Goal: Information Seeking & Learning: Learn about a topic

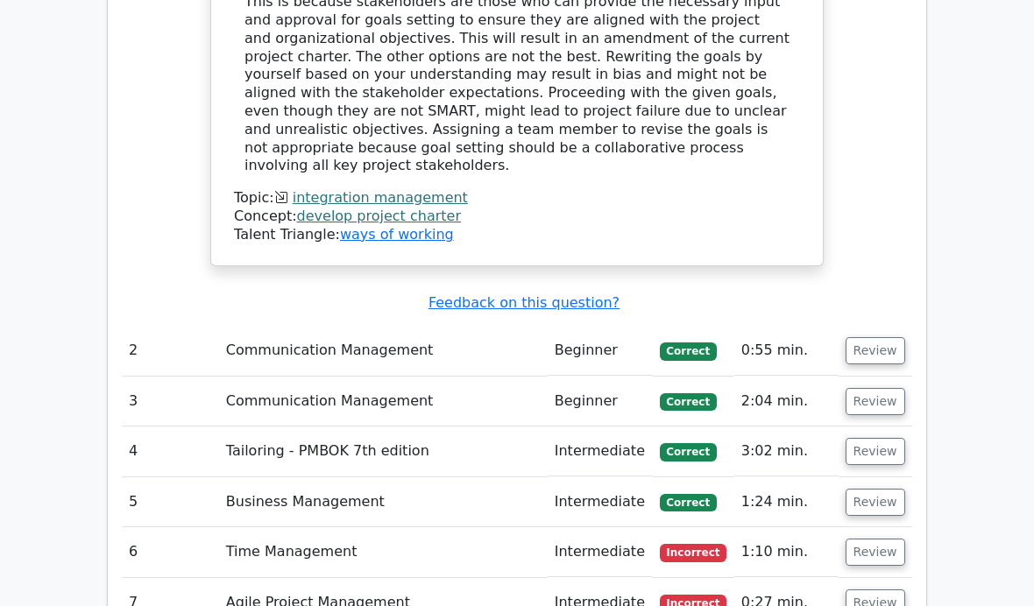
scroll to position [3057, 0]
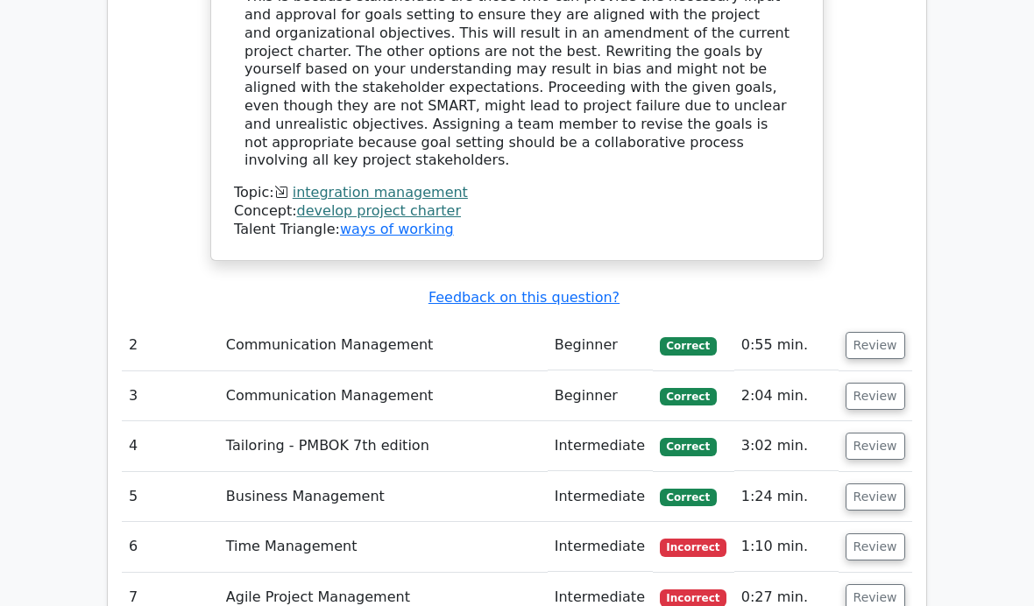
click at [885, 533] on button "Review" at bounding box center [875, 546] width 60 height 27
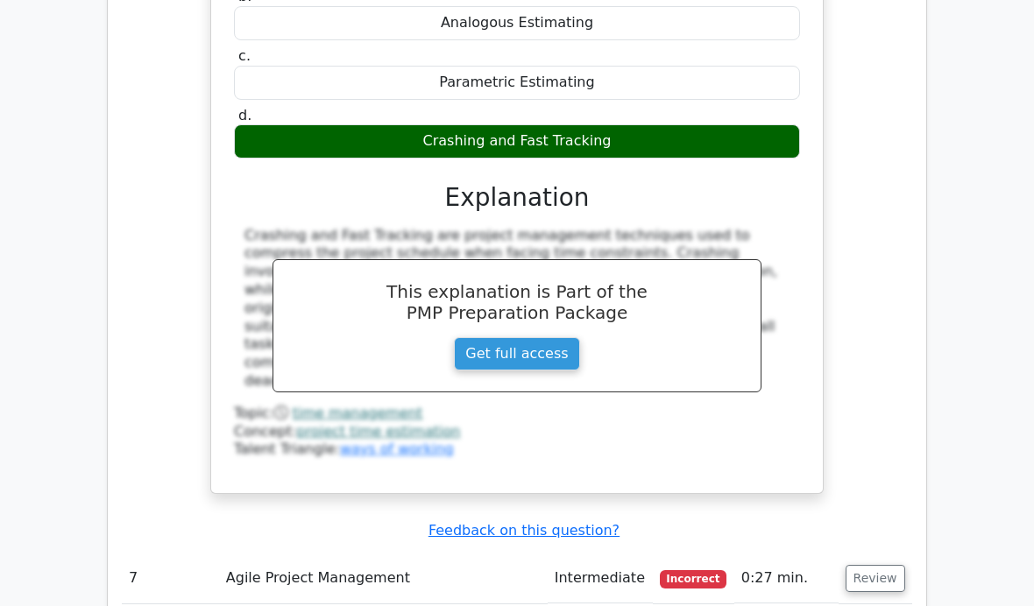
scroll to position [3833, 0]
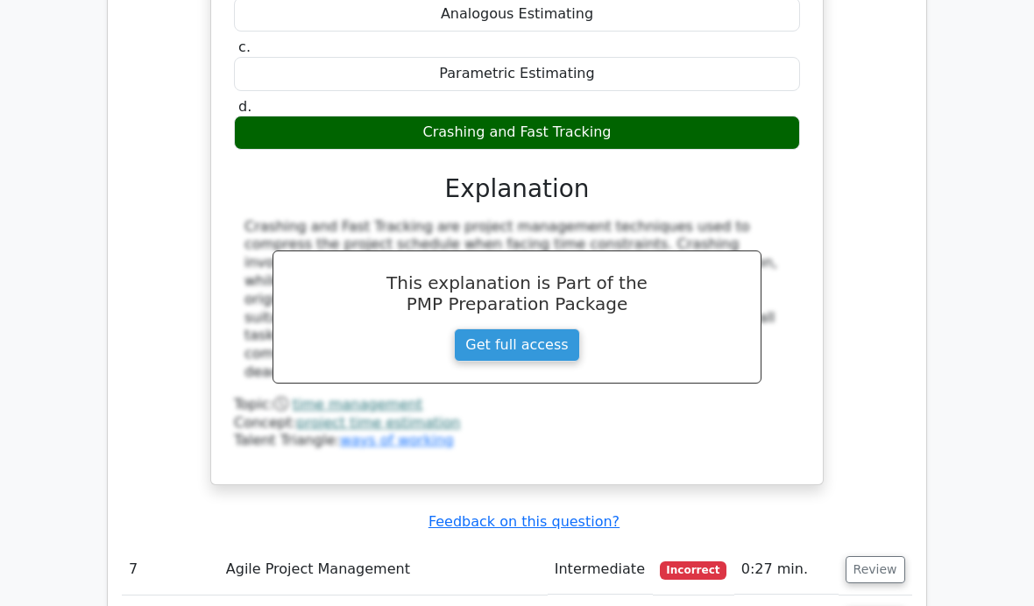
click at [875, 556] on button "Review" at bounding box center [875, 569] width 60 height 27
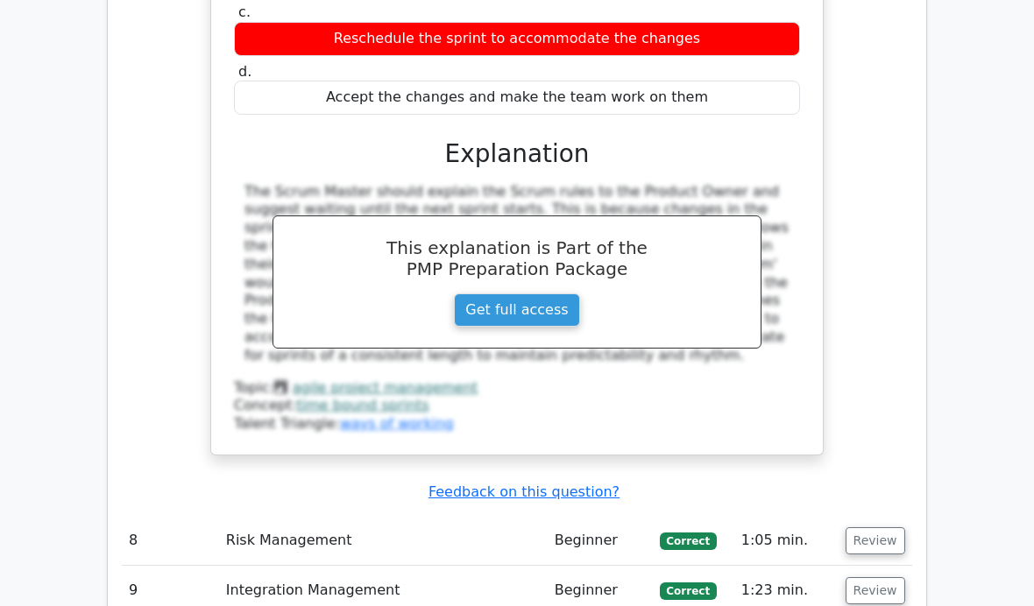
scroll to position [4671, 0]
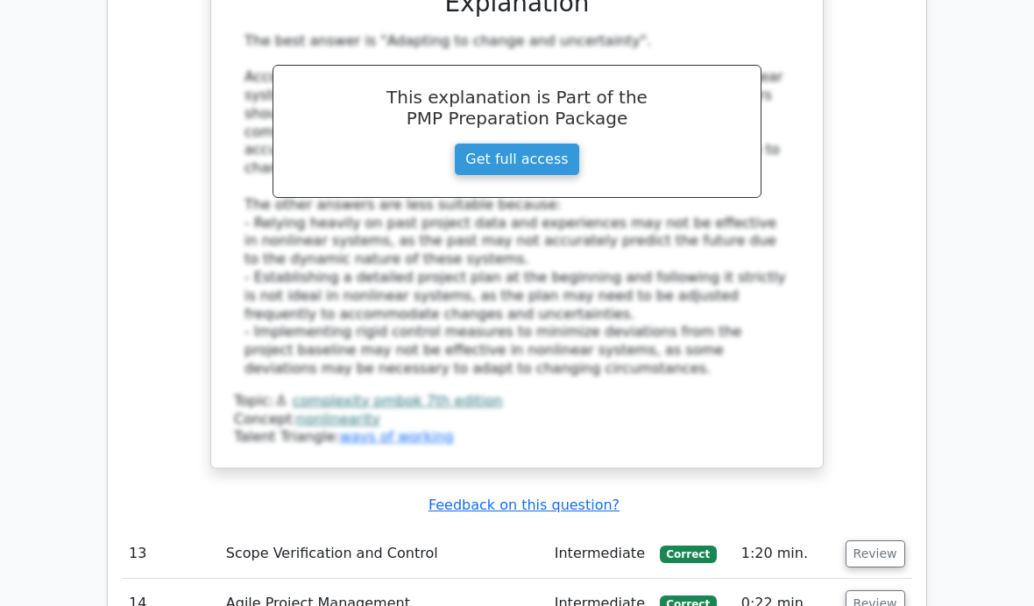
scroll to position [5917, 0]
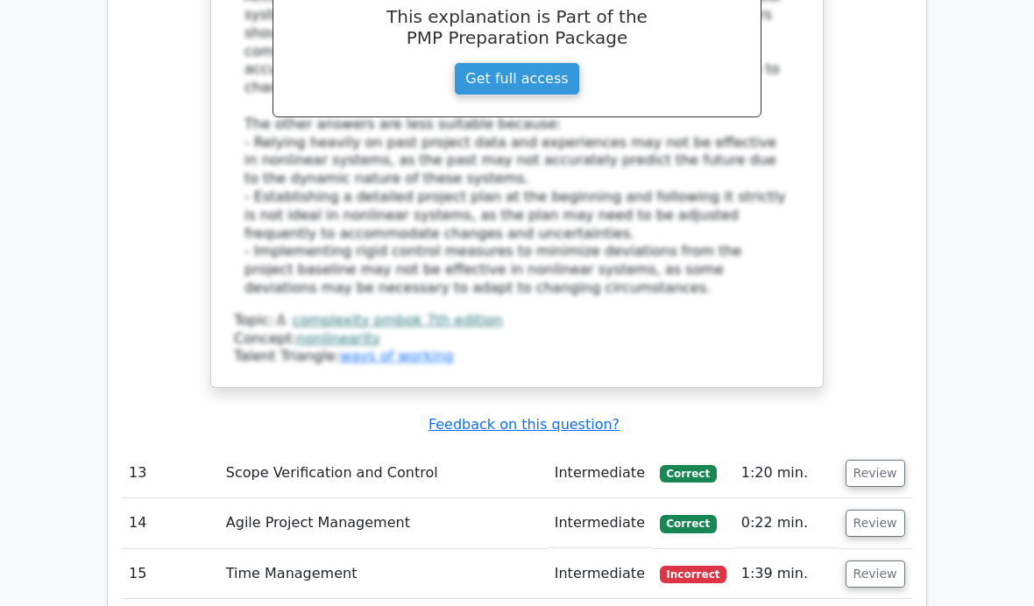
click at [880, 561] on button "Review" at bounding box center [875, 574] width 60 height 27
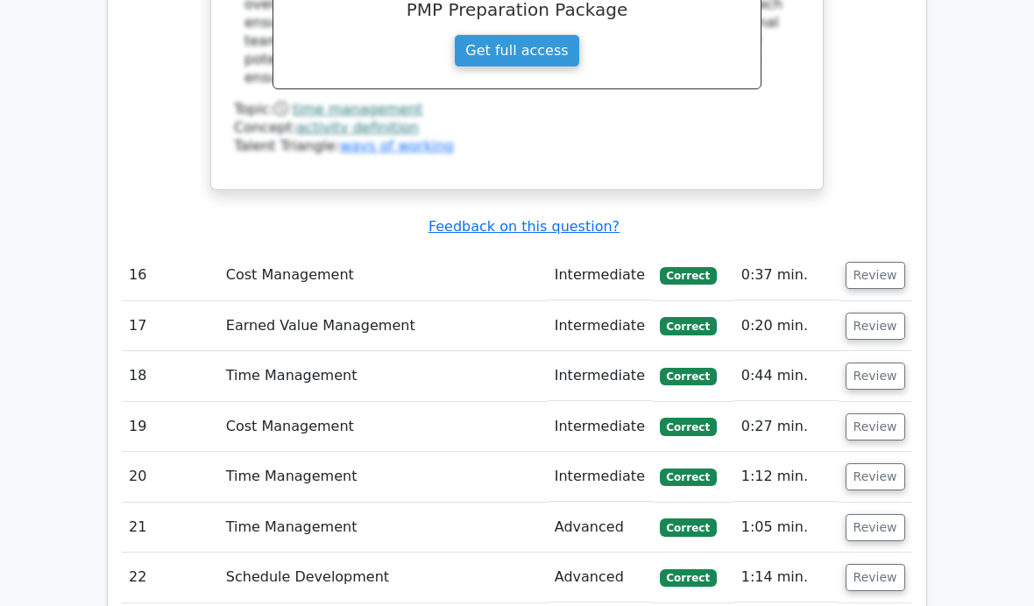
scroll to position [7220, 0]
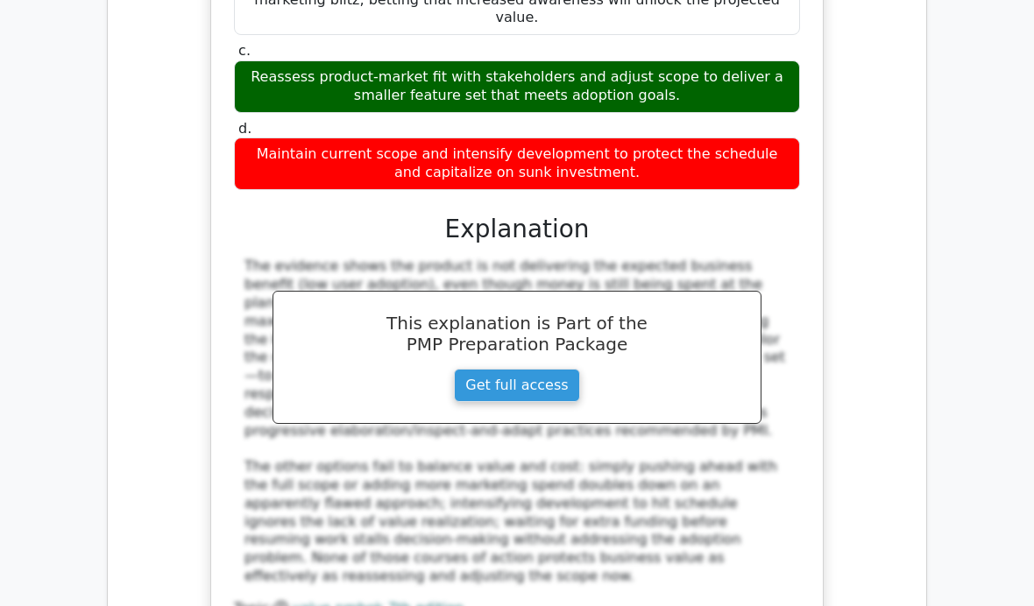
scroll to position [8277, 0]
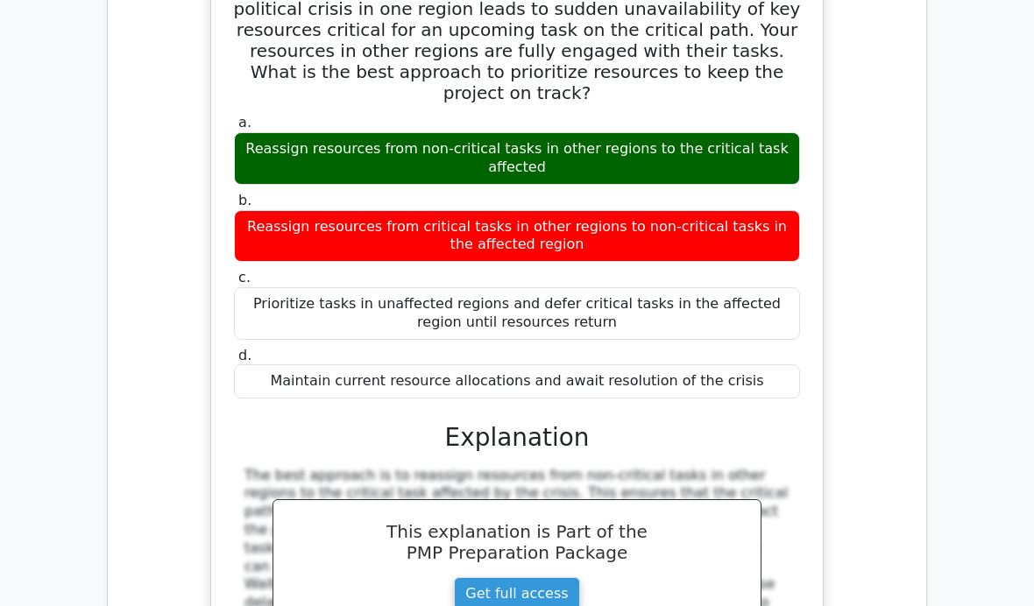
scroll to position [9059, 0]
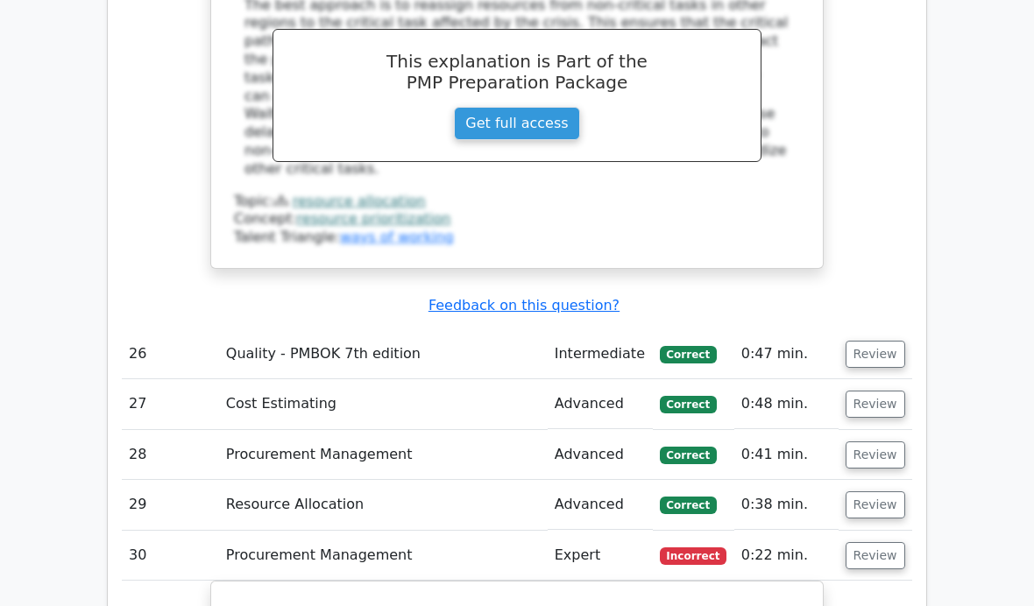
scroll to position [9524, 0]
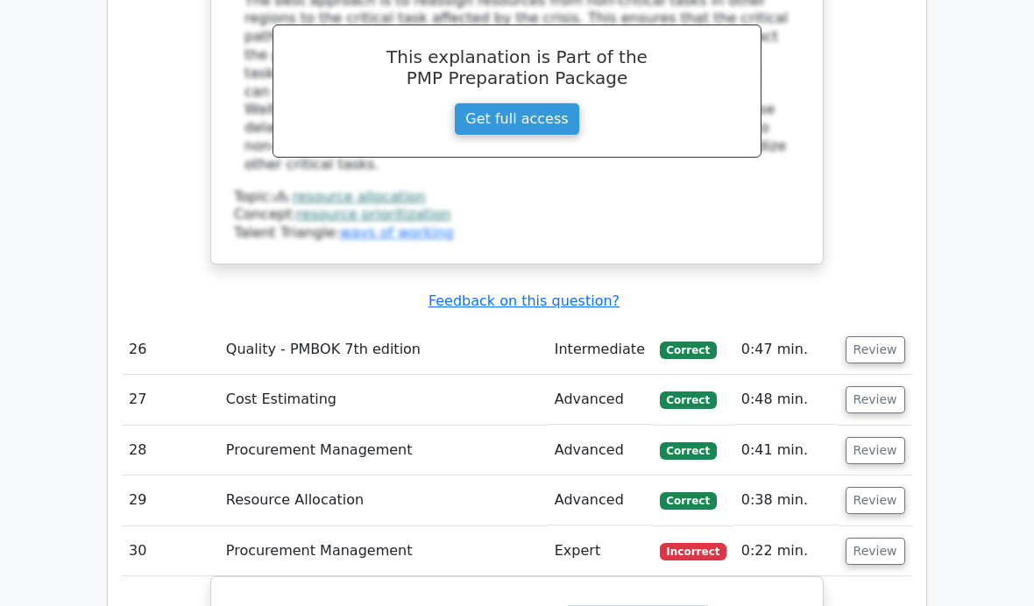
click at [591, 605] on h5 "What is meant by the term 'force majeure'?" at bounding box center [516, 615] width 569 height 21
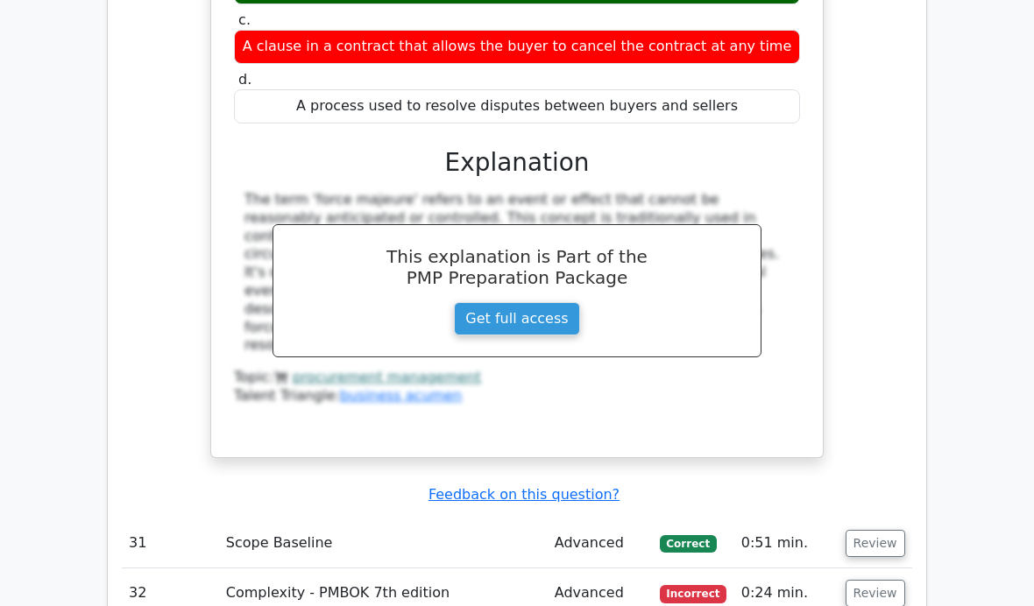
scroll to position [10300, 0]
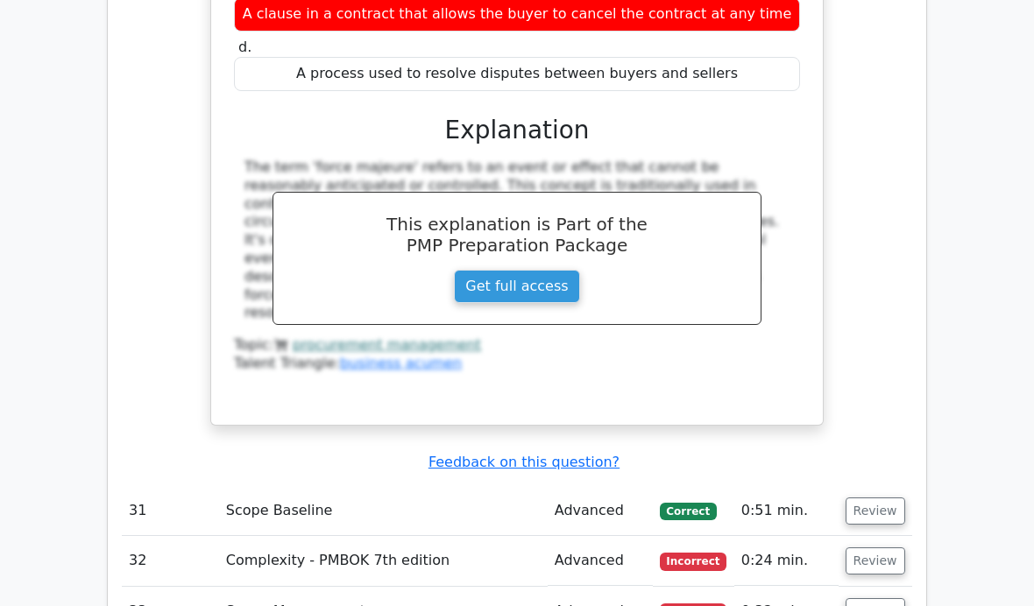
click at [879, 547] on button "Review" at bounding box center [875, 560] width 60 height 27
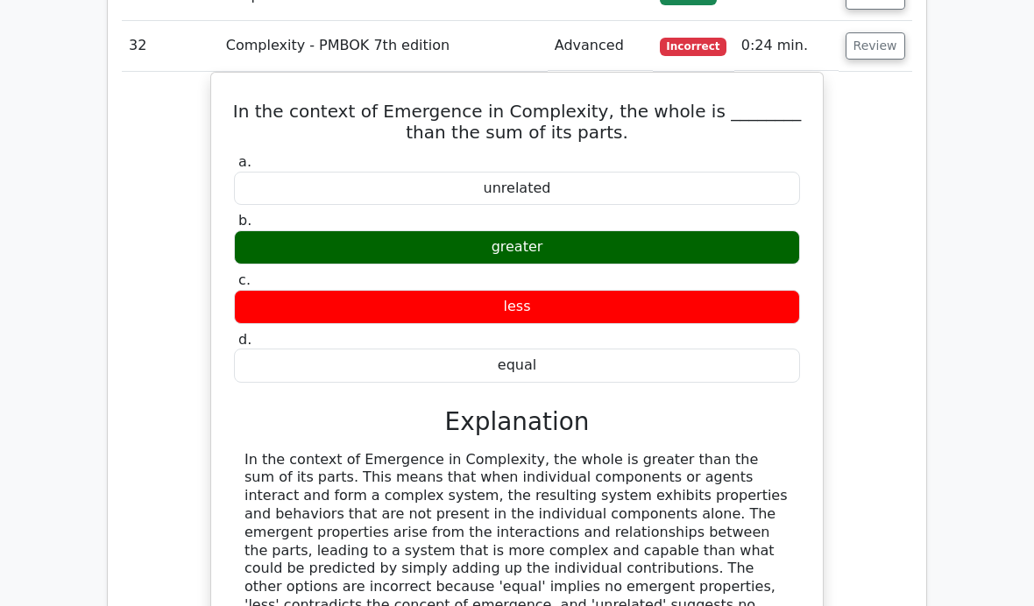
scroll to position [10817, 0]
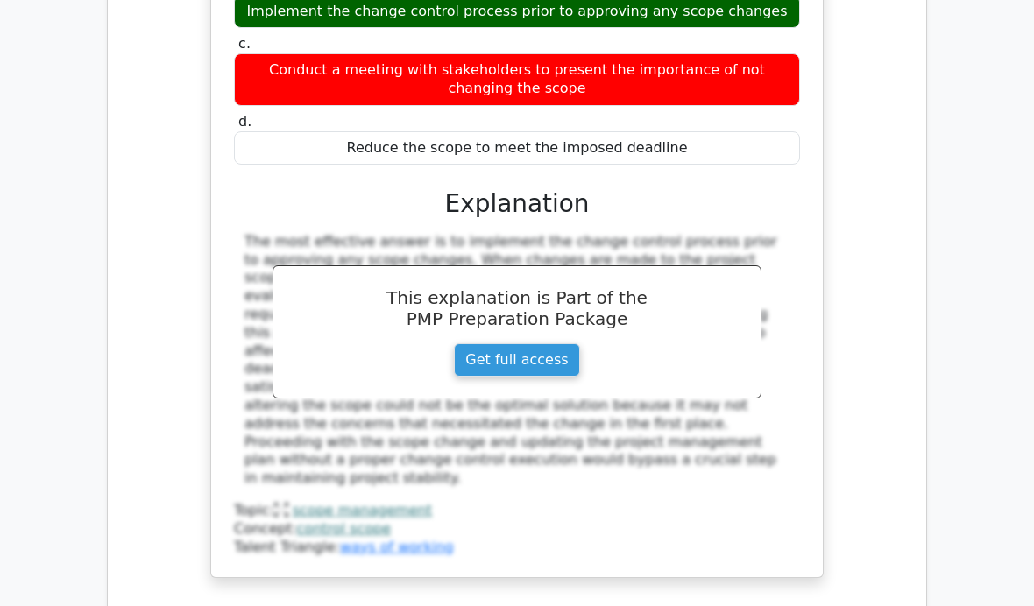
scroll to position [11905, 0]
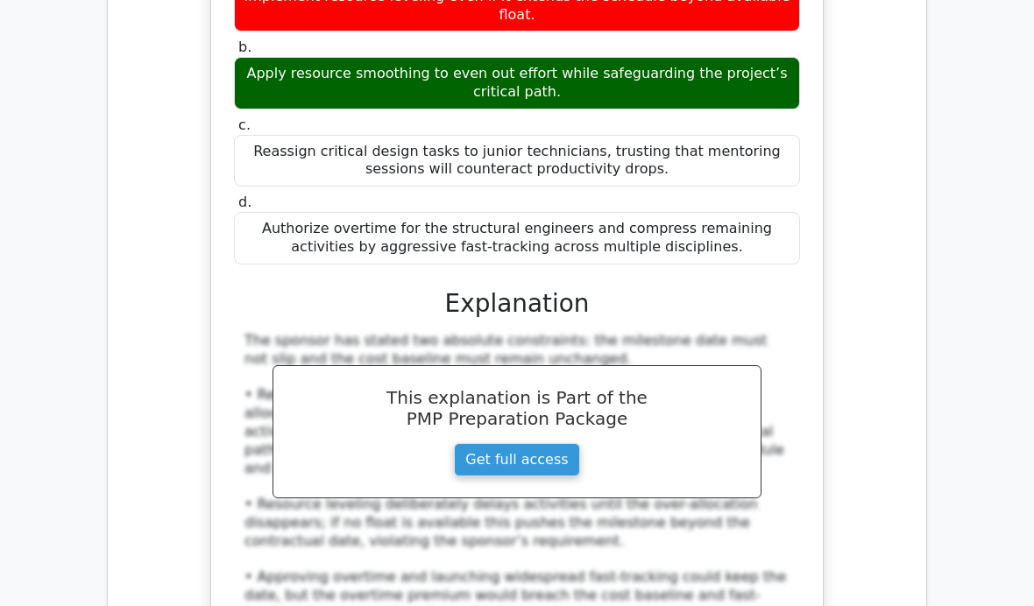
scroll to position [13067, 0]
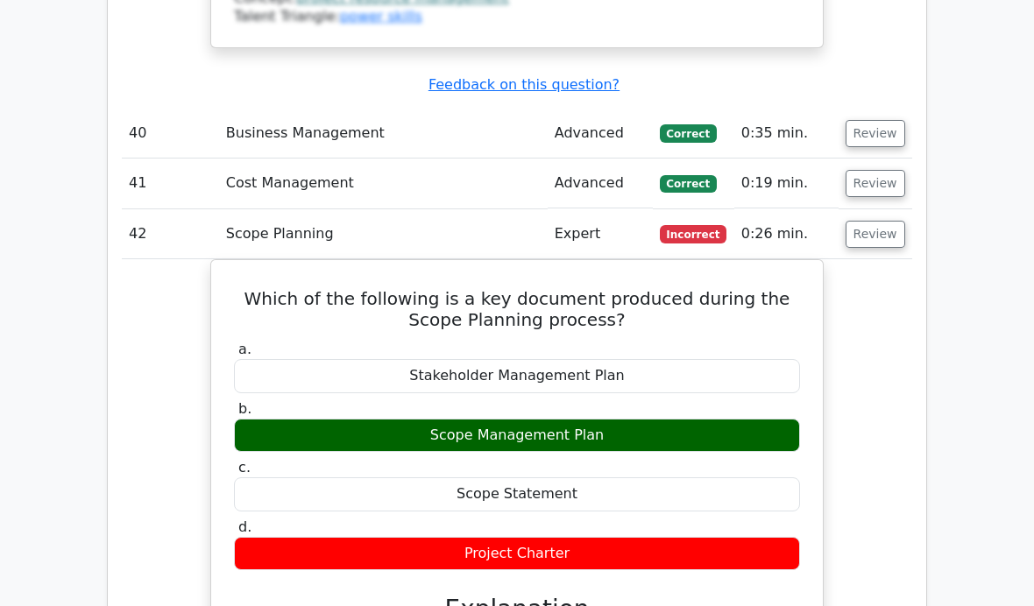
scroll to position [13840, 0]
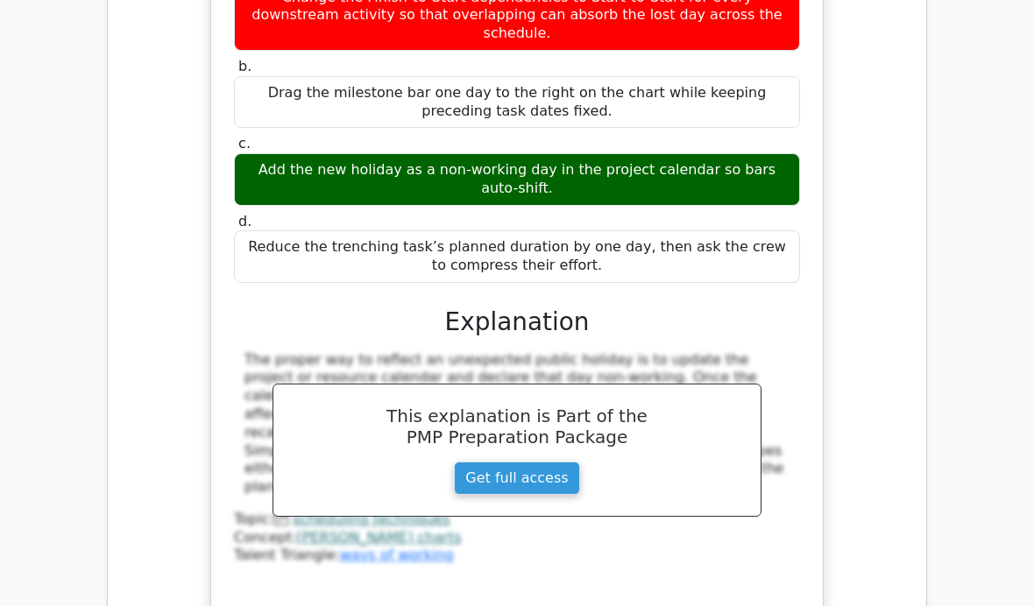
scroll to position [15254, 0]
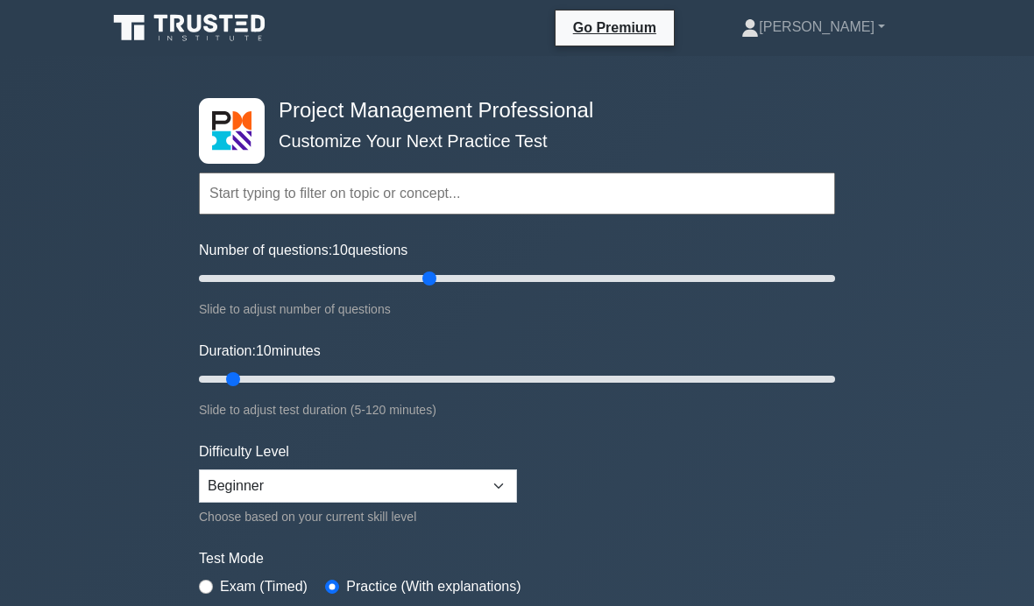
click at [428, 281] on input "Number of questions: 10 questions" at bounding box center [517, 278] width 636 height 21
type input "50"
click at [246, 378] on input "Duration: 10 minutes" at bounding box center [517, 379] width 636 height 21
click at [288, 378] on input "Duration: 10 minutes" at bounding box center [517, 379] width 636 height 21
click at [314, 382] on input "Duration: 20 minutes" at bounding box center [517, 379] width 636 height 21
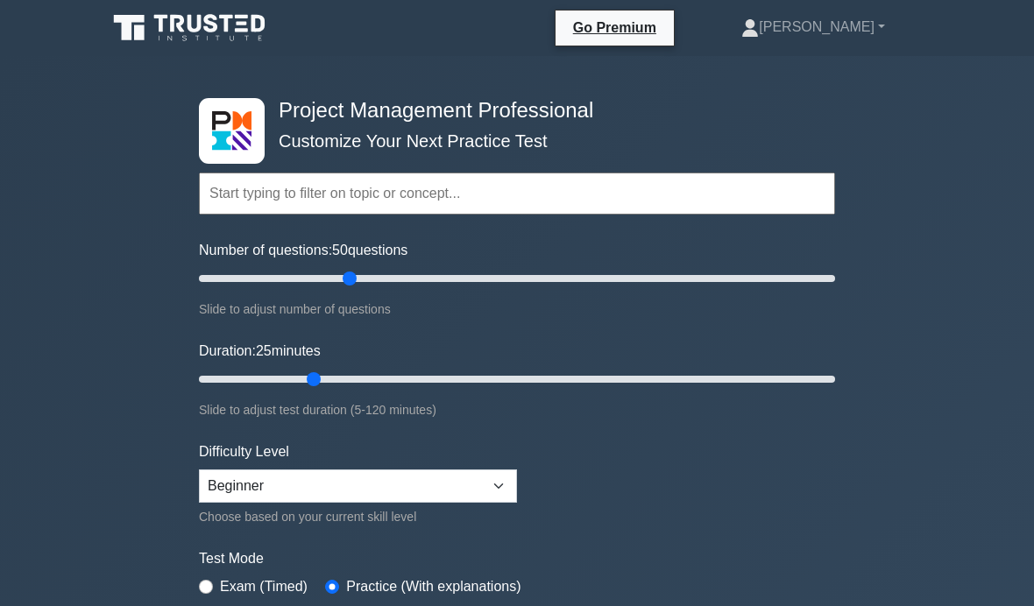
type input "30"
click at [340, 384] on input "Duration: 25 minutes" at bounding box center [517, 379] width 636 height 21
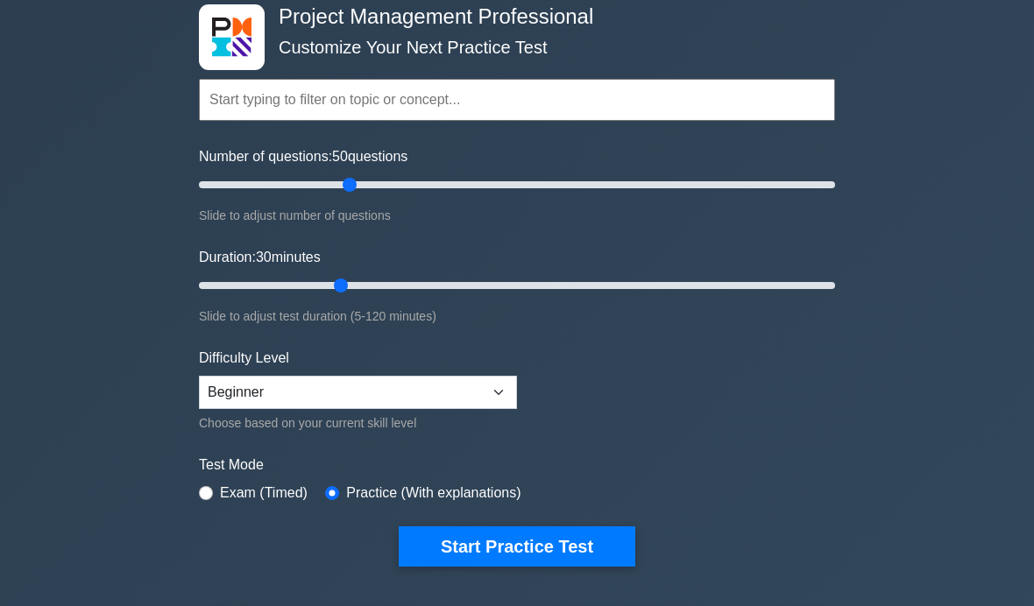
scroll to position [109, 0]
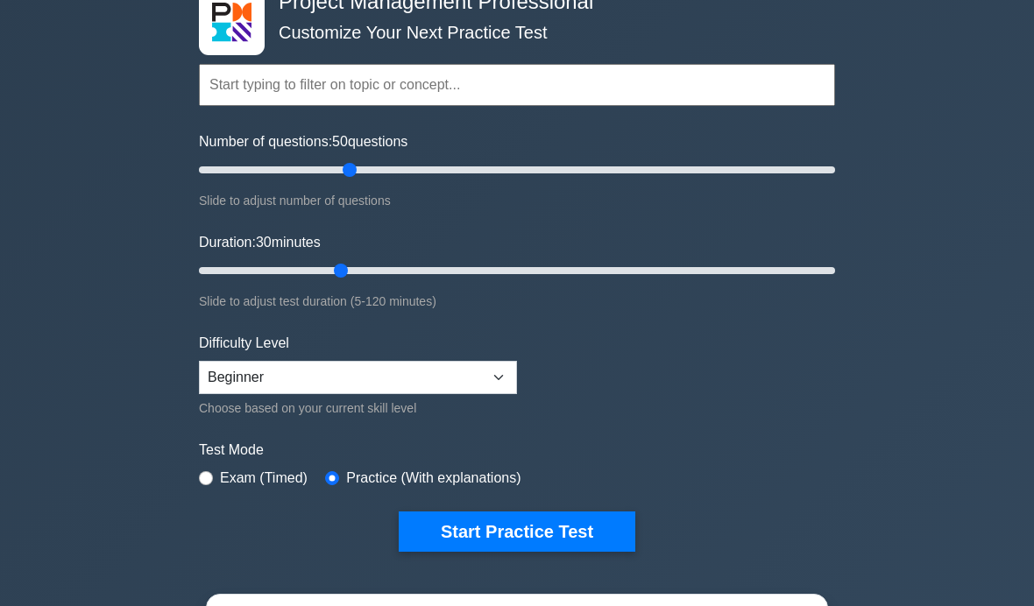
click at [596, 525] on button "Start Practice Test" at bounding box center [517, 532] width 237 height 40
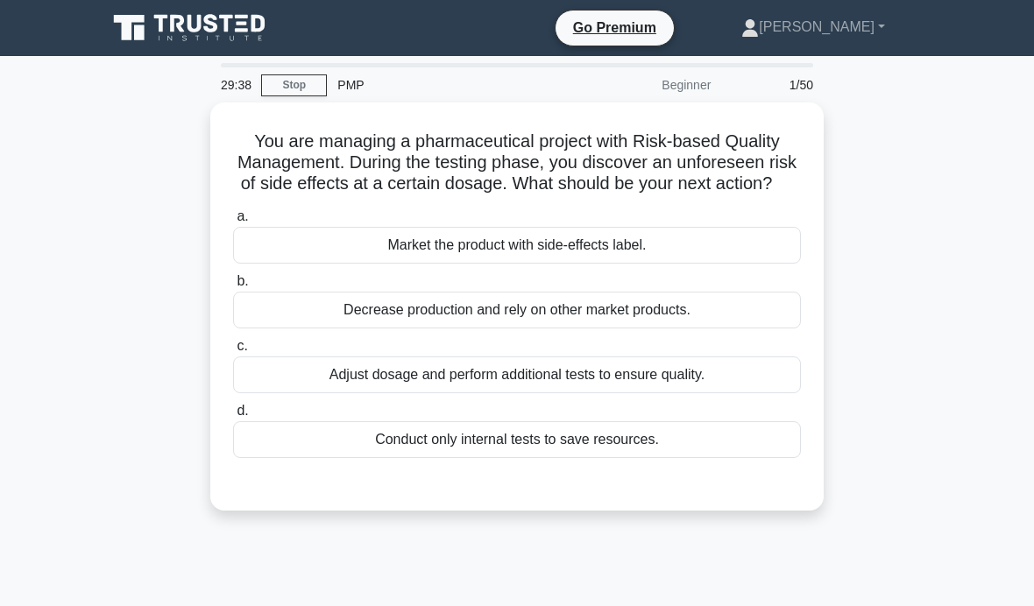
click at [761, 393] on div "Adjust dosage and perform additional tests to ensure quality." at bounding box center [517, 375] width 568 height 37
click at [233, 352] on input "c. Adjust dosage and perform additional tests to ensure quality." at bounding box center [233, 346] width 0 height 11
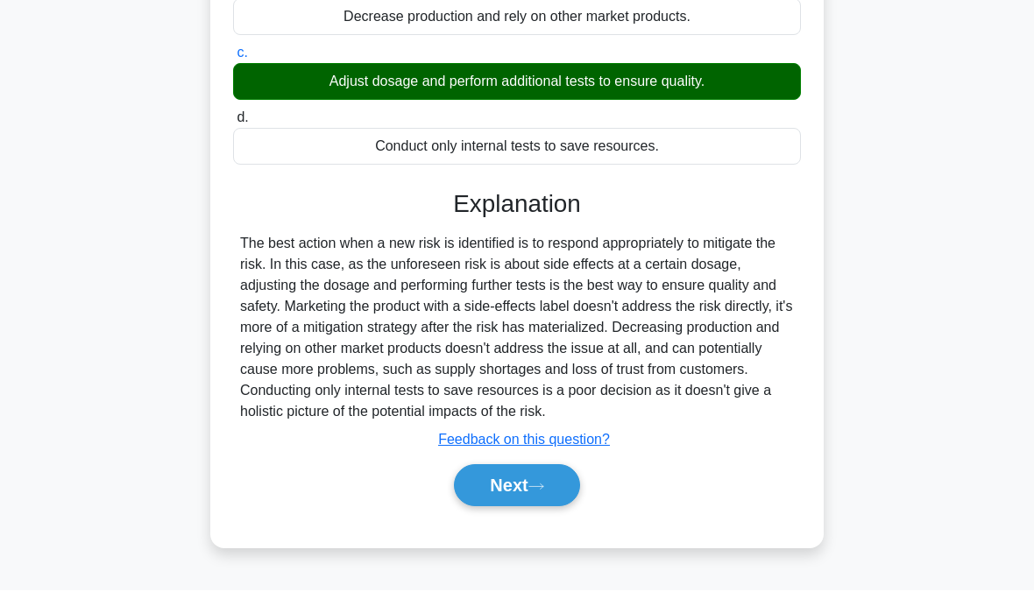
scroll to position [278, 0]
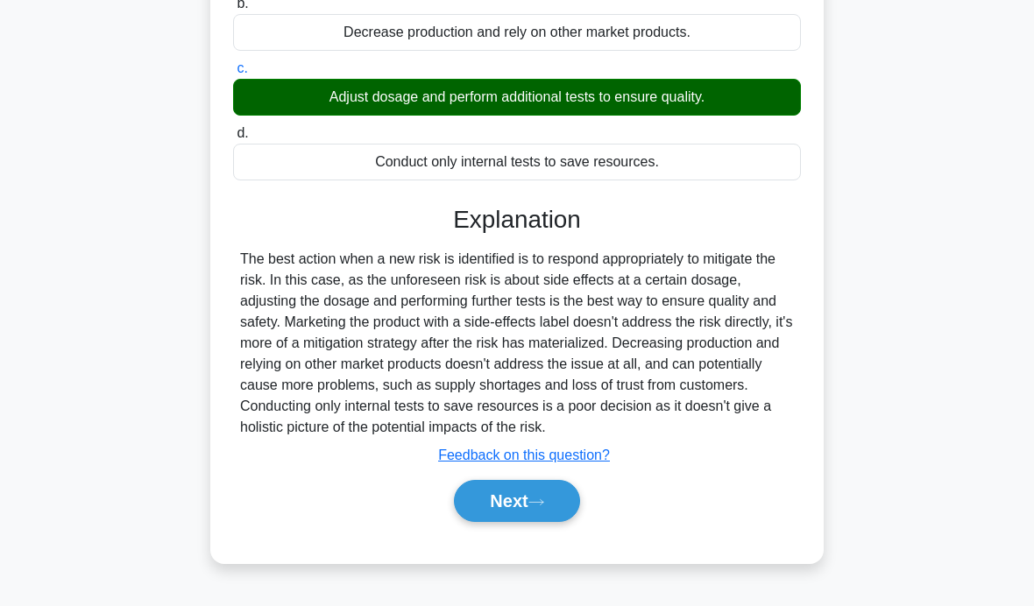
click at [563, 522] on button "Next" at bounding box center [516, 501] width 125 height 42
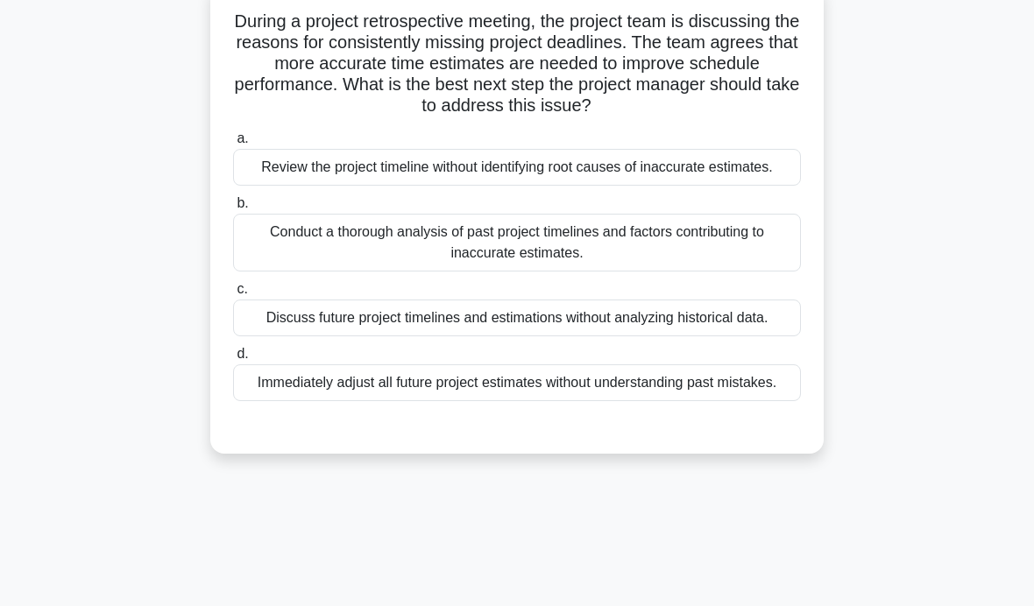
scroll to position [106, 0]
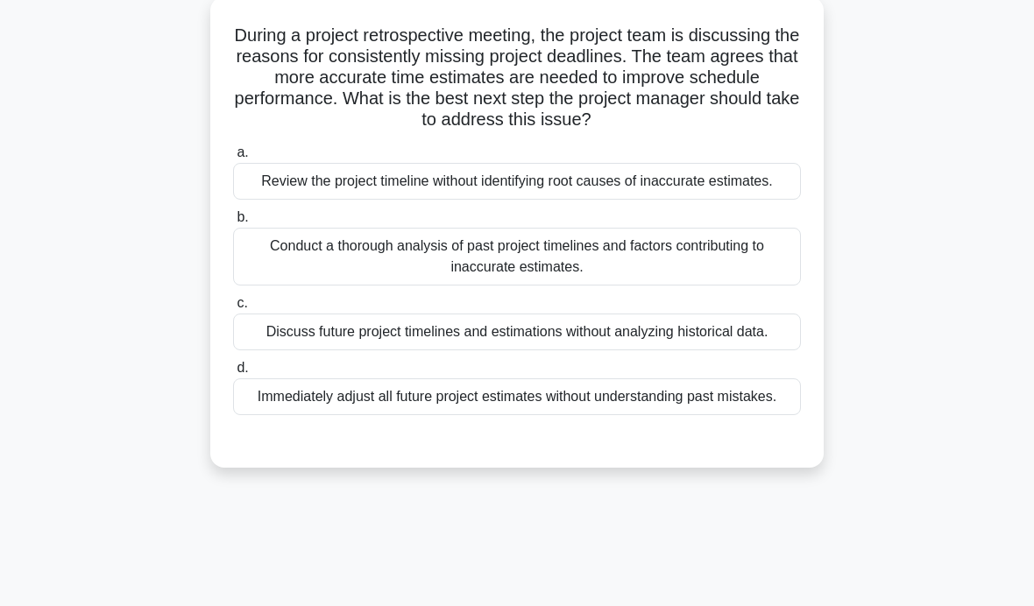
click at [800, 286] on div "Conduct a thorough analysis of past project timelines and factors contributing …" at bounding box center [517, 257] width 568 height 58
click at [233, 223] on input "b. Conduct a thorough analysis of past project timelines and factors contributi…" at bounding box center [233, 217] width 0 height 11
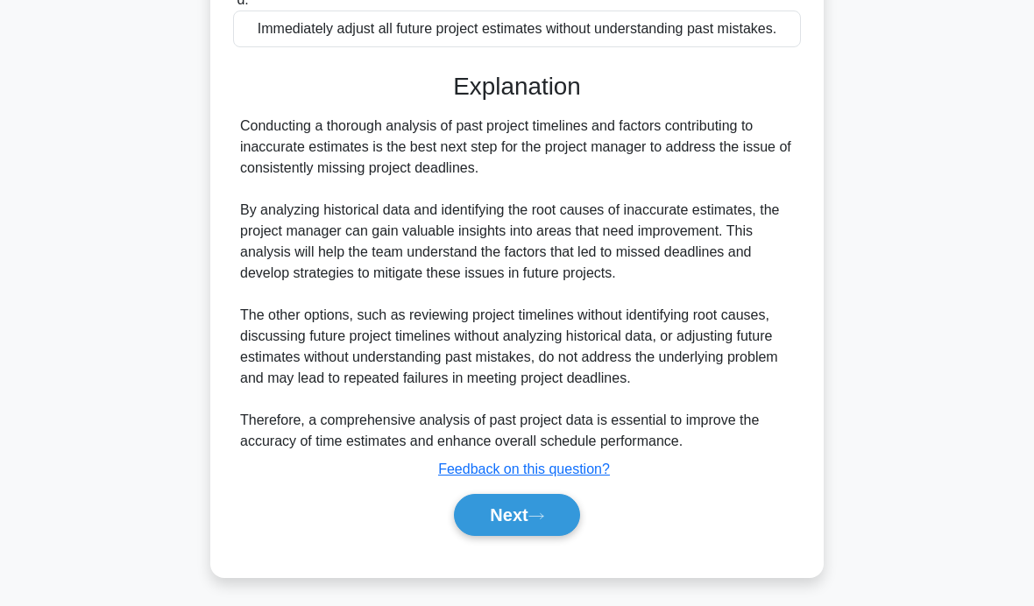
scroll to position [559, 0]
click at [535, 521] on icon at bounding box center [536, 517] width 16 height 10
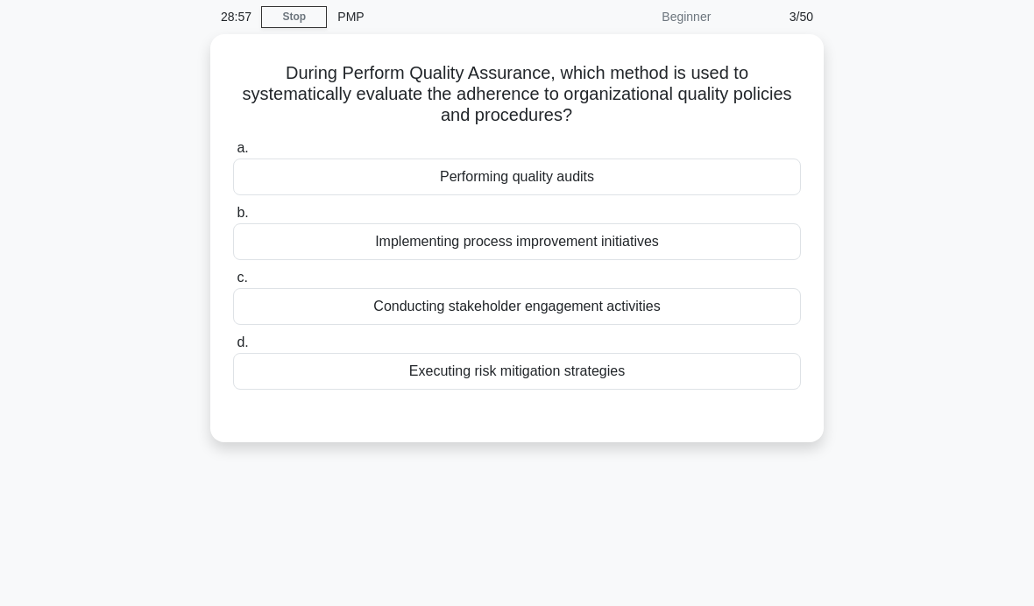
scroll to position [44, 0]
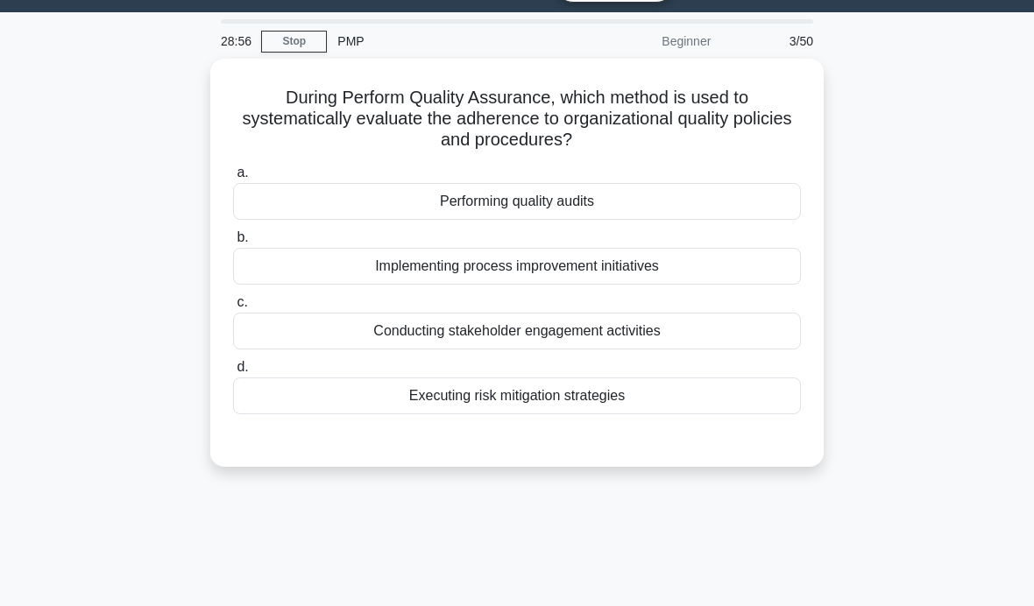
click at [925, 312] on div "During Perform Quality Assurance, which method is used to systematically evalua…" at bounding box center [516, 273] width 841 height 429
click at [335, 183] on div "Performing quality audits" at bounding box center [517, 201] width 568 height 37
click at [233, 179] on input "a. Performing quality audits" at bounding box center [233, 172] width 0 height 11
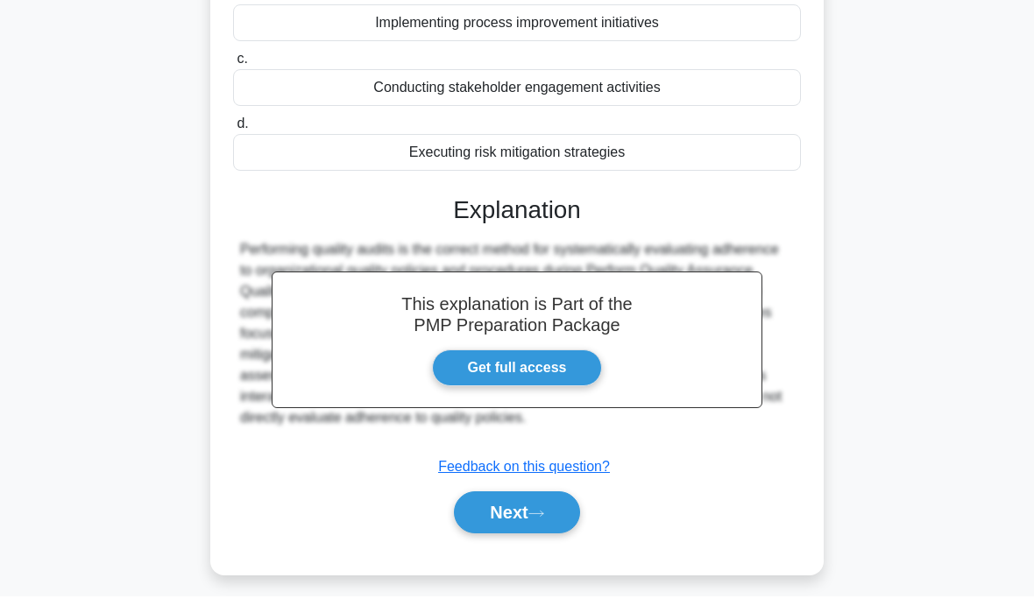
scroll to position [278, 0]
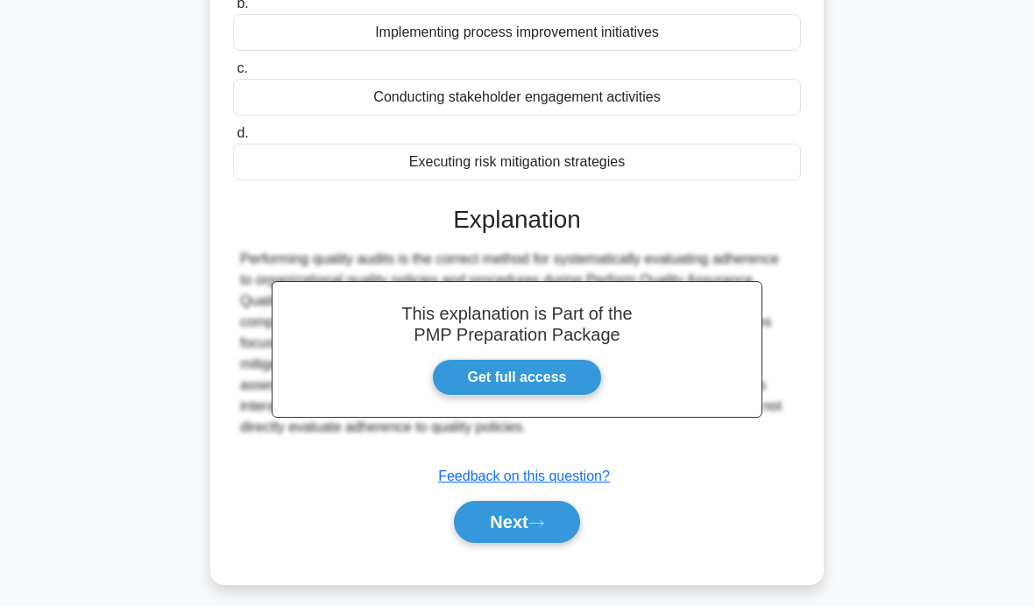
click at [522, 531] on button "Next" at bounding box center [516, 522] width 125 height 42
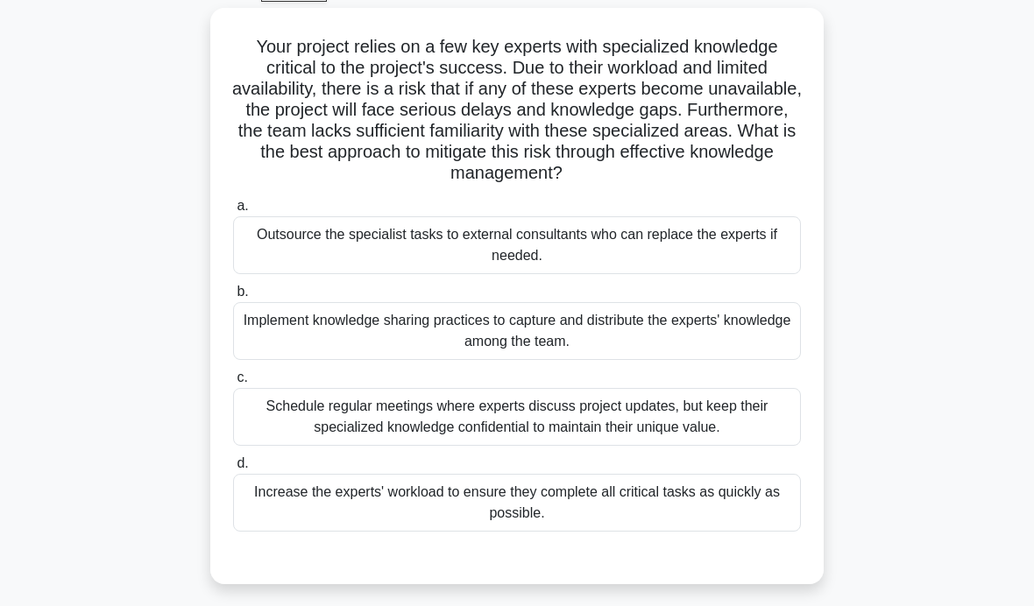
scroll to position [95, 0]
click at [738, 345] on div "Implement knowledge sharing practices to capture and distribute the experts' kn…" at bounding box center [517, 330] width 568 height 58
click at [233, 297] on input "b. Implement knowledge sharing practices to capture and distribute the experts'…" at bounding box center [233, 291] width 0 height 11
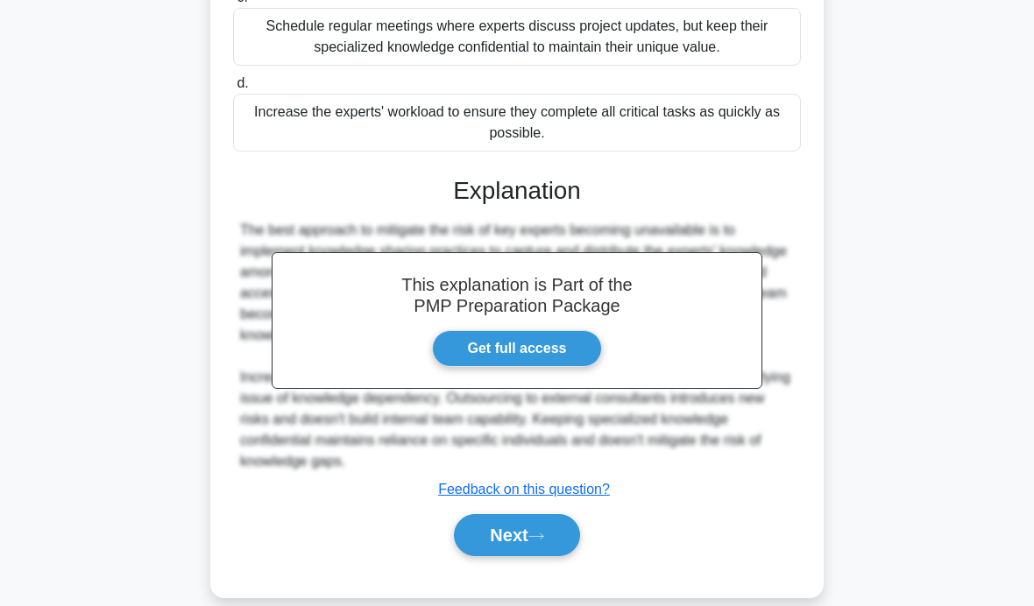
click at [533, 556] on button "Next" at bounding box center [516, 535] width 125 height 42
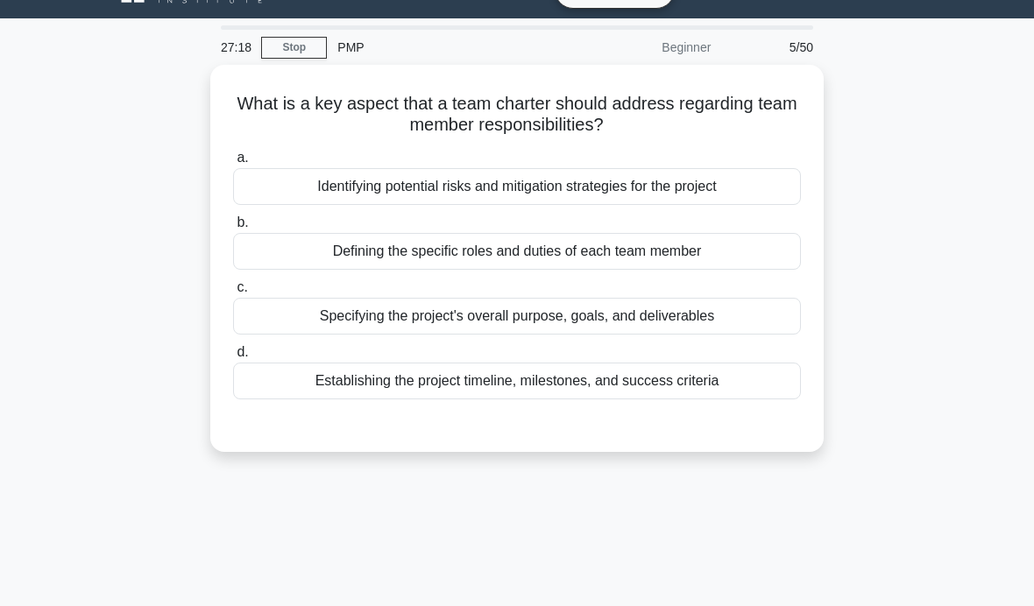
scroll to position [39, 0]
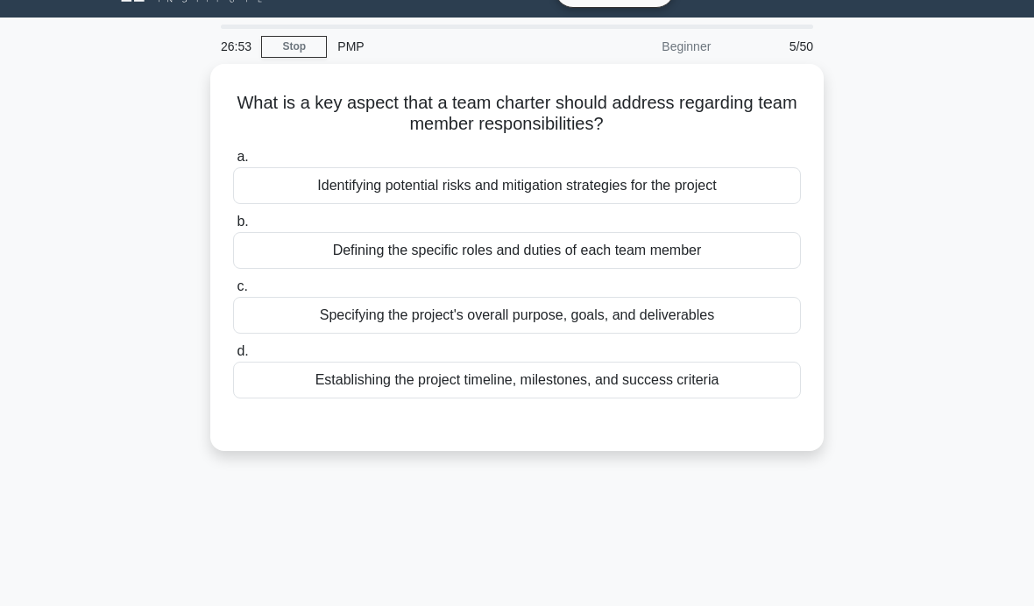
click at [757, 378] on div "Establishing the project timeline, milestones, and success criteria" at bounding box center [517, 380] width 568 height 37
click at [233, 357] on input "d. Establishing the project timeline, milestones, and success criteria" at bounding box center [233, 351] width 0 height 11
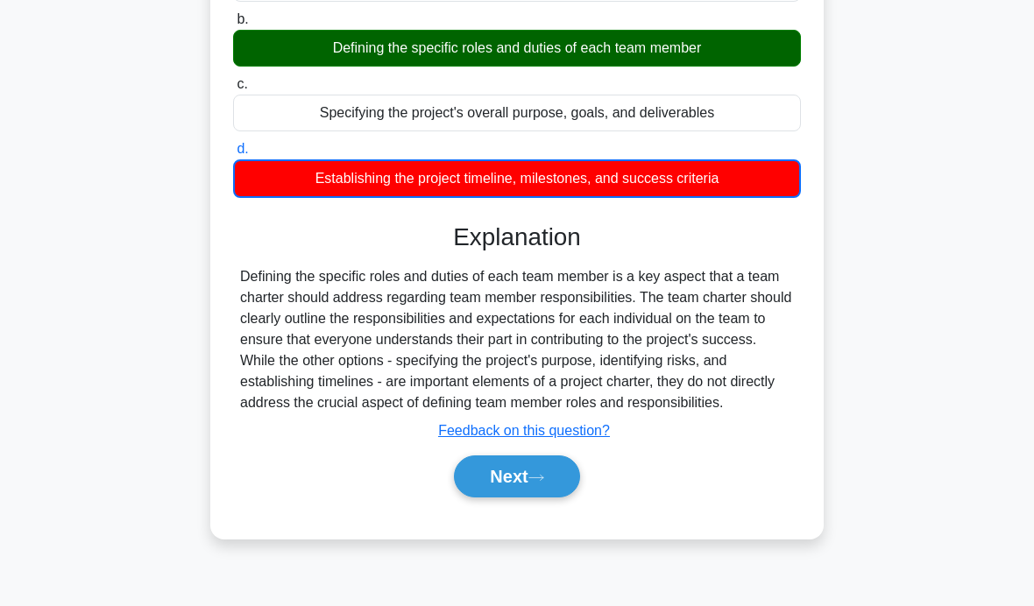
scroll to position [278, 0]
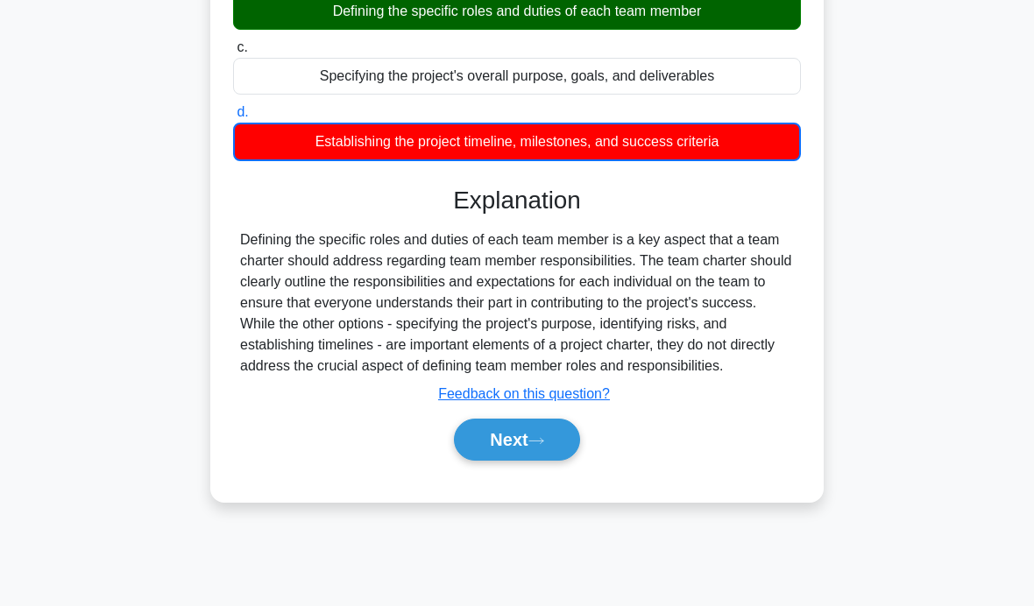
click at [554, 461] on button "Next" at bounding box center [516, 440] width 125 height 42
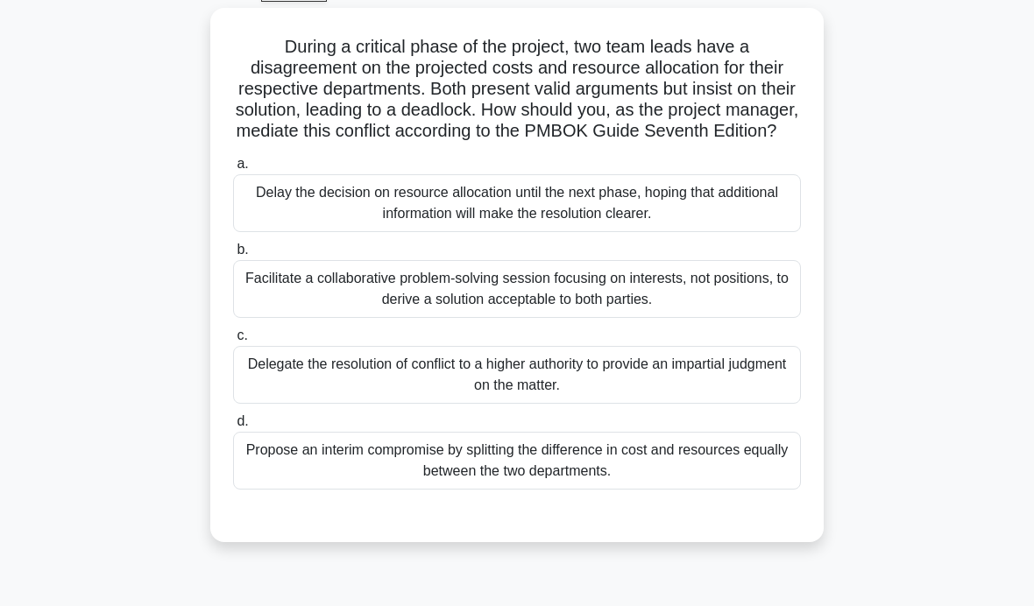
scroll to position [99, 0]
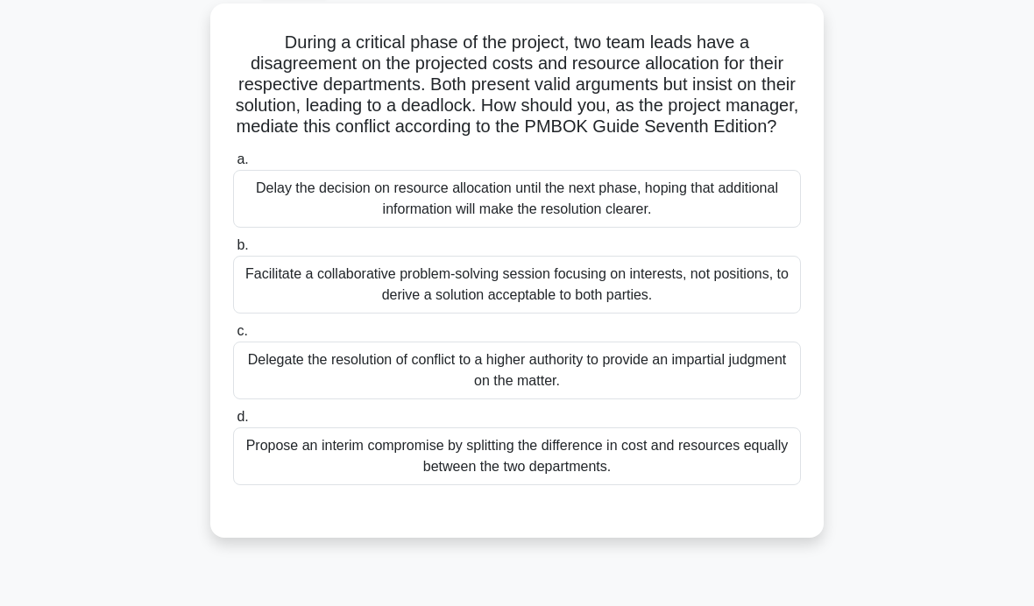
click at [729, 287] on div "Facilitate a collaborative problem-solving session focusing on interests, not p…" at bounding box center [517, 285] width 568 height 58
click at [233, 251] on input "b. Facilitate a collaborative problem-solving session focusing on interests, no…" at bounding box center [233, 245] width 0 height 11
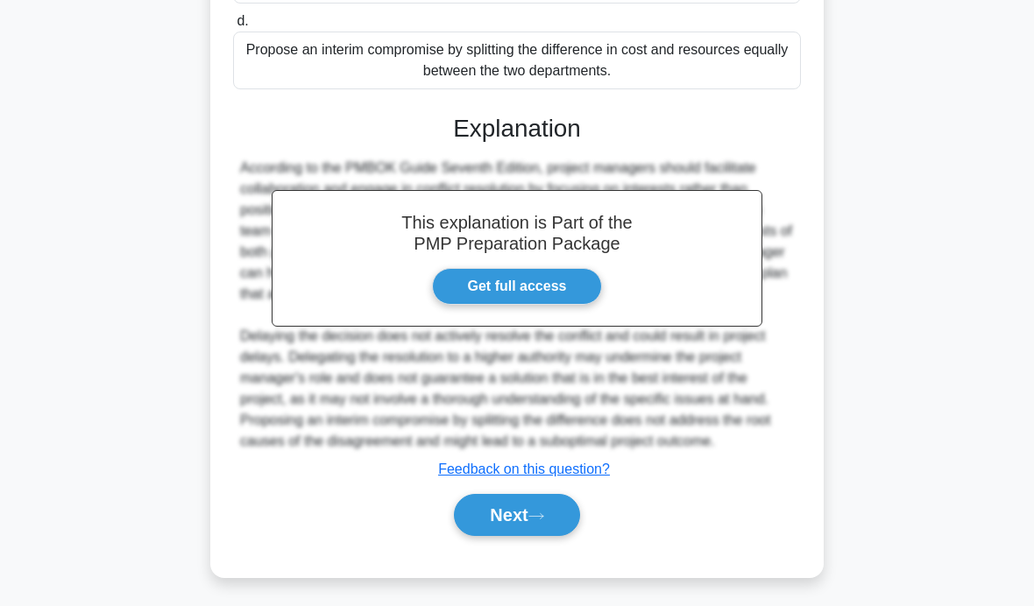
scroll to position [496, 0]
click at [524, 536] on button "Next" at bounding box center [516, 515] width 125 height 42
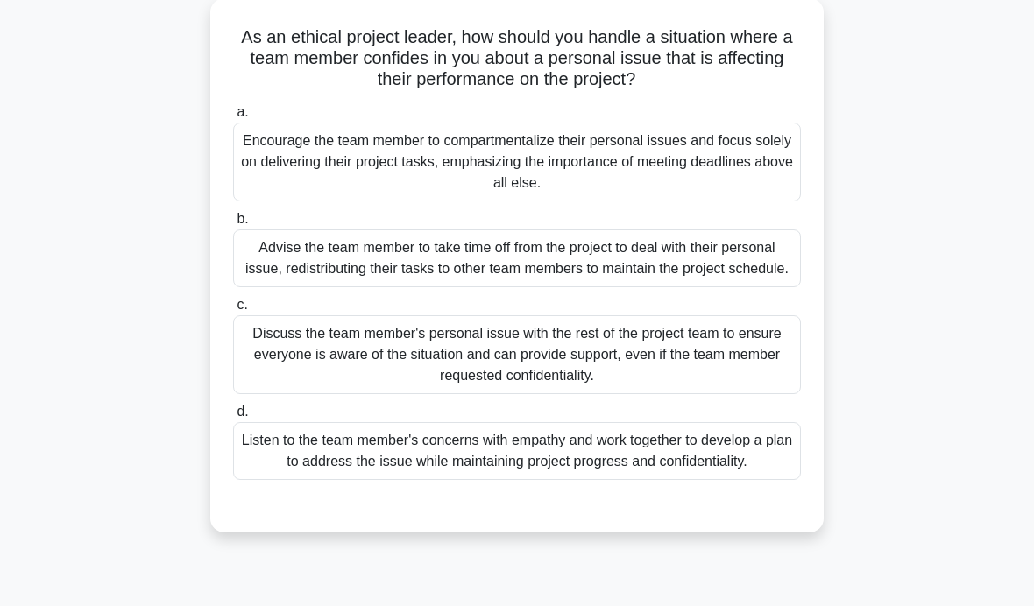
scroll to position [105, 0]
click at [729, 479] on div "Listen to the team member's concerns with empathy and work together to develop …" at bounding box center [517, 450] width 568 height 58
click at [233, 417] on input "d. Listen to the team member's concerns with empathy and work together to devel…" at bounding box center [233, 411] width 0 height 11
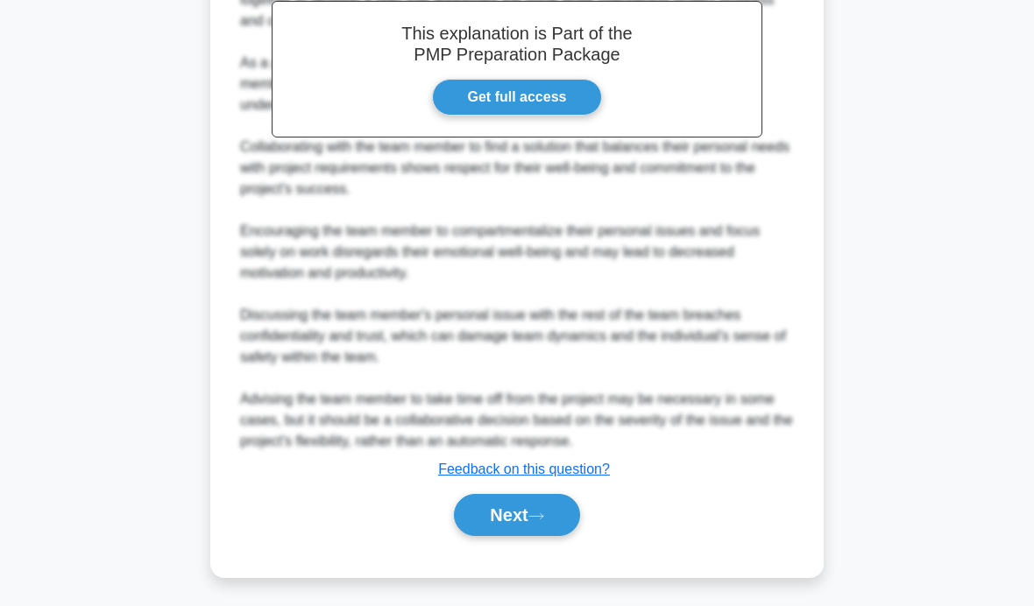
scroll to position [685, 0]
click at [544, 521] on icon at bounding box center [536, 517] width 16 height 10
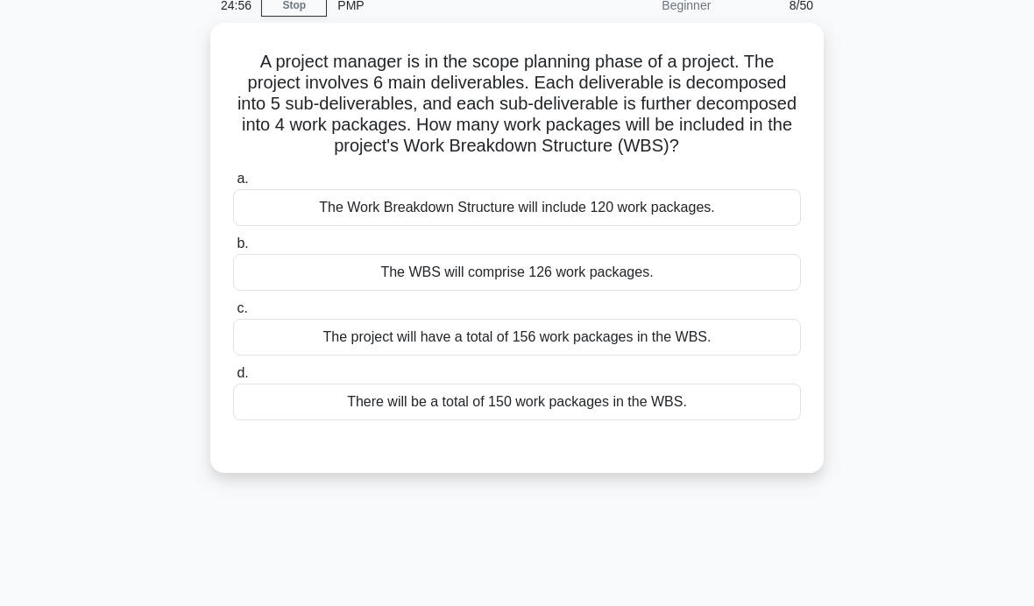
scroll to position [81, 0]
click at [741, 225] on div "The Work Breakdown Structure will include 120 work packages." at bounding box center [517, 206] width 568 height 37
click at [233, 184] on input "a. The Work Breakdown Structure will include 120 work packages." at bounding box center [233, 178] width 0 height 11
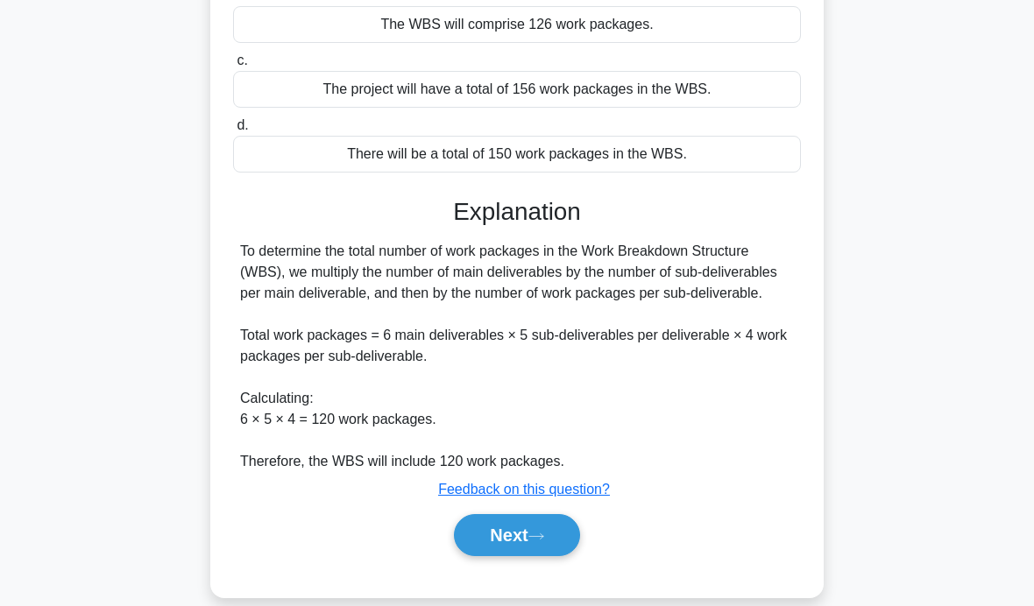
click at [542, 541] on icon at bounding box center [536, 537] width 16 height 10
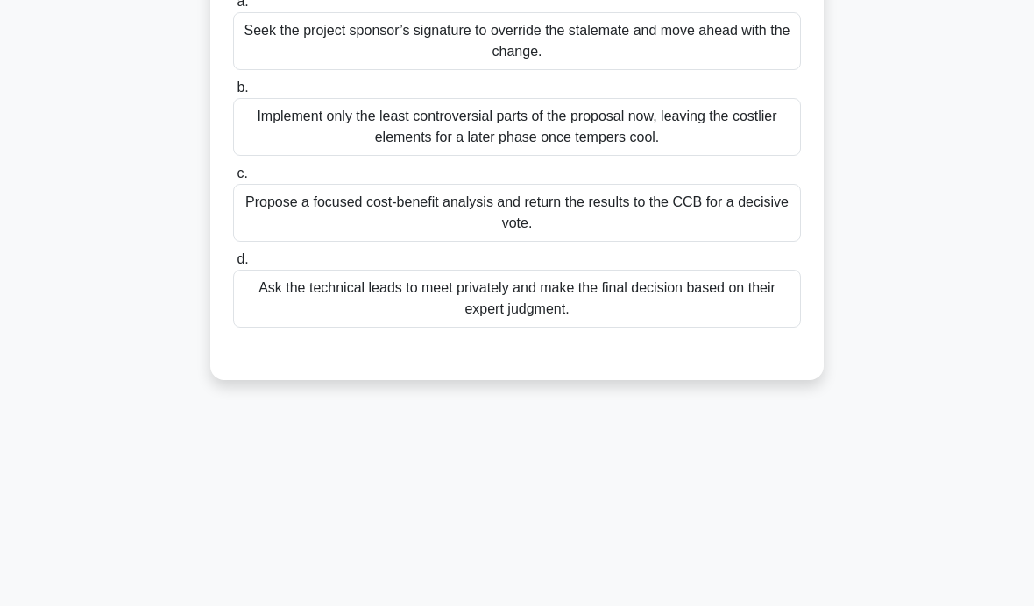
click at [529, 576] on div "23:51 Stop PMP Beginner 9/50 The Change Control Board convenes to review a prop…" at bounding box center [516, 223] width 841 height 876
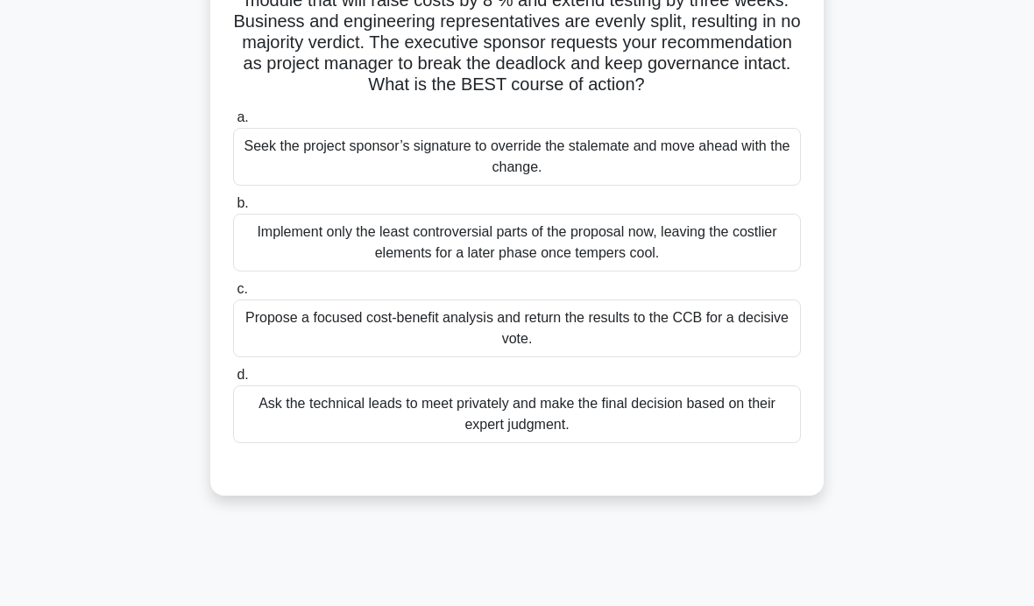
scroll to position [144, 0]
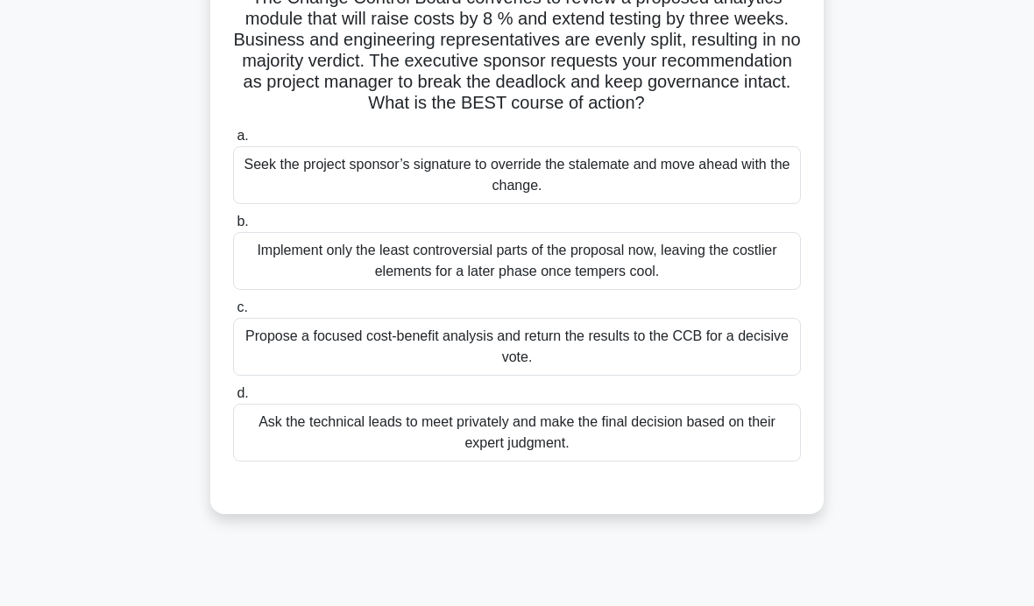
click at [773, 367] on div "Propose a focused cost-benefit analysis and return the results to the CCB for a…" at bounding box center [517, 347] width 568 height 58
click at [233, 314] on input "c. Propose a focused cost-benefit analysis and return the results to the CCB fo…" at bounding box center [233, 307] width 0 height 11
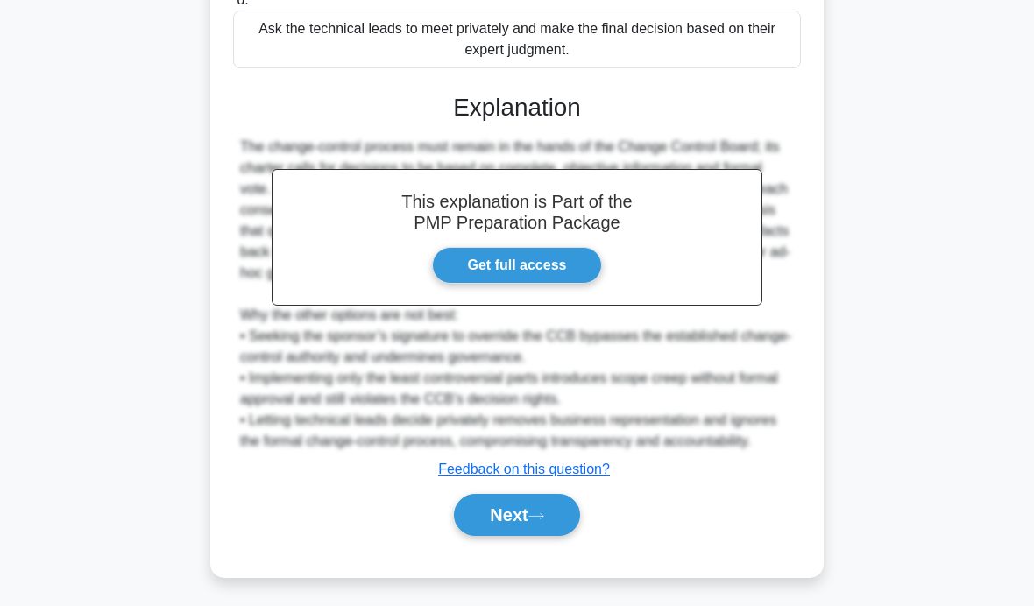
scroll to position [538, 0]
click at [520, 536] on button "Next" at bounding box center [516, 515] width 125 height 42
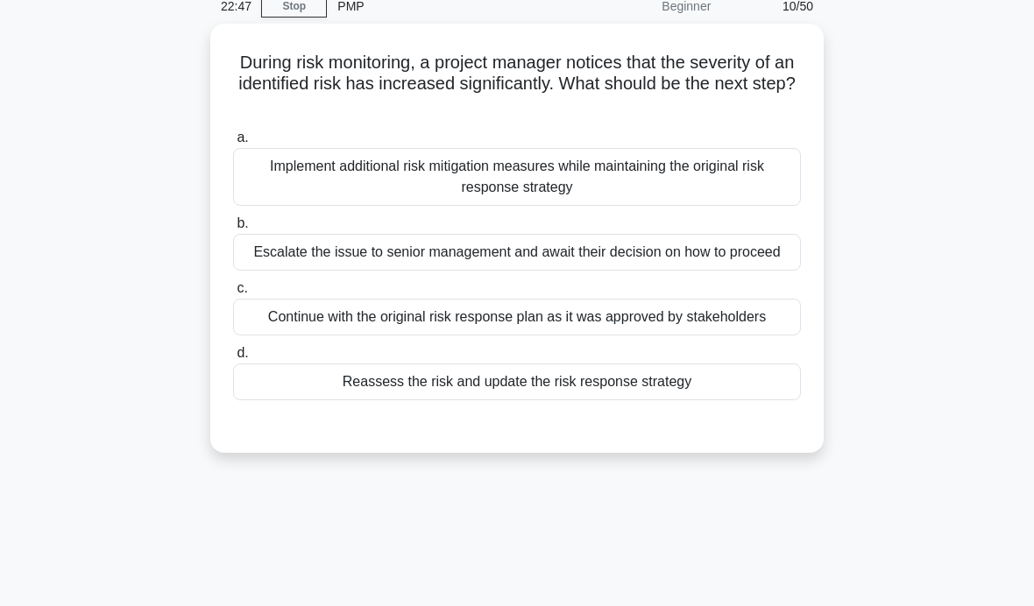
scroll to position [65, 0]
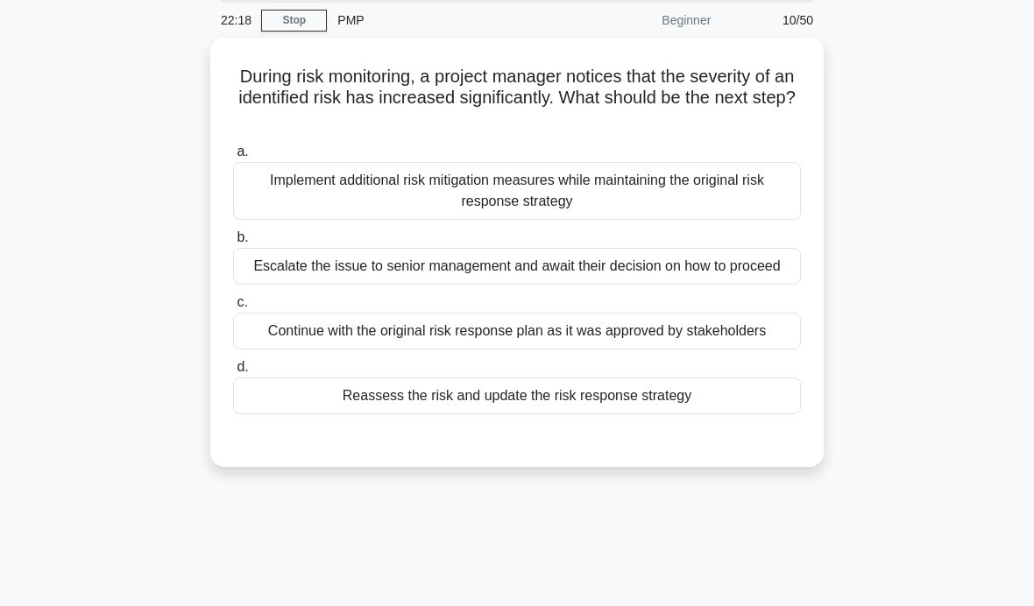
click at [741, 414] on div "Reassess the risk and update the risk response strategy" at bounding box center [517, 396] width 568 height 37
click at [233, 373] on input "d. Reassess the risk and update the risk response strategy" at bounding box center [233, 367] width 0 height 11
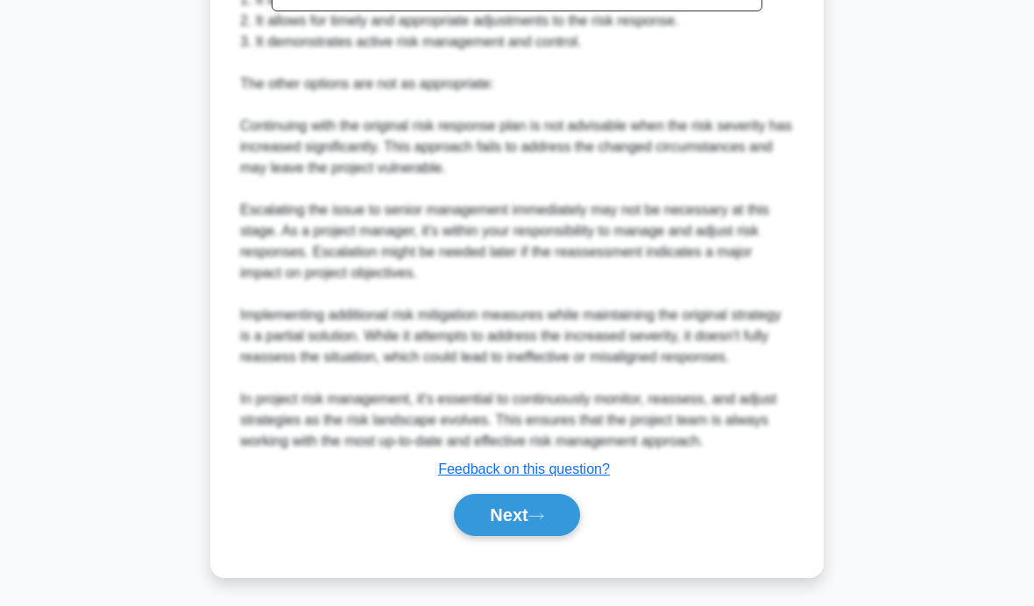
scroll to position [769, 0]
click at [532, 536] on button "Next" at bounding box center [516, 515] width 125 height 42
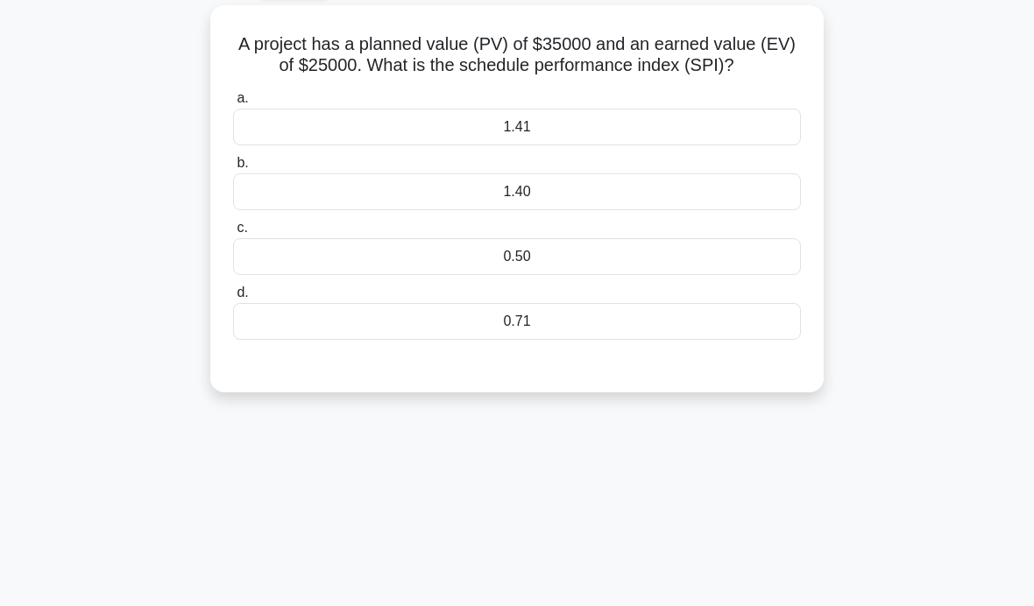
scroll to position [0, 0]
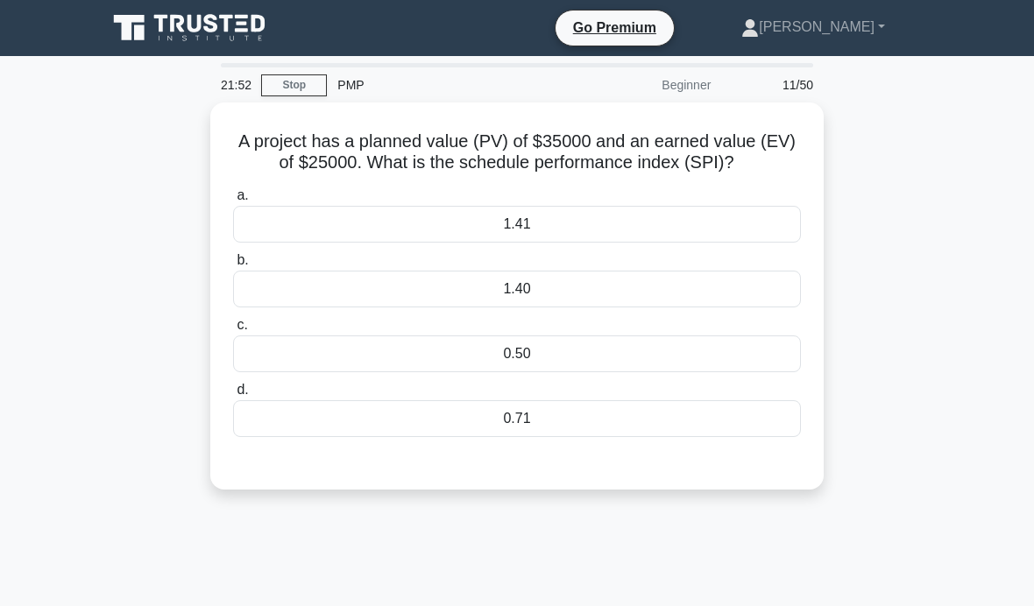
click at [663, 435] on div "0.71" at bounding box center [517, 418] width 568 height 37
click at [233, 396] on input "d. 0.71" at bounding box center [233, 390] width 0 height 11
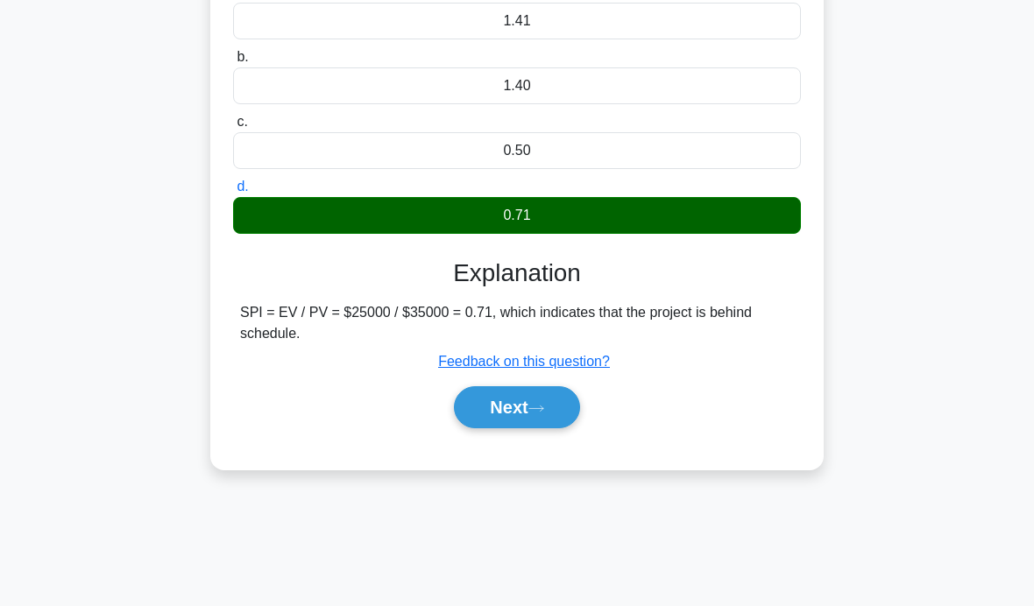
scroll to position [215, 0]
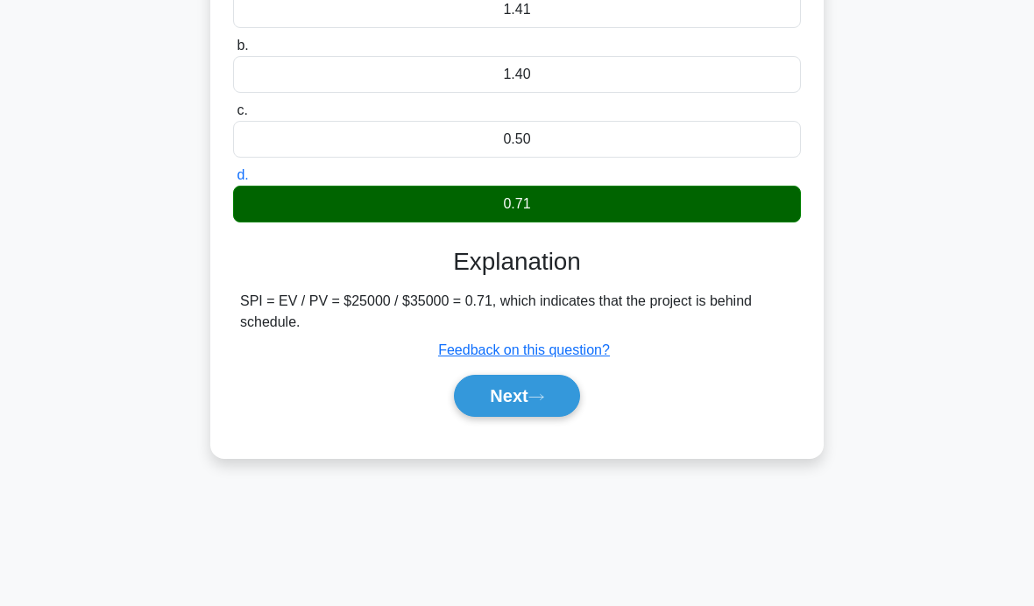
click at [568, 417] on button "Next" at bounding box center [516, 396] width 125 height 42
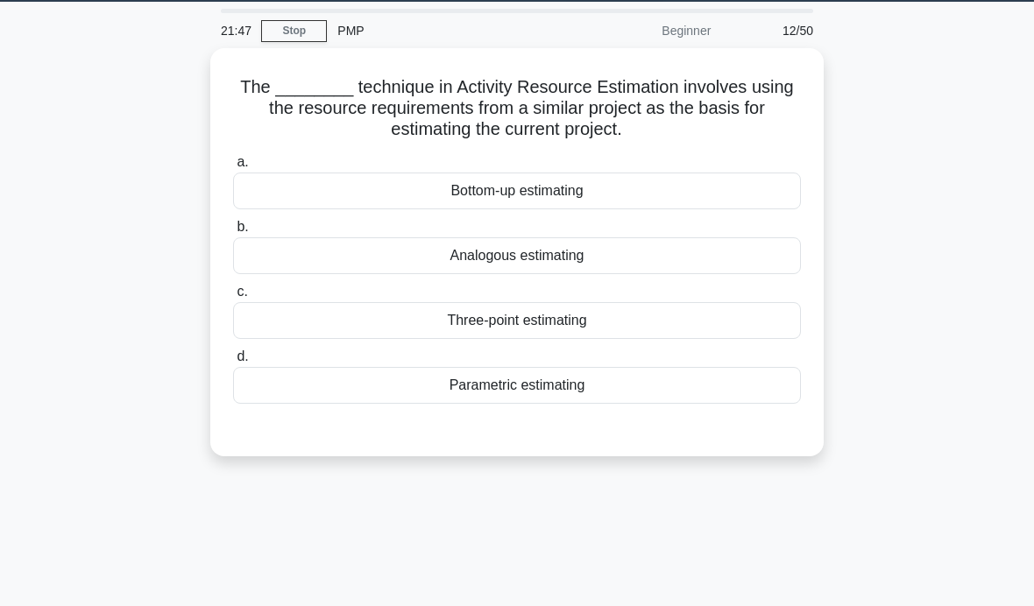
scroll to position [52, 0]
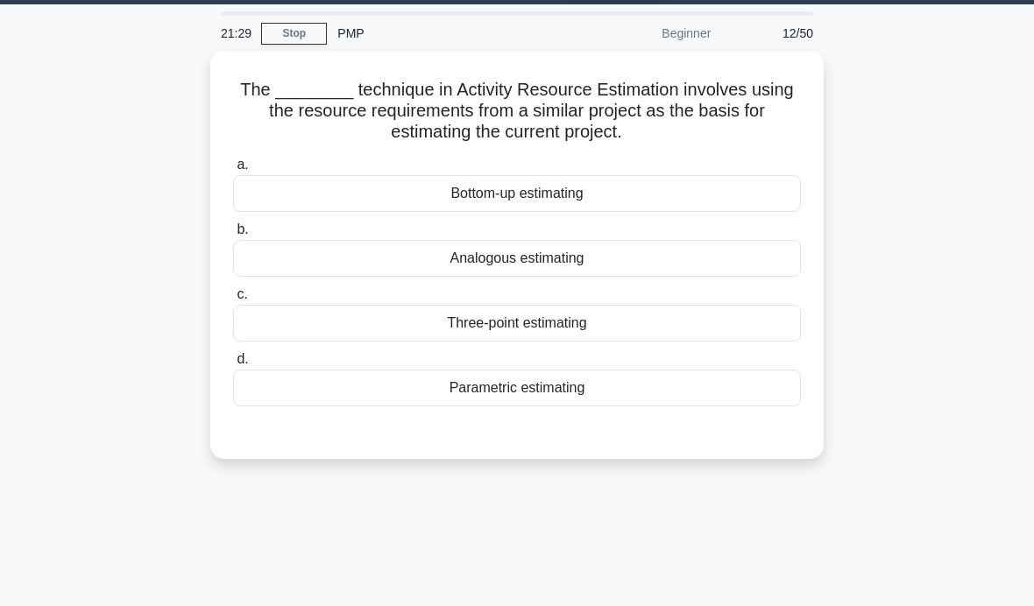
click at [759, 260] on div "Analogous estimating" at bounding box center [517, 258] width 568 height 37
click at [233, 236] on input "b. Analogous estimating" at bounding box center [233, 229] width 0 height 11
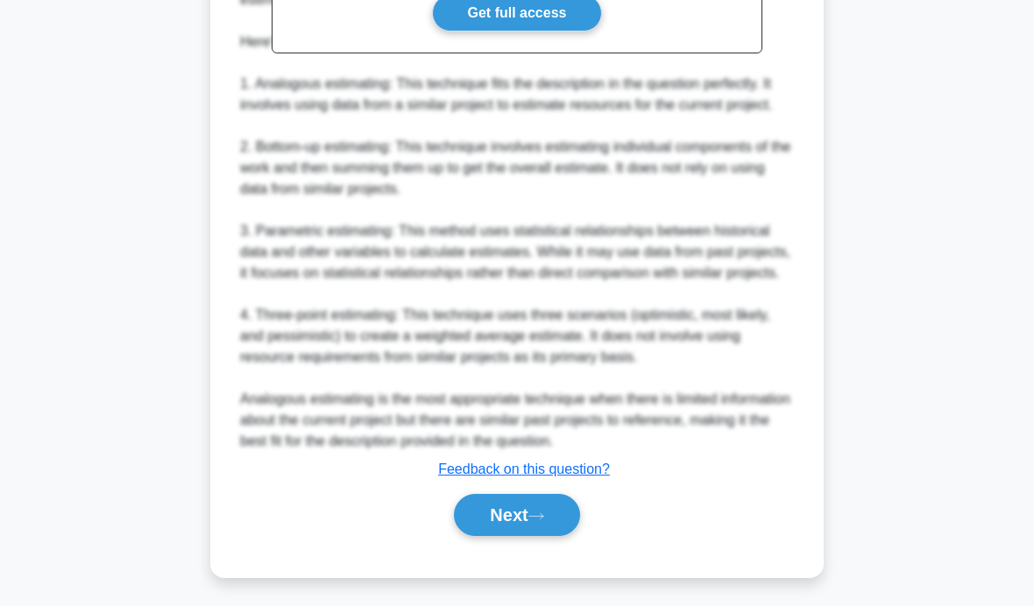
scroll to position [643, 0]
click at [517, 536] on button "Next" at bounding box center [516, 515] width 125 height 42
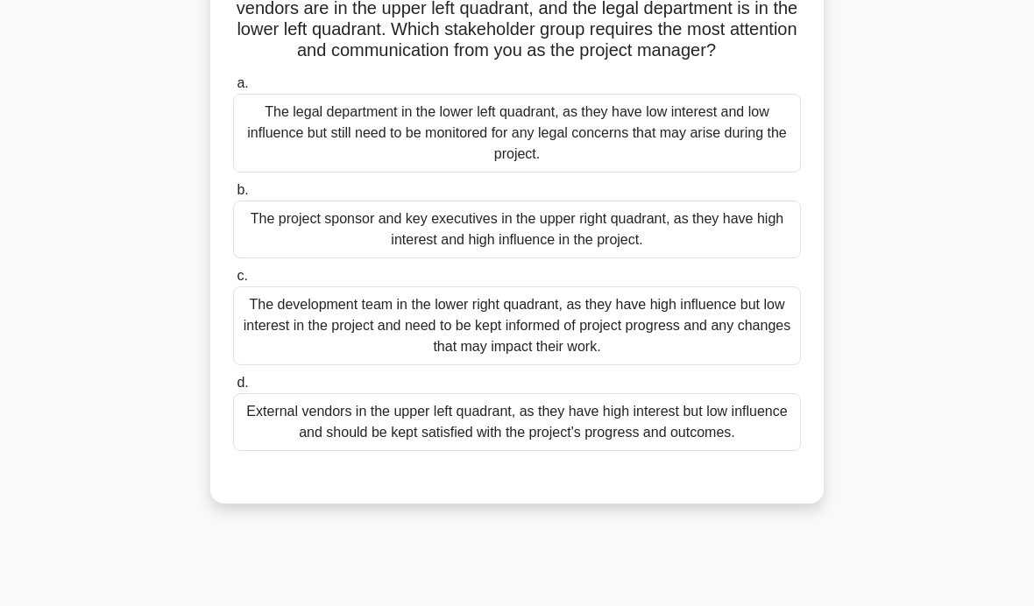
scroll to position [112, 0]
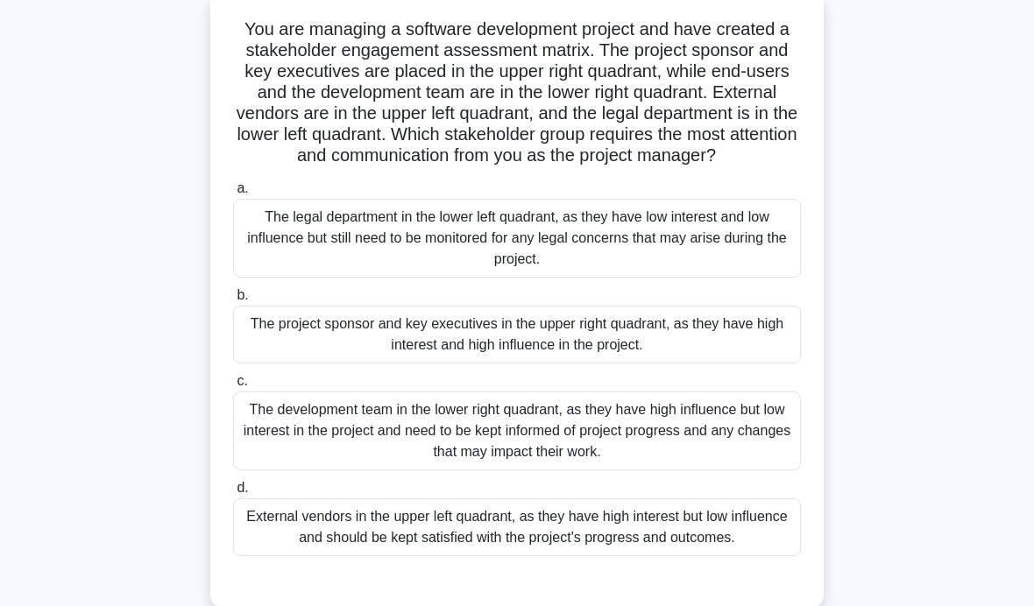
click at [738, 347] on div "The project sponsor and key executives in the upper right quadrant, as they hav…" at bounding box center [517, 335] width 568 height 58
click at [233, 301] on input "b. The project sponsor and key executives in the upper right quadrant, as they …" at bounding box center [233, 295] width 0 height 11
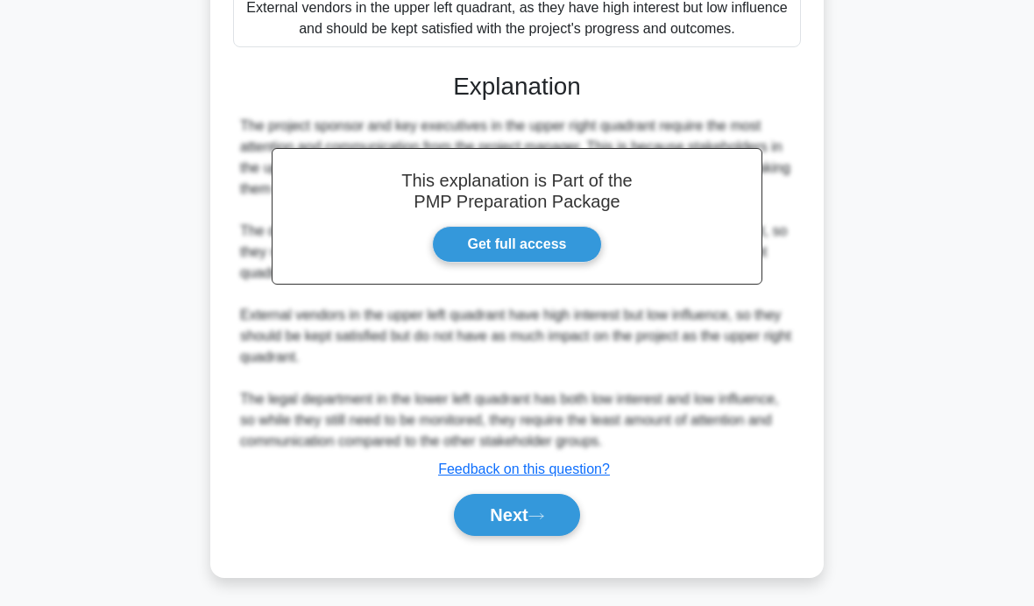
scroll to position [643, 0]
click at [528, 536] on button "Next" at bounding box center [516, 515] width 125 height 42
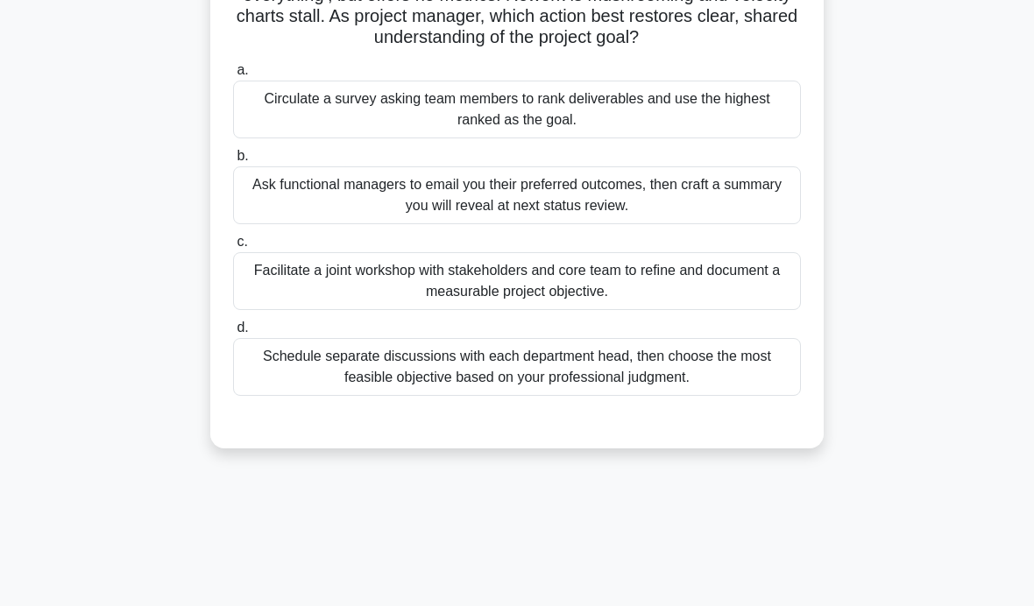
scroll to position [231, 0]
click at [775, 309] on div "Facilitate a joint workshop with stakeholders and core team to refine and docum…" at bounding box center [517, 280] width 568 height 58
click at [233, 247] on input "c. Facilitate a joint workshop with stakeholders and core team to refine and do…" at bounding box center [233, 241] width 0 height 11
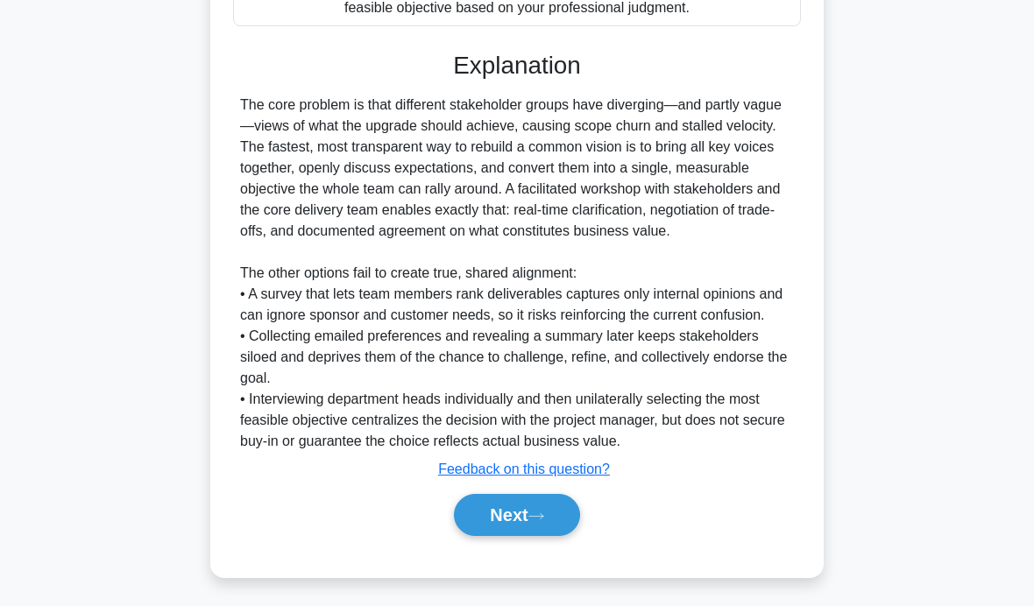
click at [546, 536] on button "Next" at bounding box center [516, 515] width 125 height 42
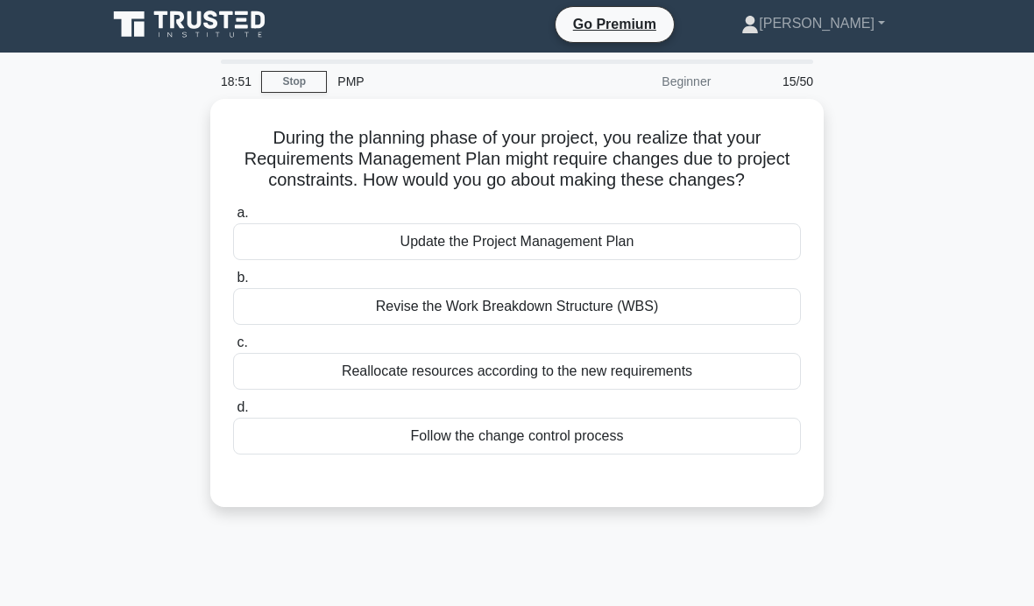
scroll to position [15, 0]
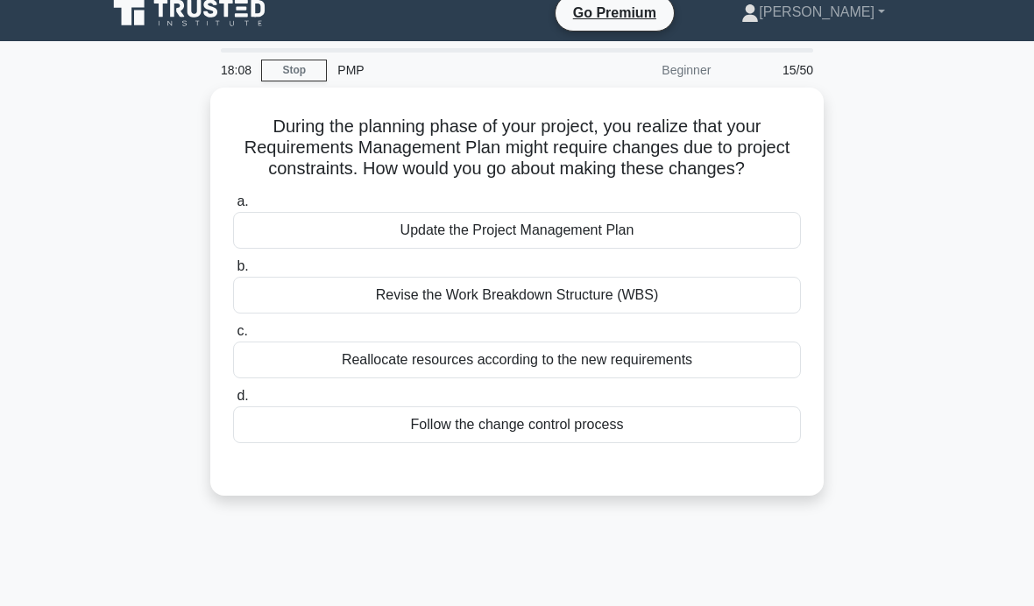
click at [701, 443] on div "Follow the change control process" at bounding box center [517, 424] width 568 height 37
click at [233, 402] on input "d. Follow the change control process" at bounding box center [233, 396] width 0 height 11
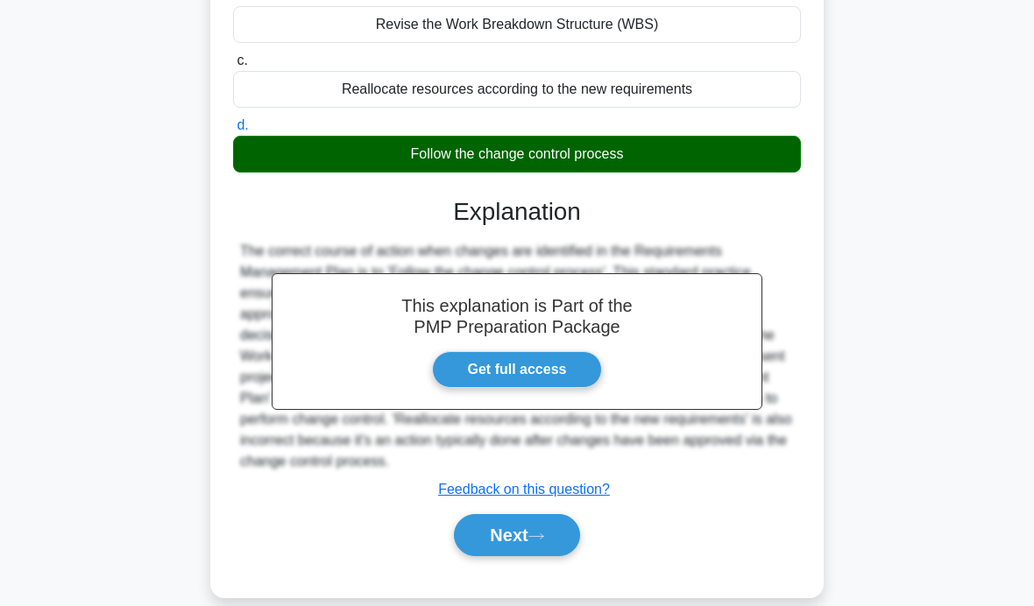
click at [532, 556] on button "Next" at bounding box center [516, 535] width 125 height 42
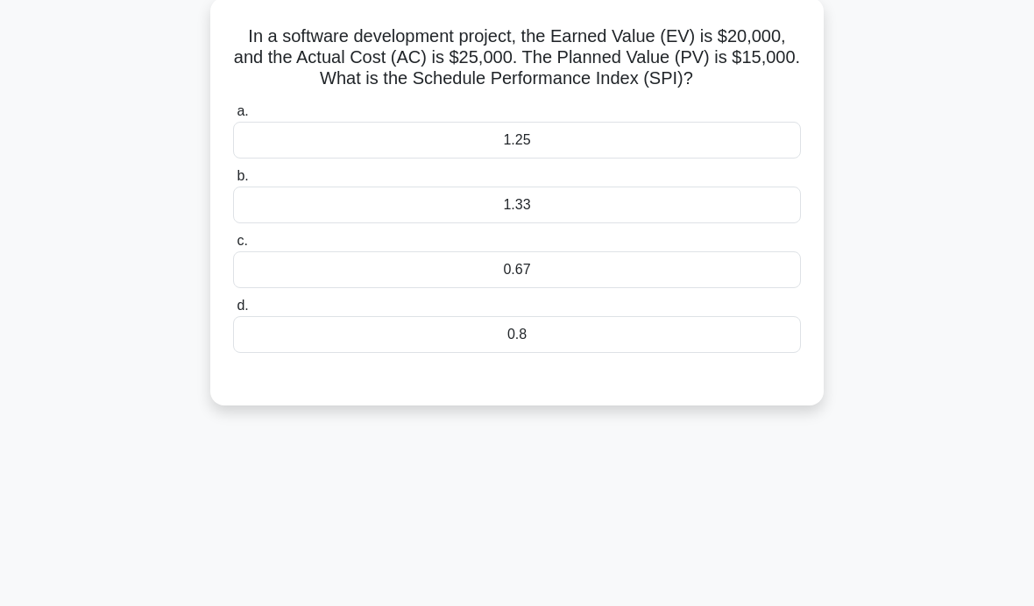
scroll to position [95, 0]
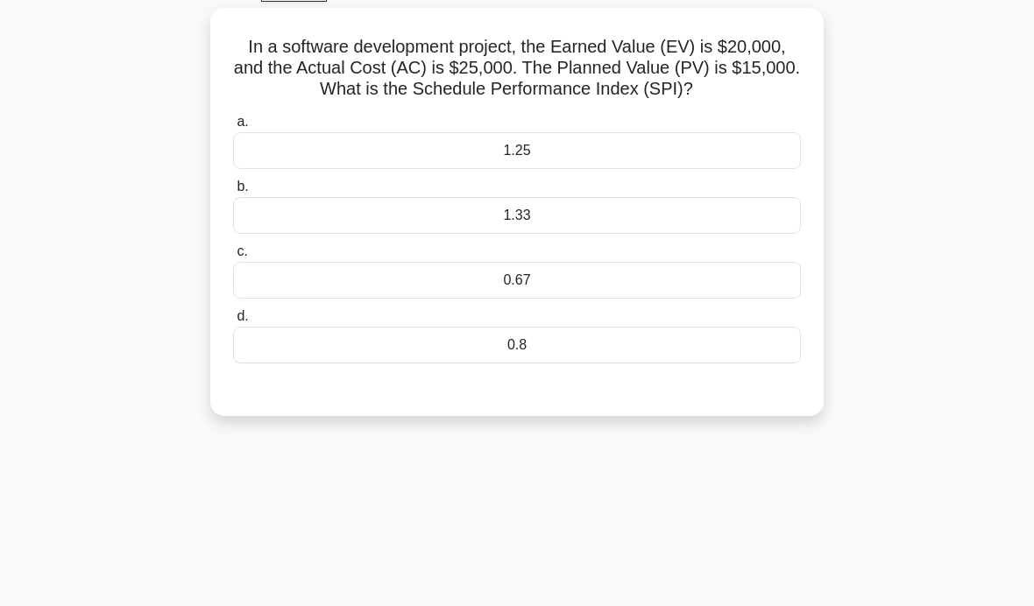
click at [752, 364] on div "0.8" at bounding box center [517, 345] width 568 height 37
click at [233, 322] on input "d. 0.8" at bounding box center [233, 316] width 0 height 11
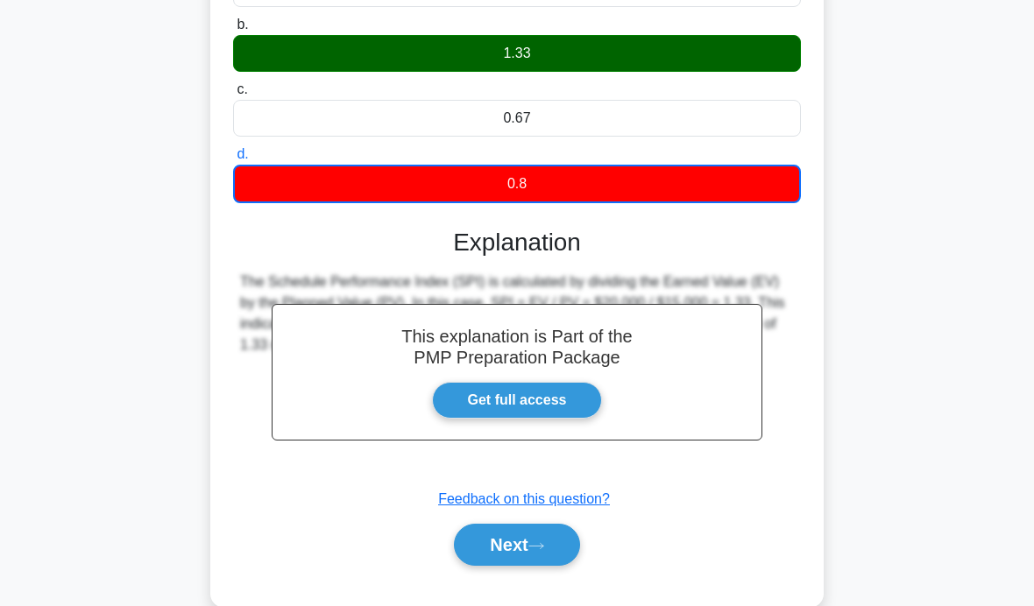
scroll to position [278, 0]
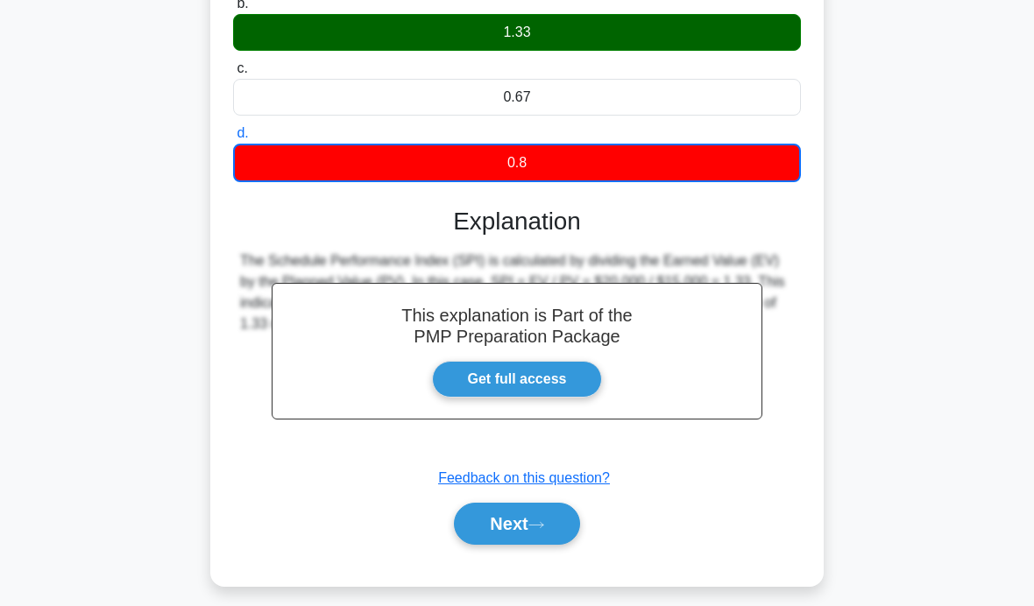
click at [516, 545] on button "Next" at bounding box center [516, 524] width 125 height 42
click at [537, 530] on icon at bounding box center [536, 525] width 16 height 10
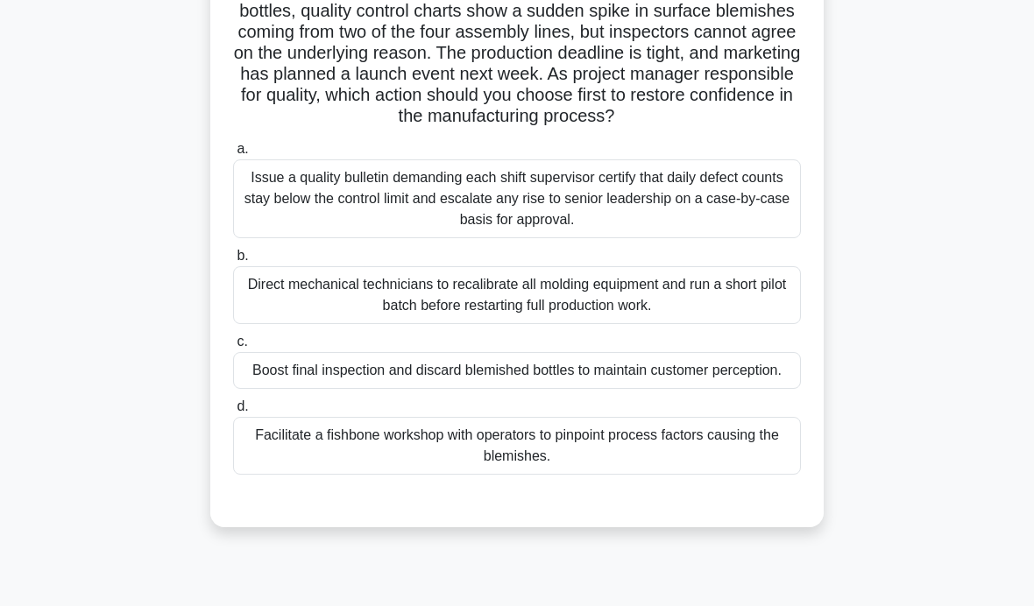
scroll to position [112, 0]
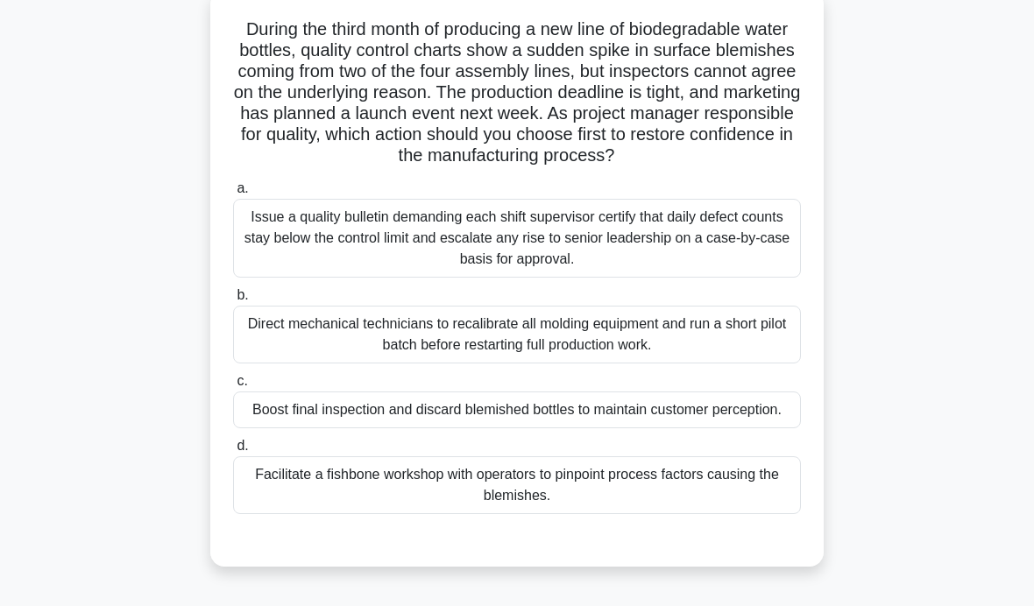
click at [690, 514] on div "Facilitate a fishbone workshop with operators to pinpoint process factors causi…" at bounding box center [517, 485] width 568 height 58
click at [233, 452] on input "d. Facilitate a fishbone workshop with operators to pinpoint process factors ca…" at bounding box center [233, 446] width 0 height 11
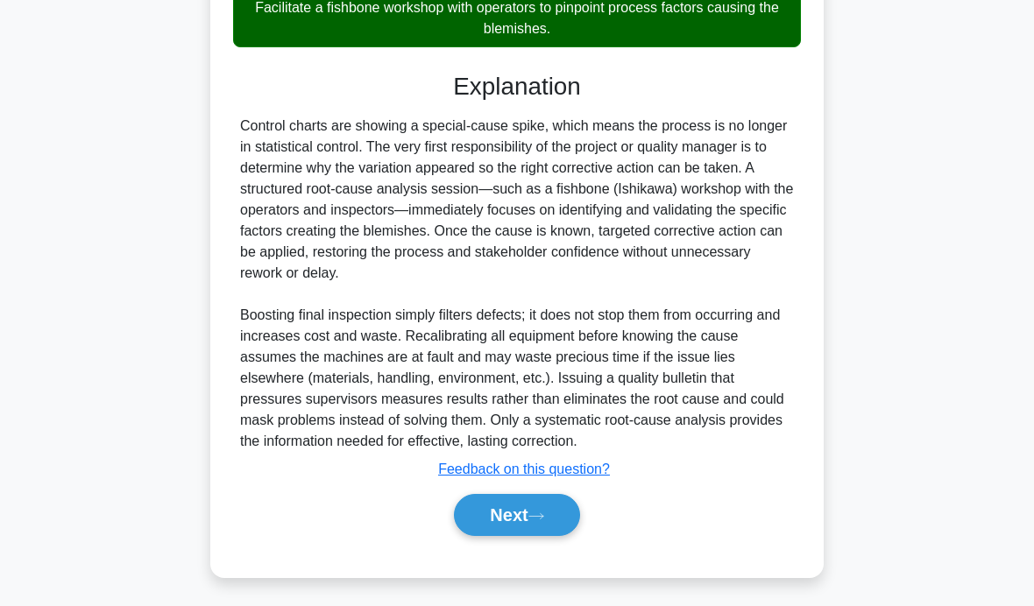
click at [540, 536] on button "Next" at bounding box center [516, 515] width 125 height 42
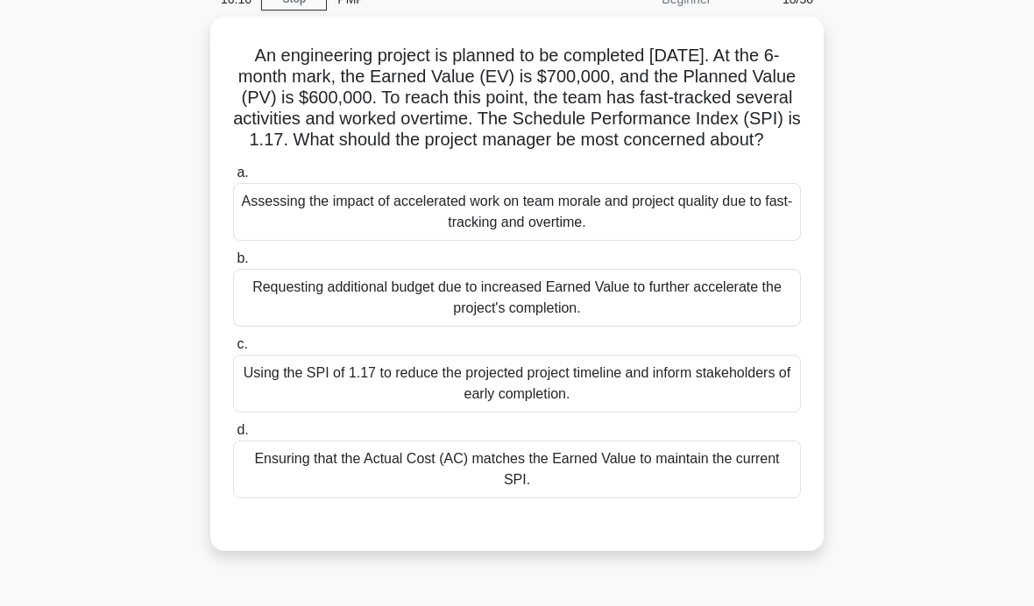
scroll to position [85, 0]
click at [732, 413] on div "Using the SPI of 1.17 to reduce the projected project timeline and inform stake…" at bounding box center [517, 385] width 568 height 58
click at [233, 351] on input "c. Using the SPI of 1.17 to reduce the projected project timeline and inform st…" at bounding box center [233, 345] width 0 height 11
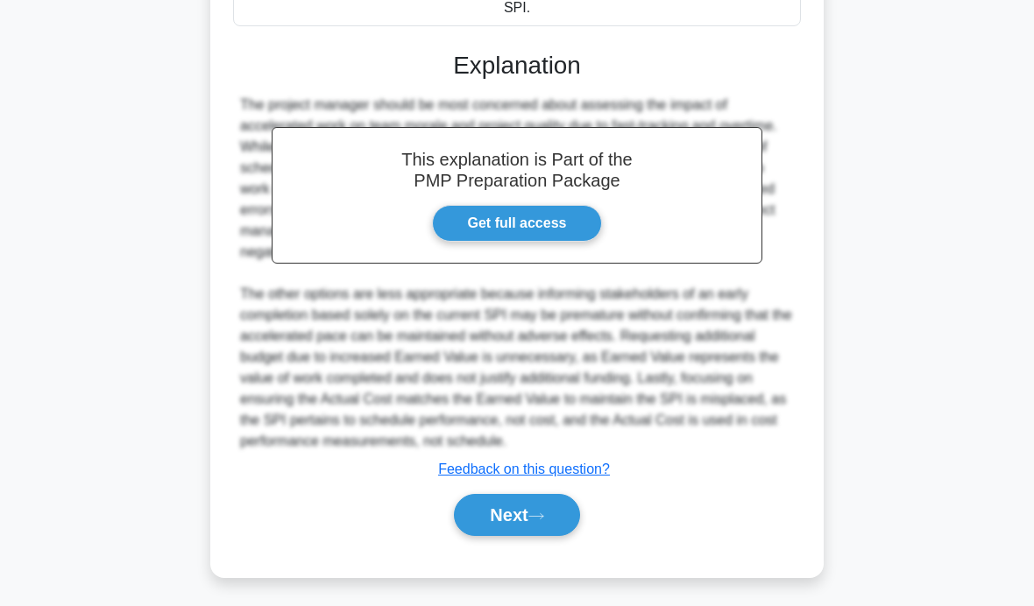
scroll to position [582, 0]
click at [537, 536] on button "Next" at bounding box center [516, 515] width 125 height 42
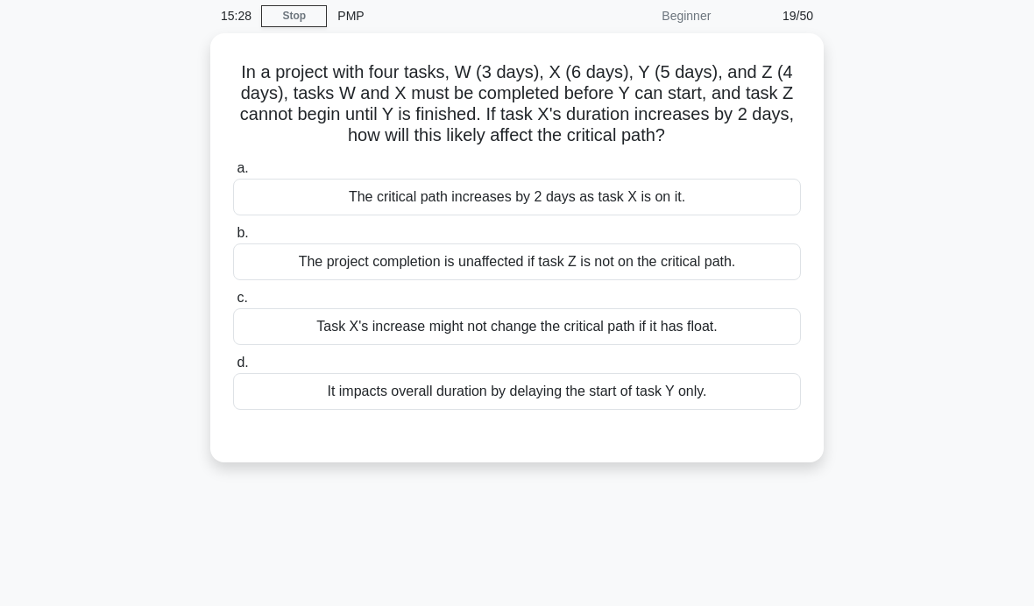
scroll to position [68, 0]
click at [763, 411] on div "It impacts overall duration by delaying the start of task Y only." at bounding box center [517, 392] width 568 height 37
click at [233, 370] on input "d. It impacts overall duration by delaying the start of task Y only." at bounding box center [233, 363] width 0 height 11
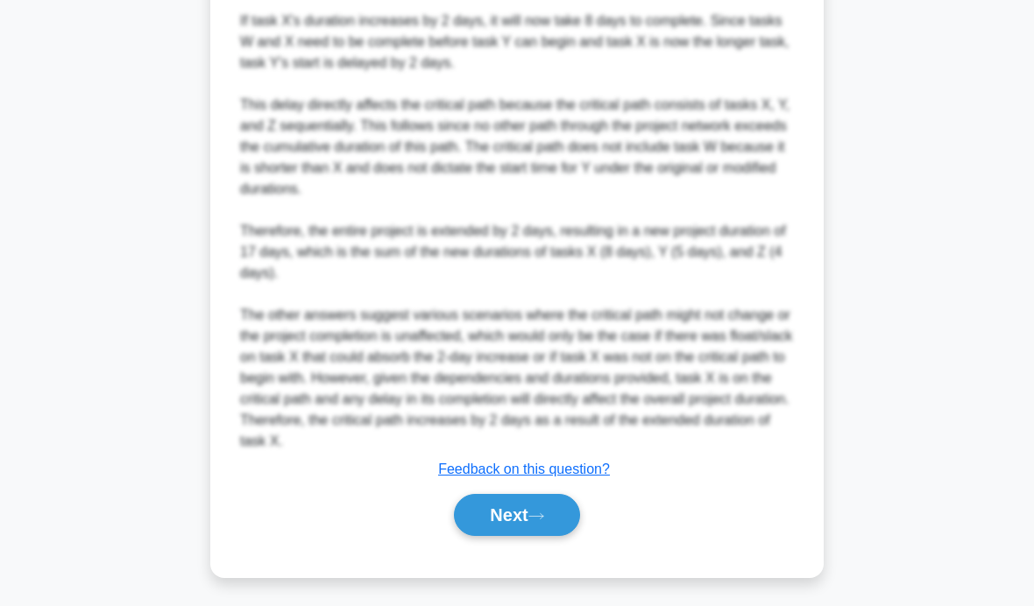
click at [563, 536] on button "Next" at bounding box center [516, 515] width 125 height 42
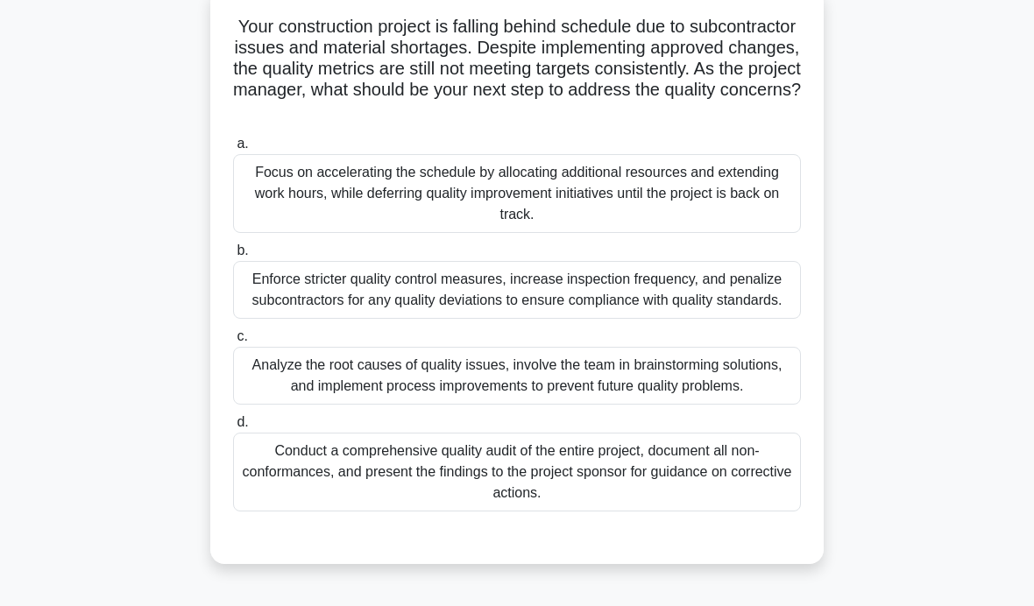
scroll to position [89, 0]
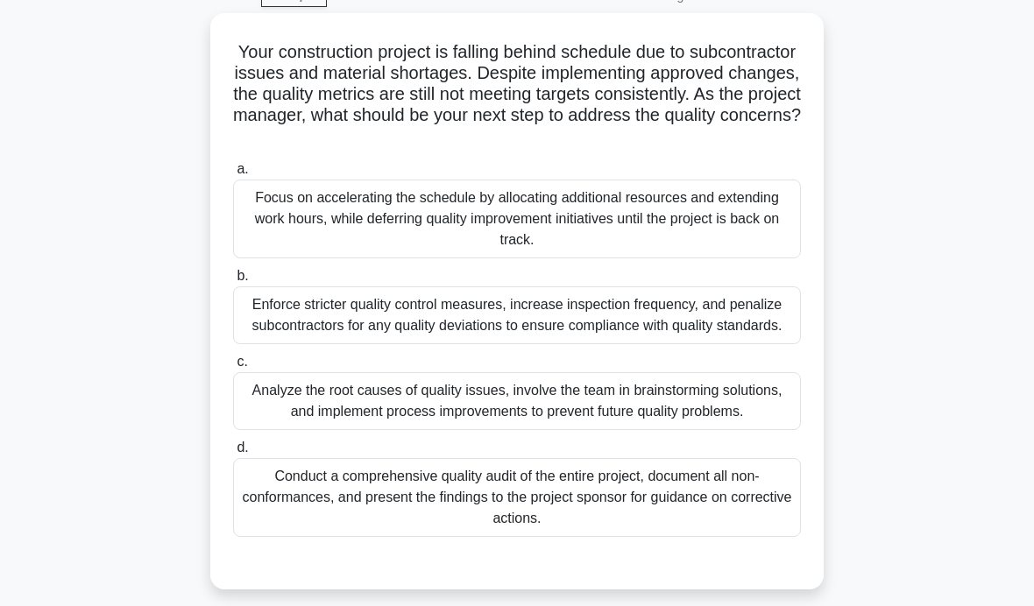
click at [759, 428] on div "Analyze the root causes of quality issues, involve the team in brainstorming so…" at bounding box center [517, 401] width 568 height 58
click at [233, 368] on input "c. Analyze the root causes of quality issues, involve the team in brainstorming…" at bounding box center [233, 362] width 0 height 11
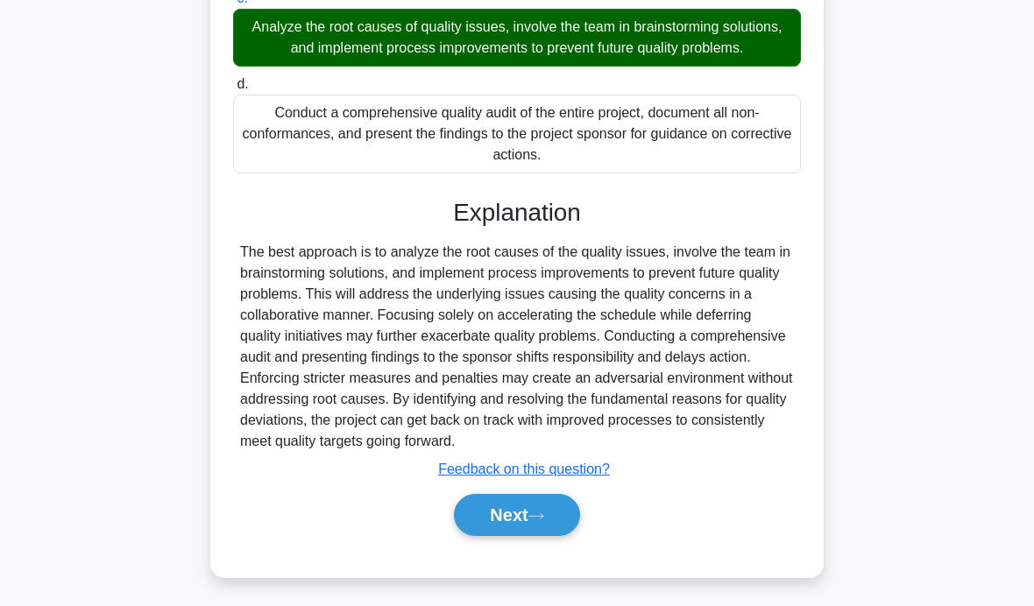
scroll to position [454, 0]
click at [538, 536] on button "Next" at bounding box center [516, 515] width 125 height 42
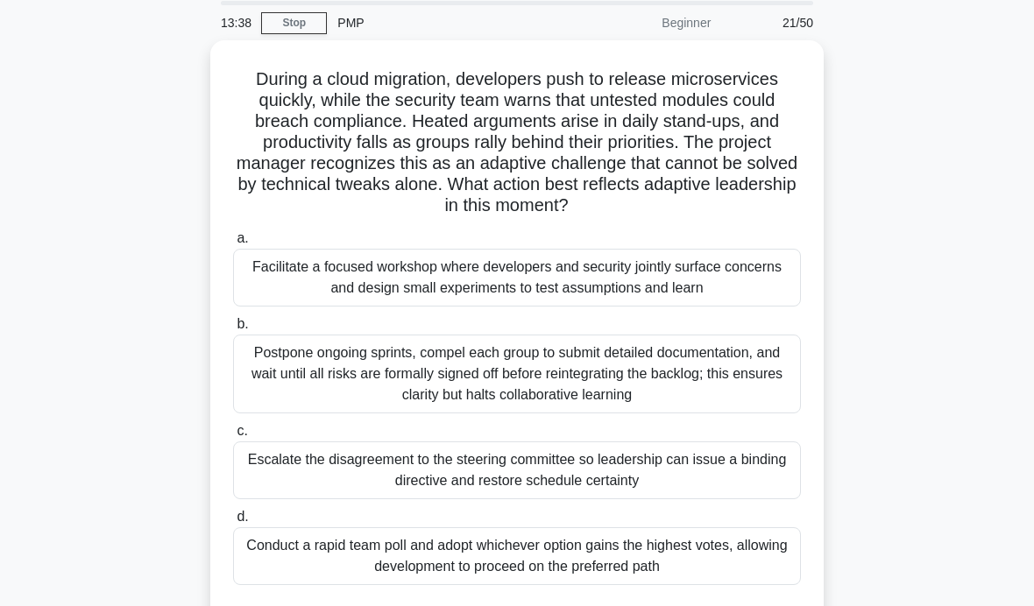
scroll to position [60, 0]
click at [732, 295] on div "Facilitate a focused workshop where developers and security jointly surface con…" at bounding box center [517, 280] width 568 height 58
click at [233, 246] on input "a. Facilitate a focused workshop where developers and security jointly surface …" at bounding box center [233, 240] width 0 height 11
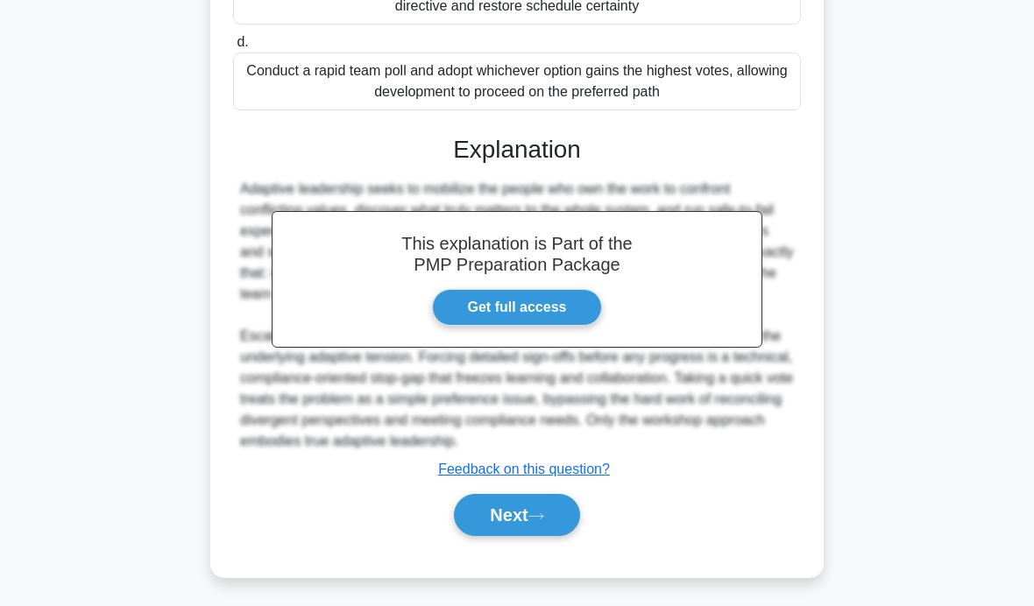
click at [543, 536] on button "Next" at bounding box center [516, 515] width 125 height 42
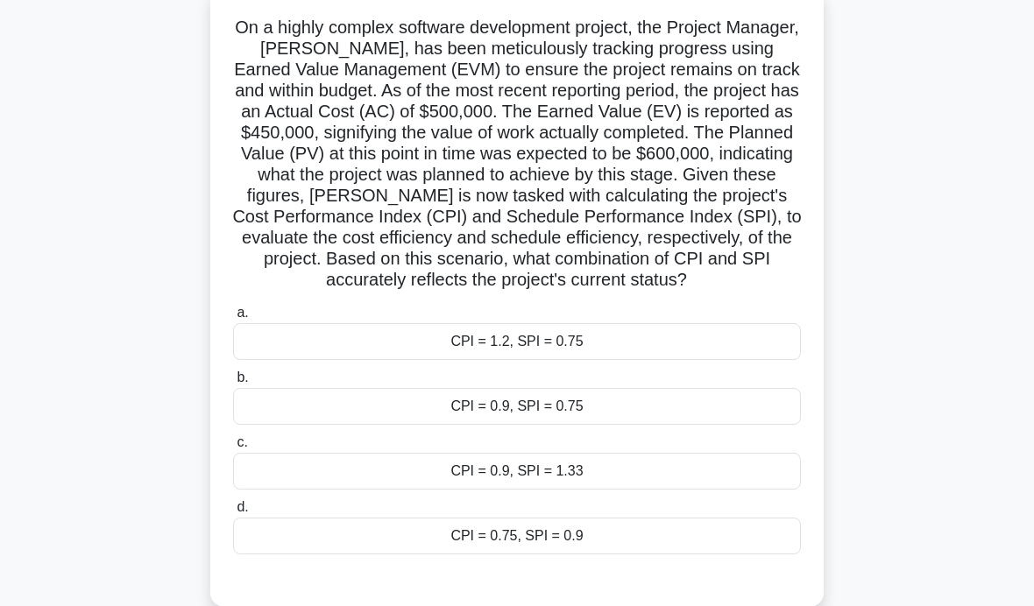
scroll to position [115, 0]
click at [756, 489] on div "CPI = 0.9, SPI = 1.33" at bounding box center [517, 470] width 568 height 37
click at [233, 448] on input "c. CPI = 0.9, SPI = 1.33" at bounding box center [233, 441] width 0 height 11
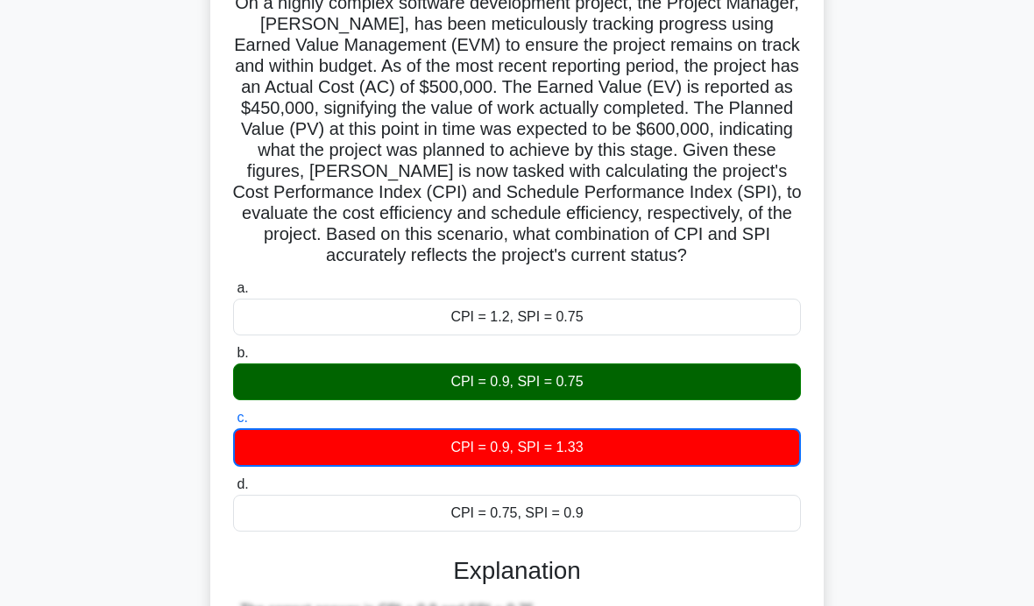
scroll to position [119, 0]
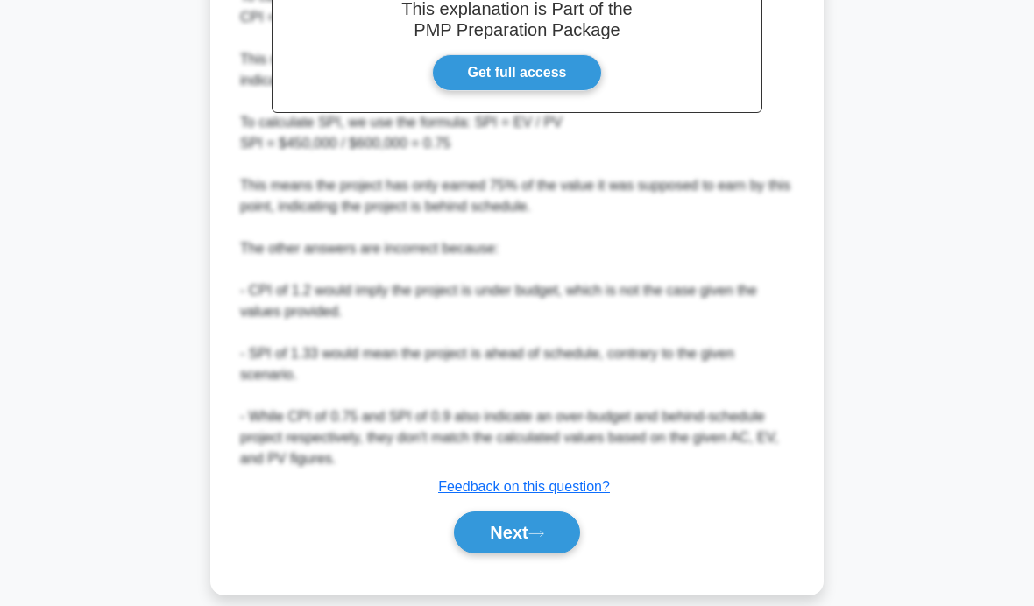
scroll to position [792, 0]
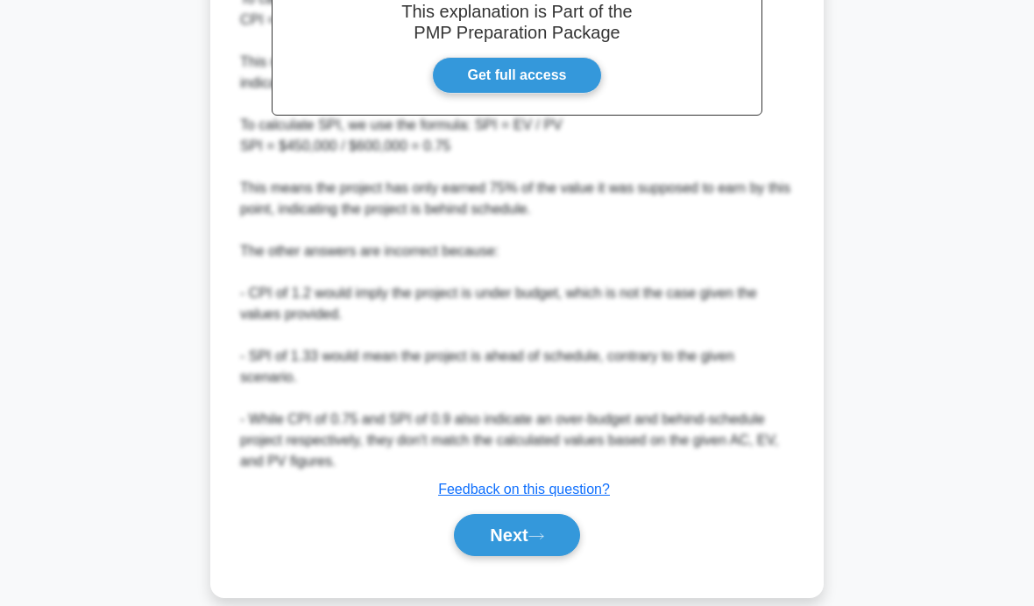
click at [512, 556] on button "Next" at bounding box center [516, 535] width 125 height 42
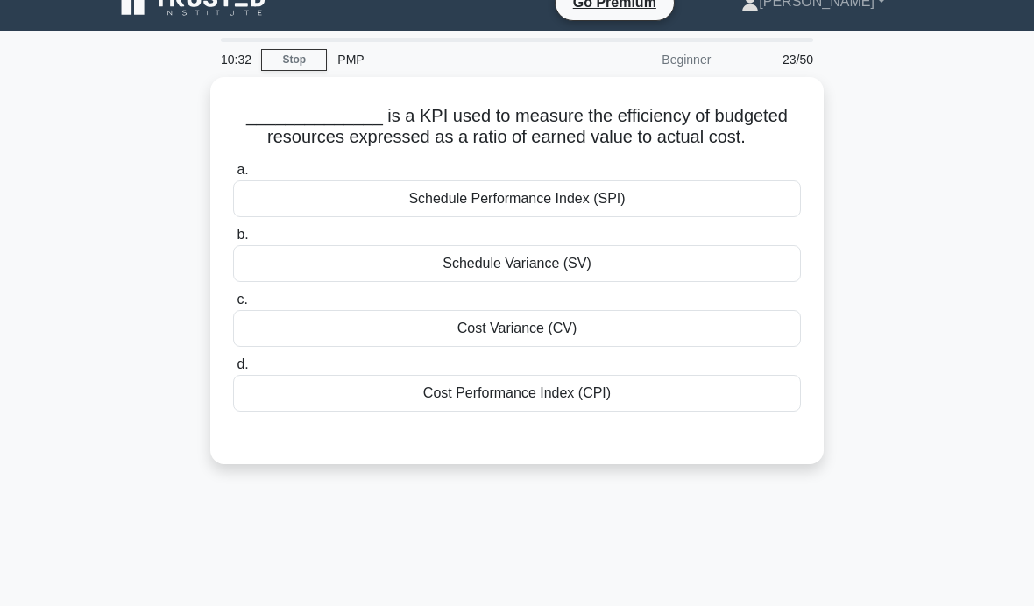
scroll to position [22, 0]
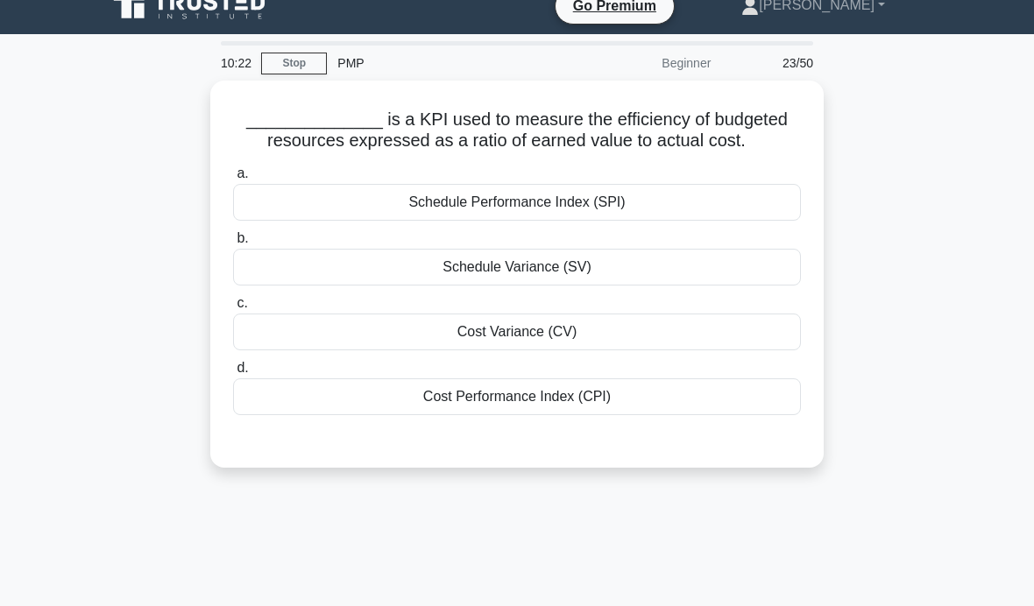
click at [717, 415] on div "Cost Performance Index (CPI)" at bounding box center [517, 396] width 568 height 37
click at [233, 374] on input "d. Cost Performance Index (CPI)" at bounding box center [233, 368] width 0 height 11
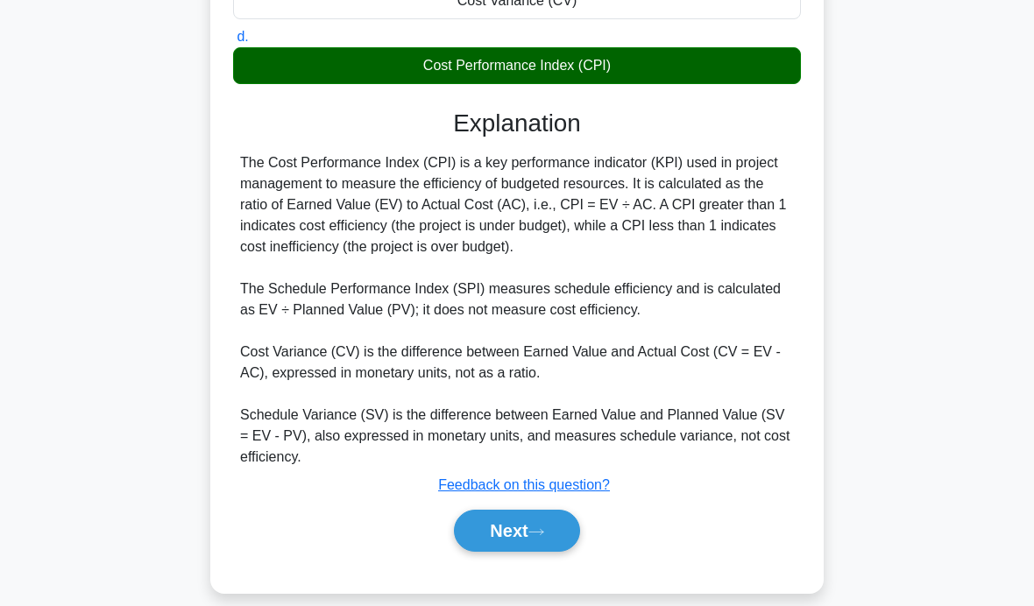
scroll to position [349, 0]
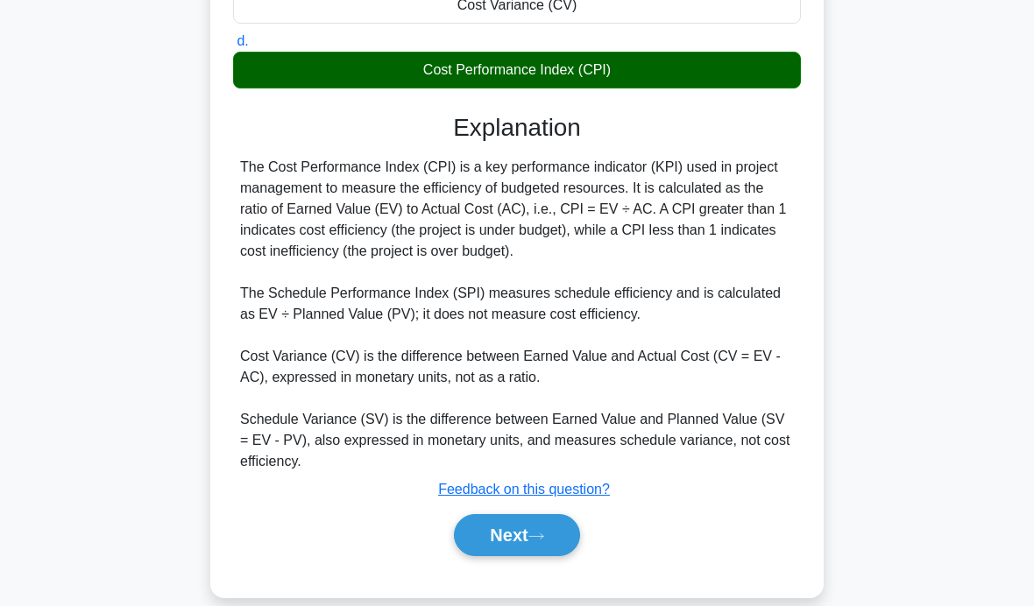
click at [531, 556] on button "Next" at bounding box center [516, 535] width 125 height 42
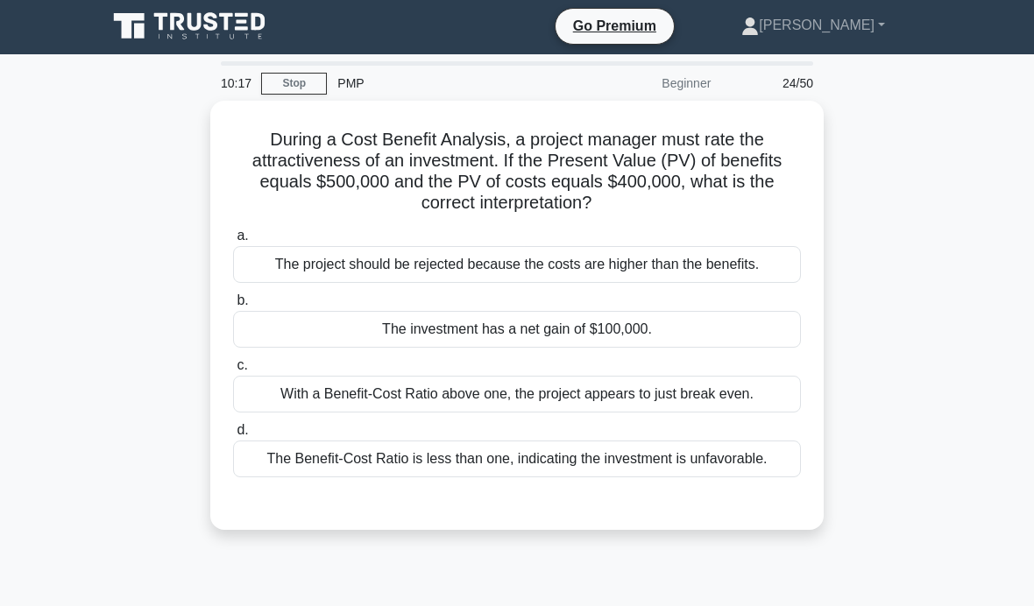
scroll to position [0, 0]
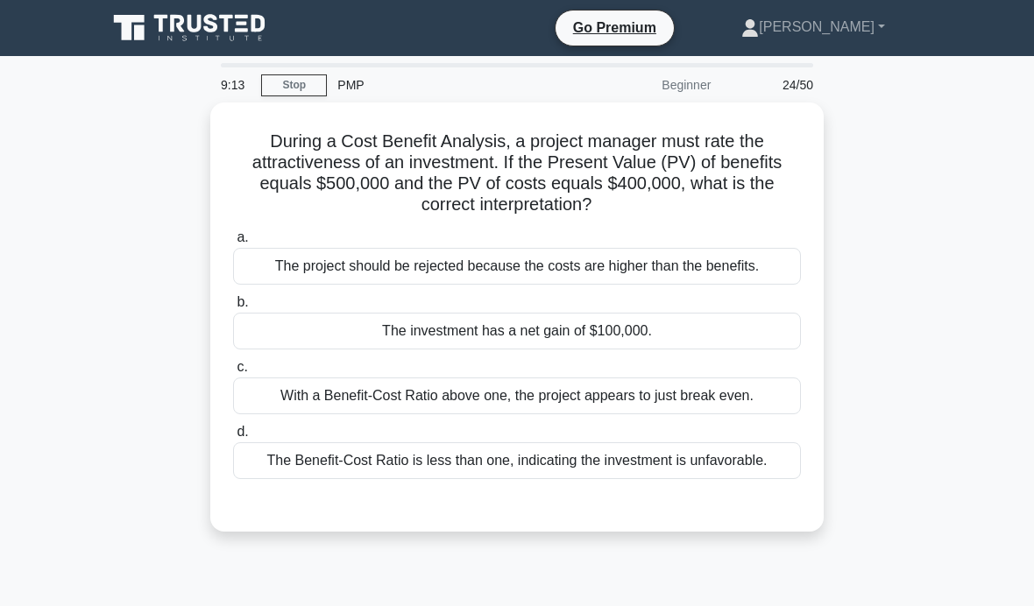
click at [767, 347] on div "The investment has a net gain of $100,000." at bounding box center [517, 331] width 568 height 37
click at [233, 308] on input "b. The investment has a net gain of $100,000." at bounding box center [233, 302] width 0 height 11
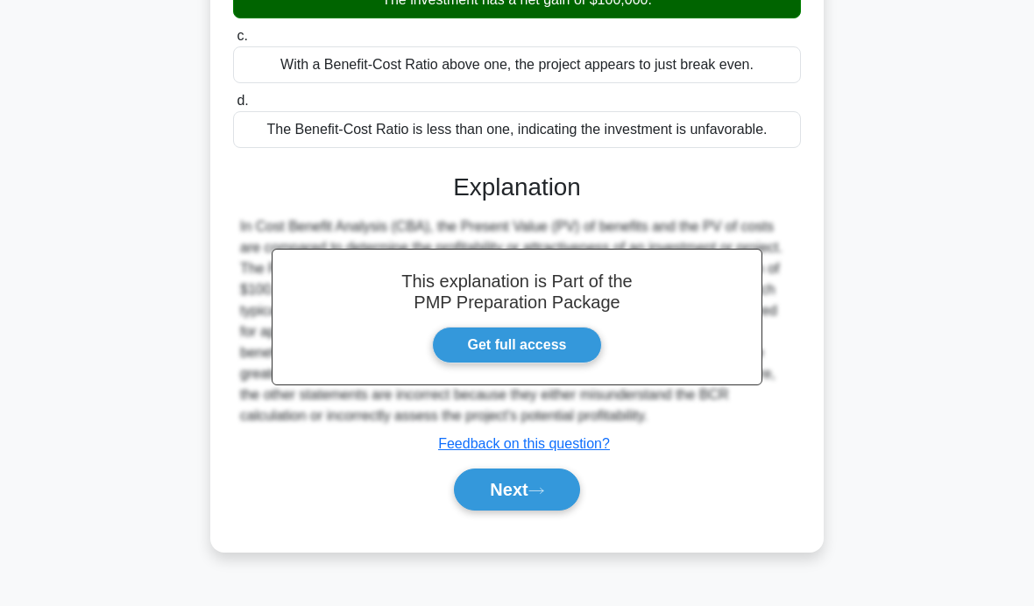
scroll to position [328, 0]
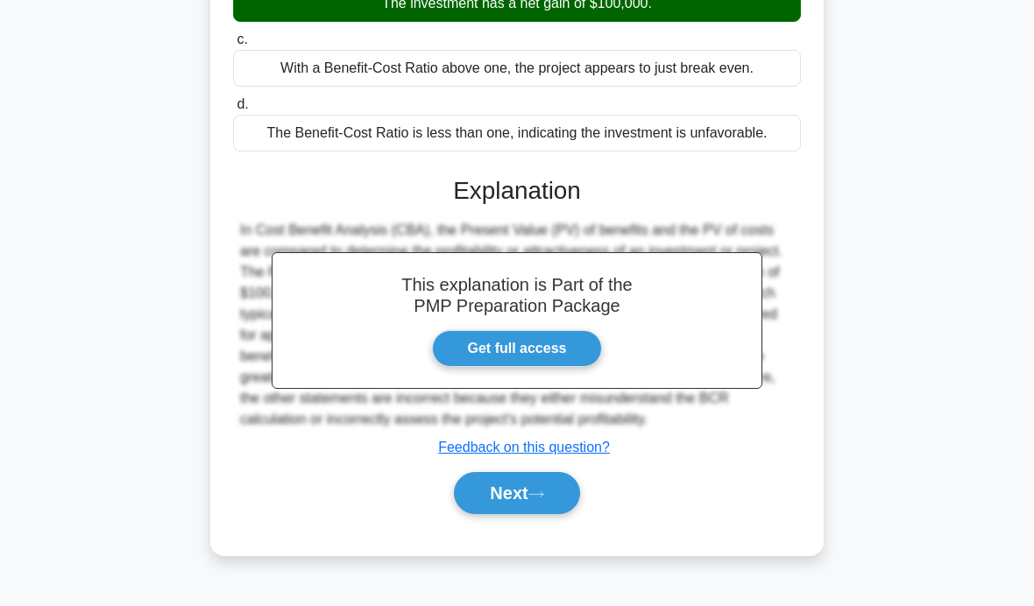
click at [537, 514] on button "Next" at bounding box center [516, 493] width 125 height 42
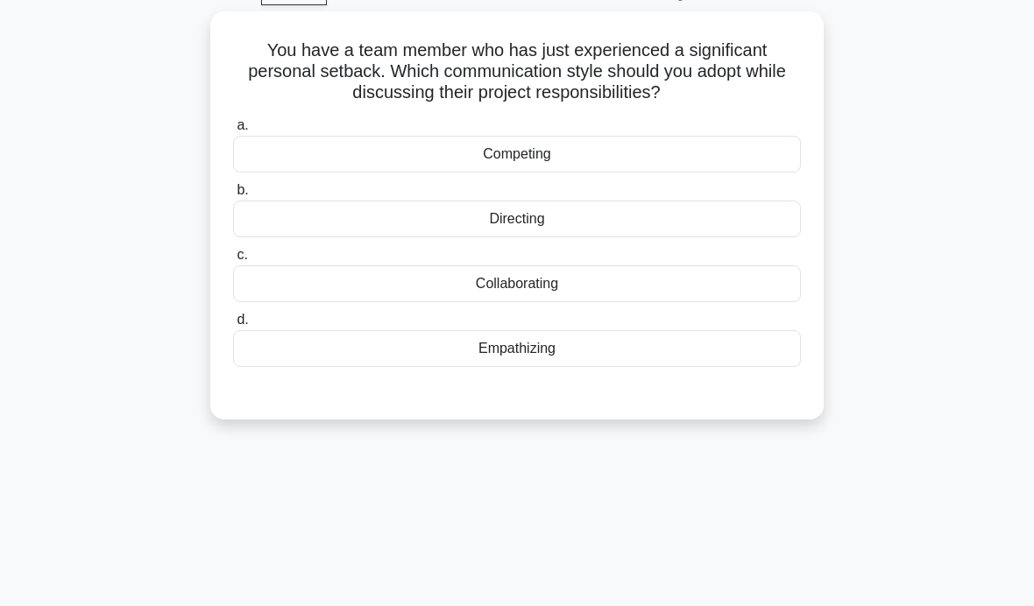
scroll to position [0, 0]
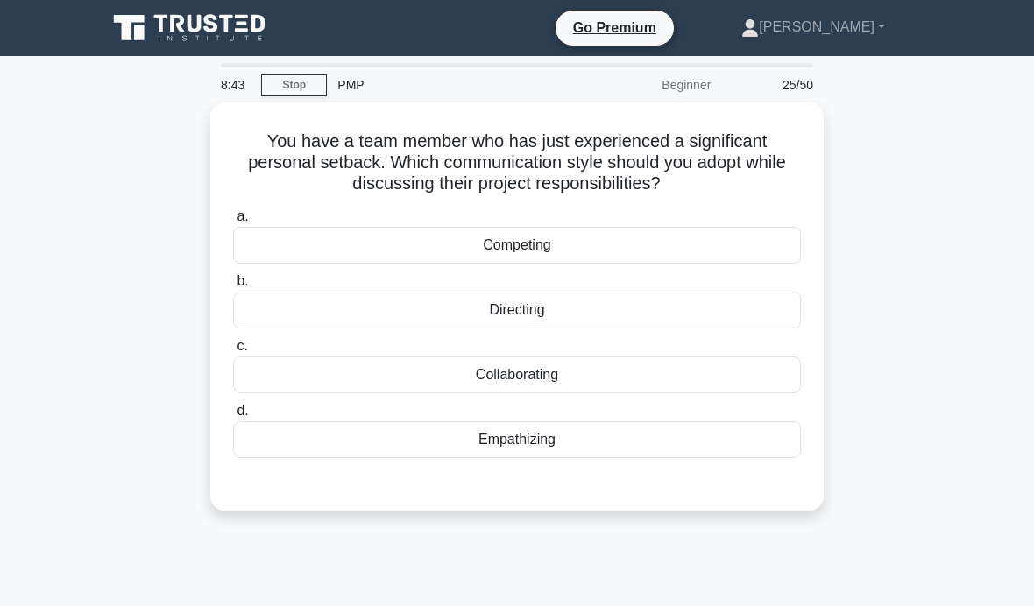
click at [712, 391] on div "a. Competing b. Directing c. d." at bounding box center [516, 331] width 589 height 259
click at [712, 373] on div "Collaborating" at bounding box center [517, 375] width 568 height 37
click at [233, 352] on input "c. Collaborating" at bounding box center [233, 346] width 0 height 11
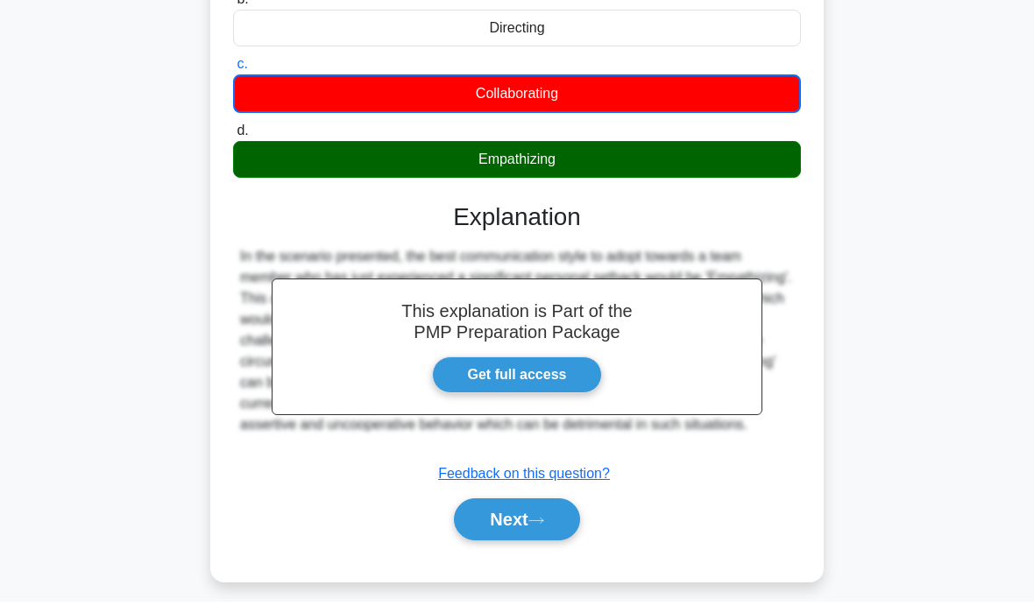
scroll to position [278, 0]
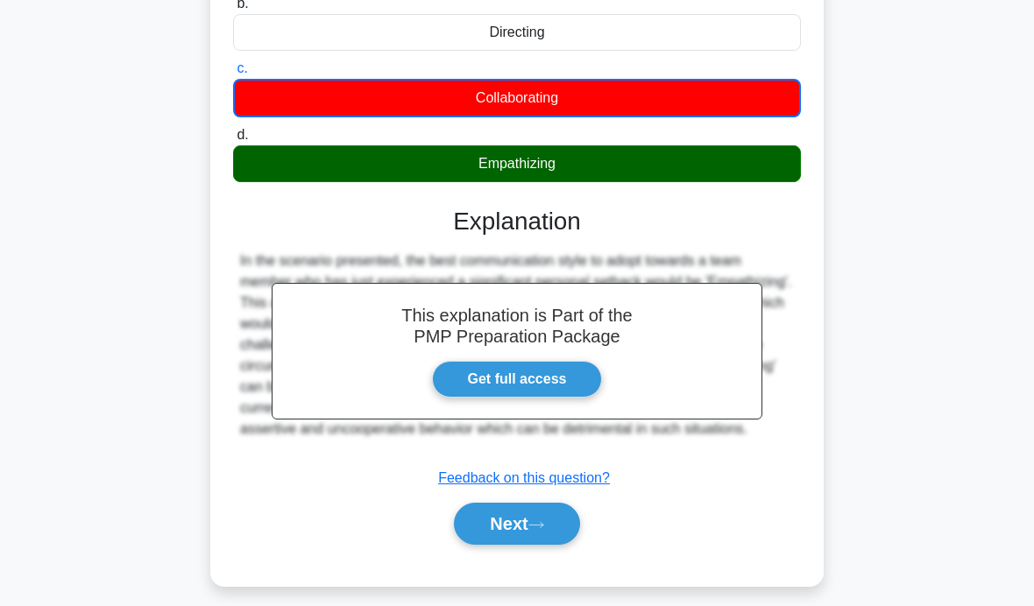
click at [559, 545] on button "Next" at bounding box center [516, 524] width 125 height 42
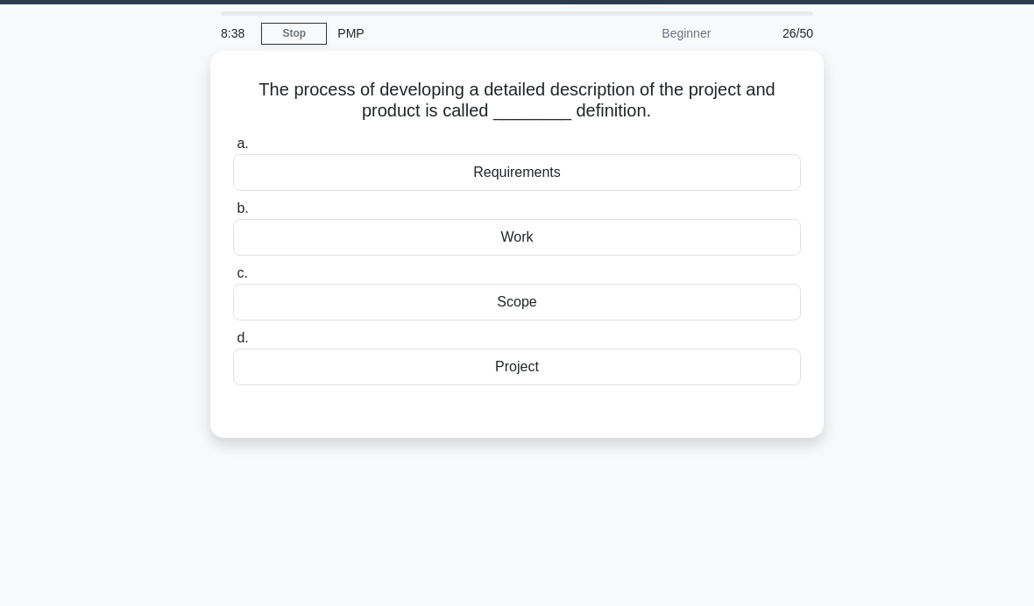
scroll to position [53, 0]
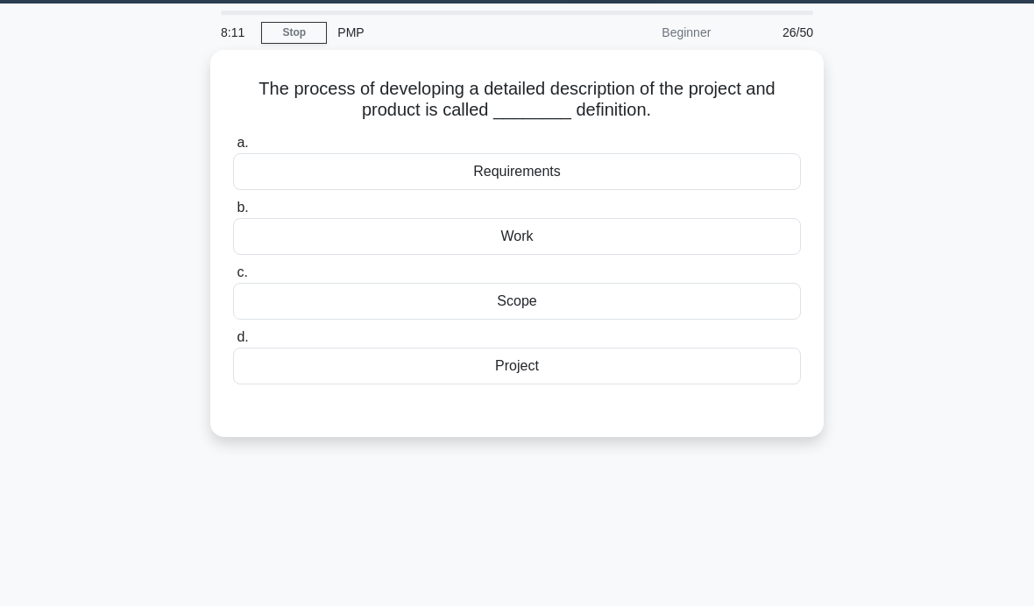
click at [738, 384] on div "a. Requirements b. Work c." at bounding box center [516, 258] width 589 height 259
click at [739, 371] on div "Project" at bounding box center [517, 366] width 568 height 37
click at [233, 343] on input "d. Project" at bounding box center [233, 337] width 0 height 11
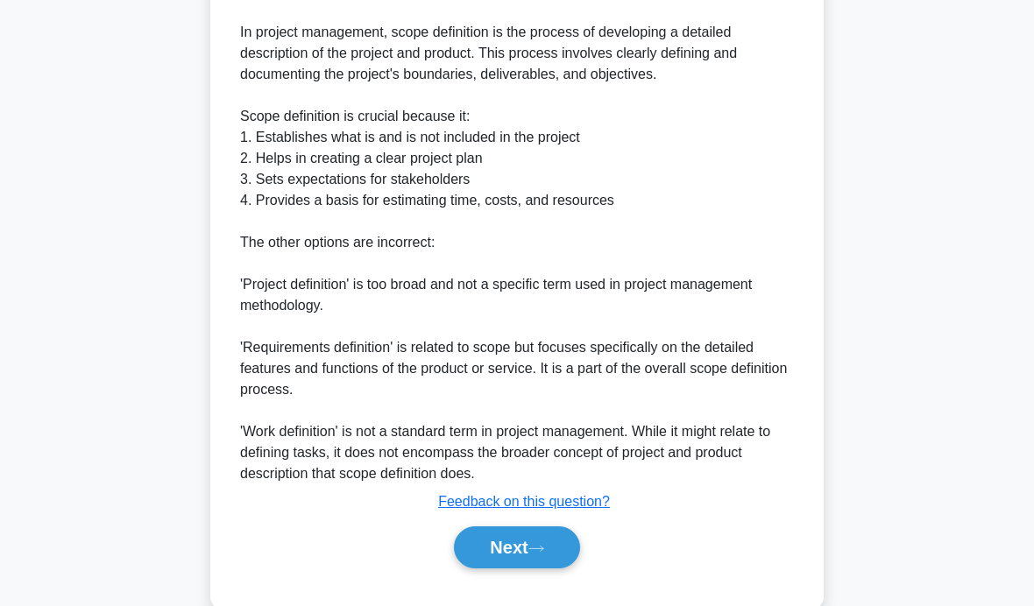
scroll to position [519, 0]
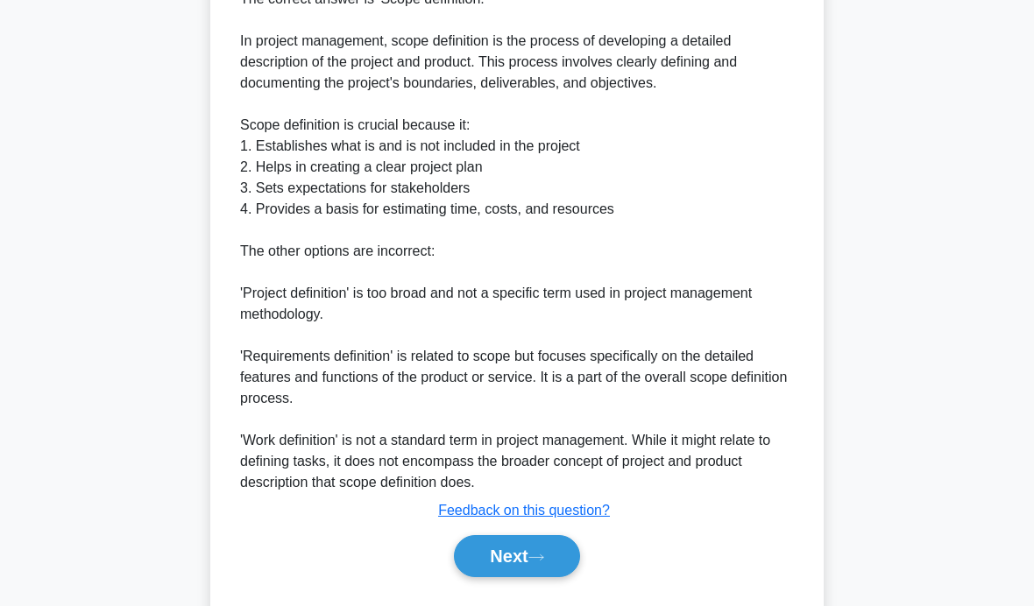
click at [575, 577] on button "Next" at bounding box center [516, 556] width 125 height 42
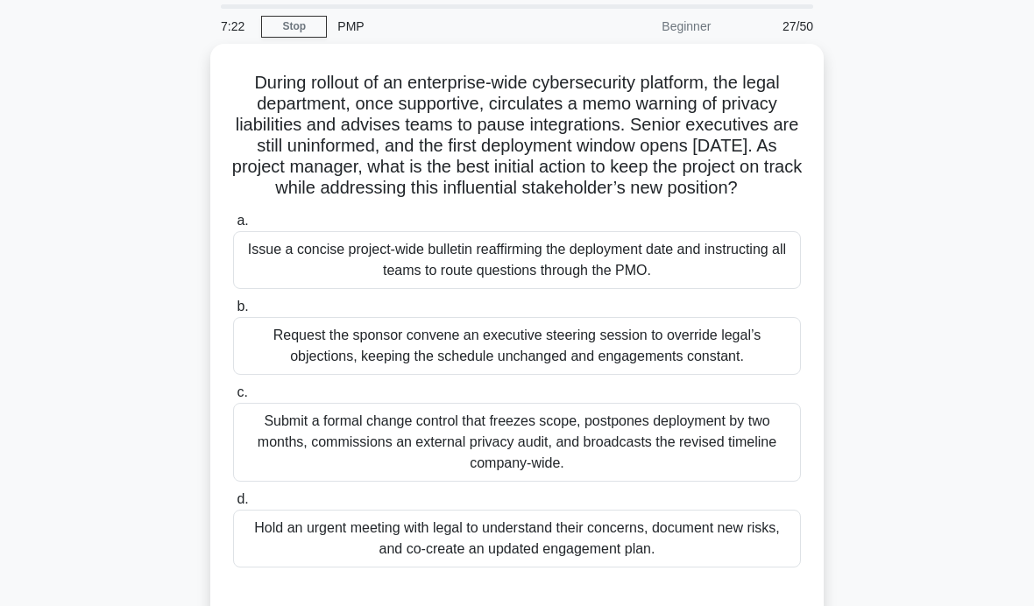
scroll to position [60, 0]
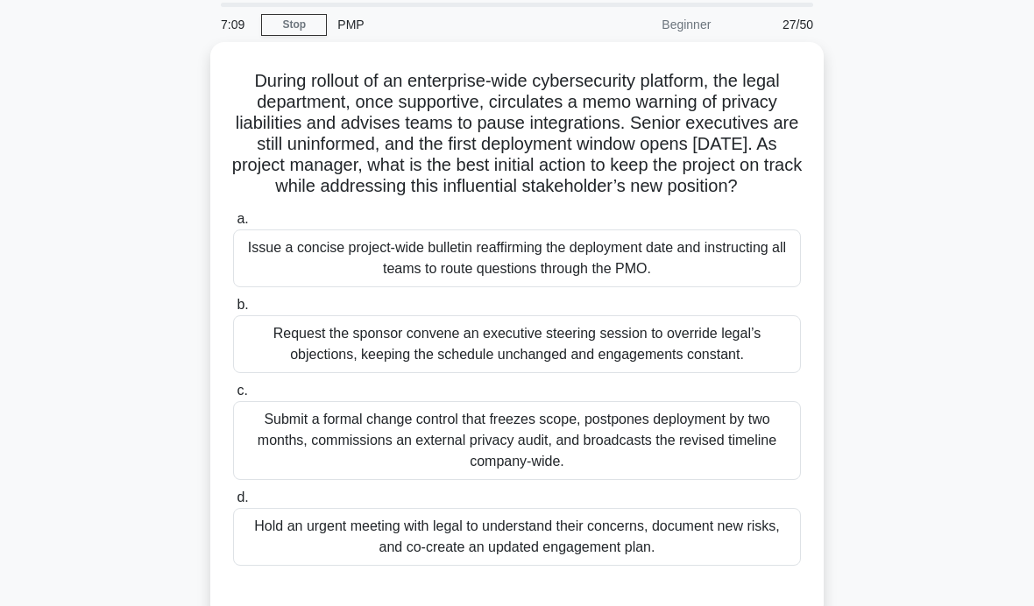
click at [776, 480] on div "Submit a formal change control that freezes scope, postpones deployment by two …" at bounding box center [517, 440] width 568 height 79
click at [233, 397] on input "c. Submit a formal change control that freezes scope, postpones deployment by t…" at bounding box center [233, 390] width 0 height 11
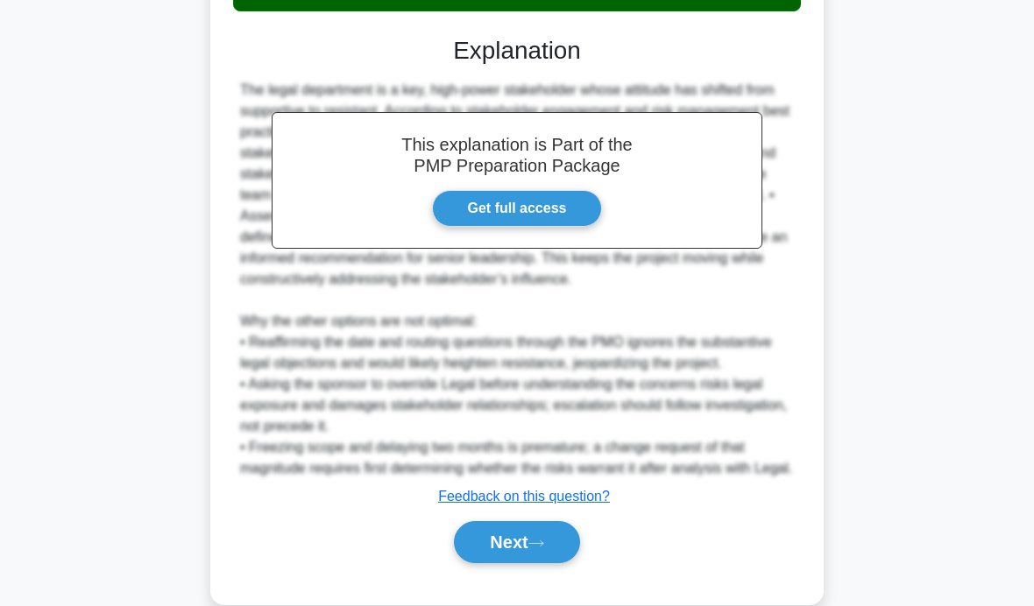
click at [579, 563] on button "Next" at bounding box center [516, 542] width 125 height 42
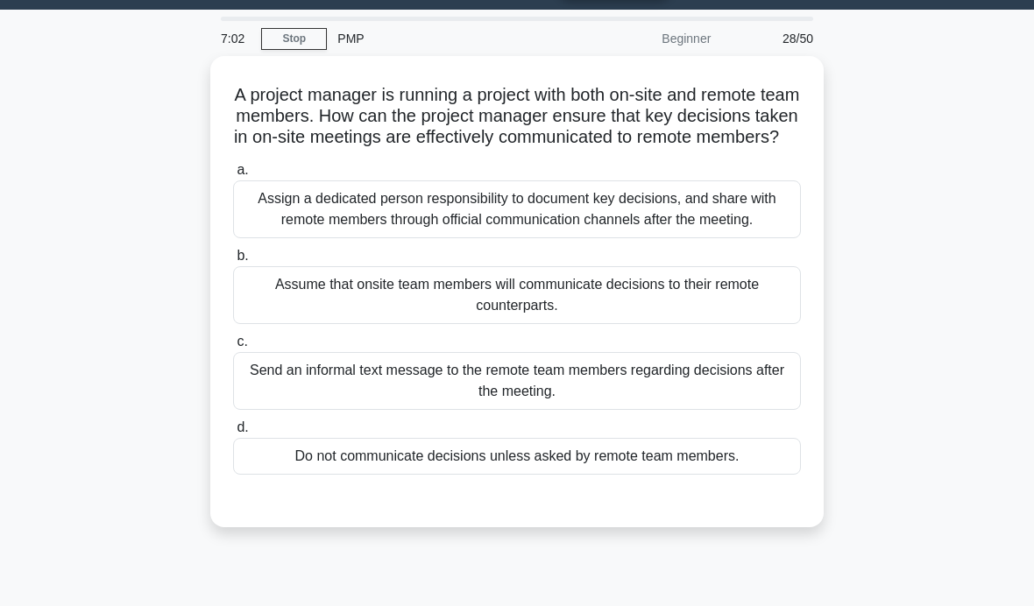
scroll to position [47, 0]
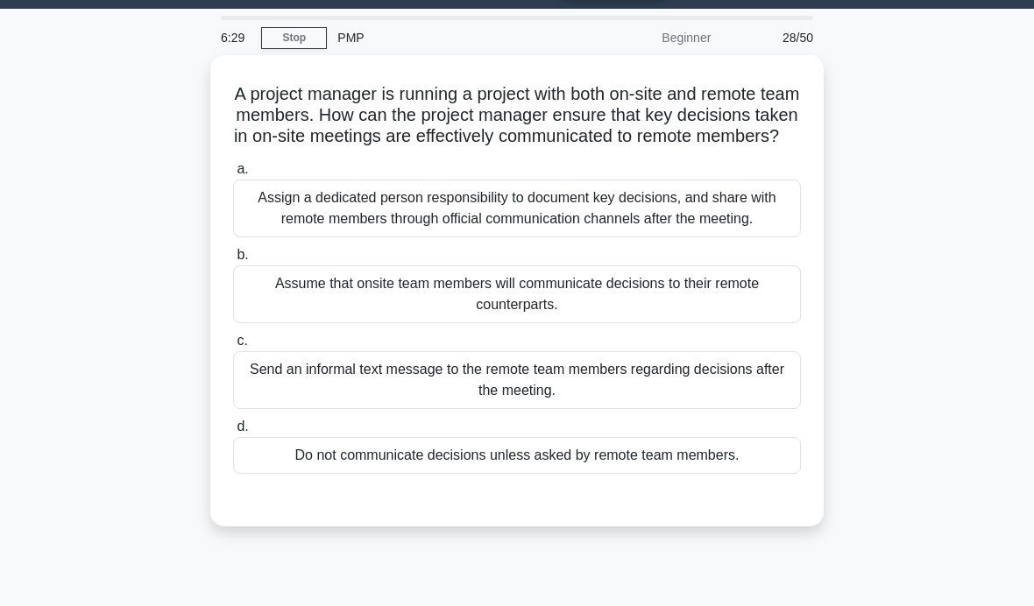
click at [764, 237] on div "Assign a dedicated person responsibility to document key decisions, and share w…" at bounding box center [517, 209] width 568 height 58
click at [233, 175] on input "a. Assign a dedicated person responsibility to document key decisions, and shar…" at bounding box center [233, 169] width 0 height 11
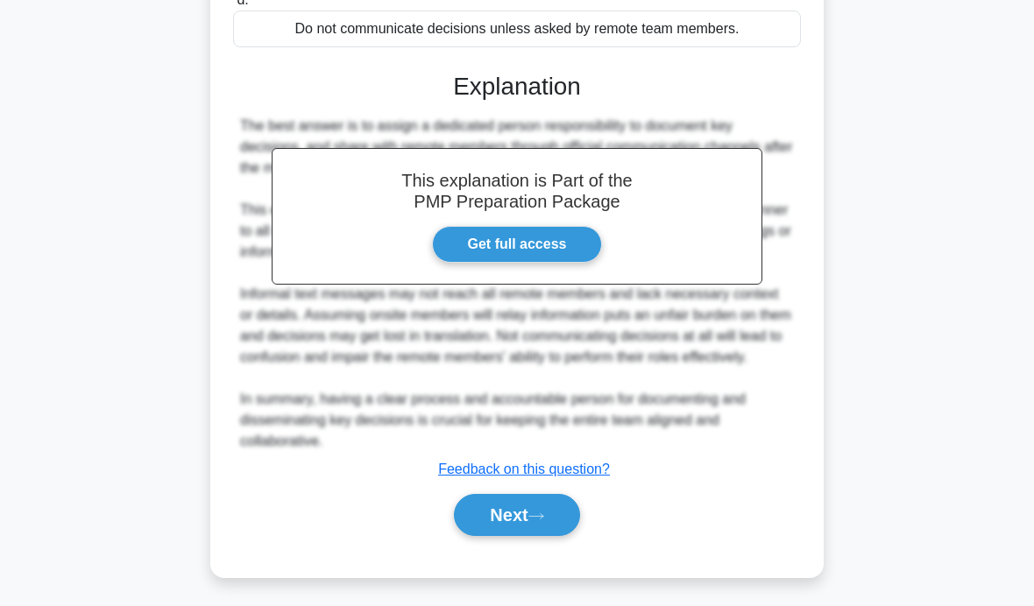
scroll to position [475, 0]
click at [532, 536] on button "Next" at bounding box center [516, 515] width 125 height 42
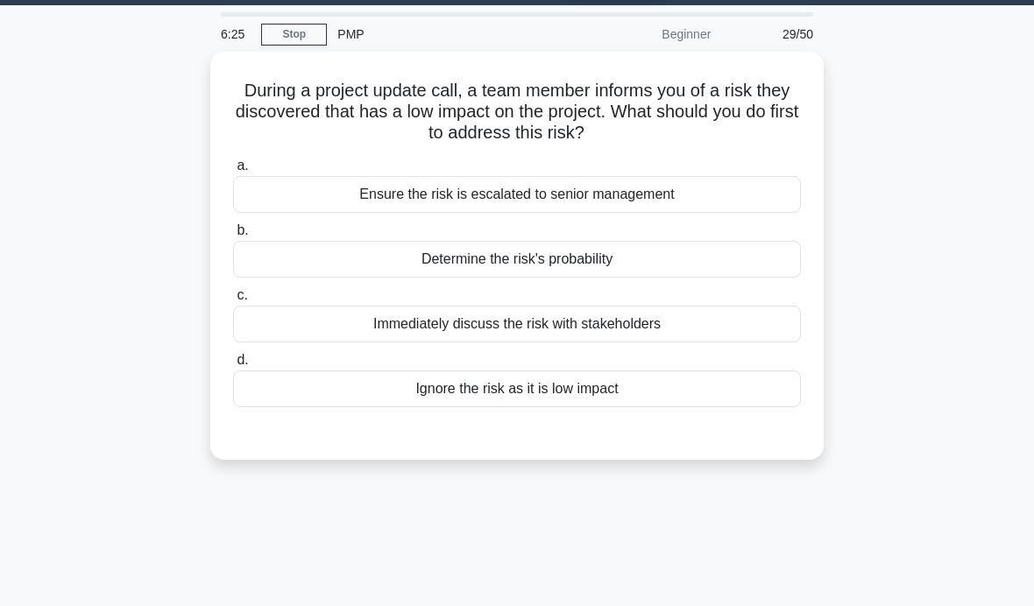
scroll to position [56, 0]
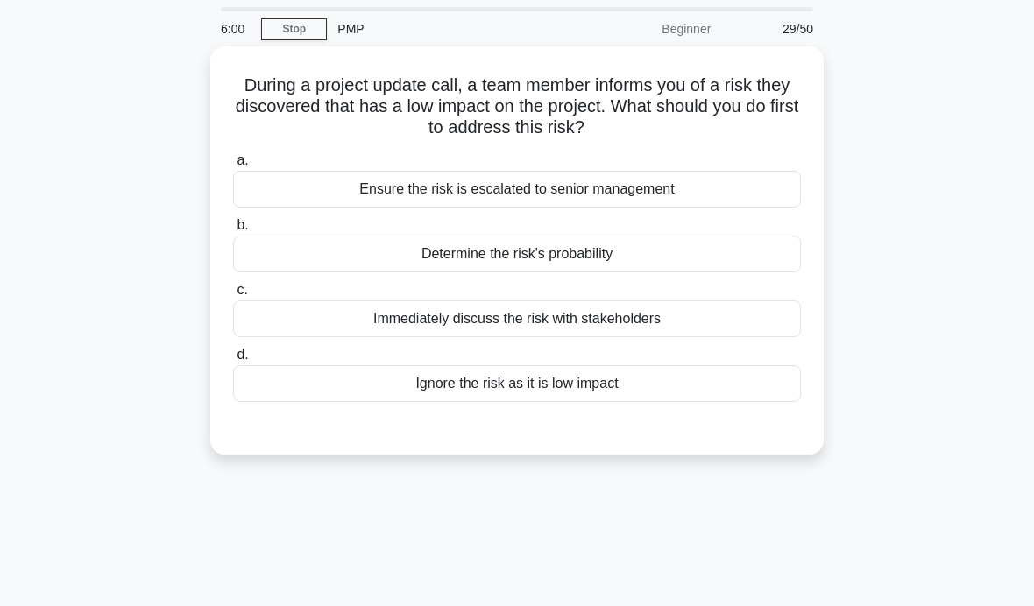
click at [758, 256] on div "Determine the risk's probability" at bounding box center [517, 254] width 568 height 37
click at [233, 231] on input "b. Determine the risk's probability" at bounding box center [233, 225] width 0 height 11
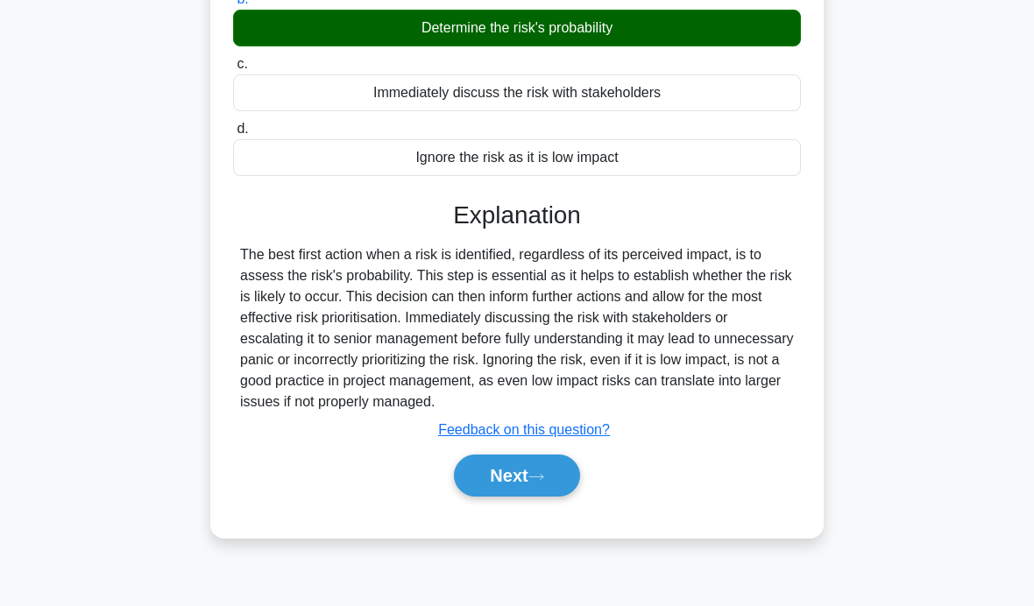
scroll to position [278, 0]
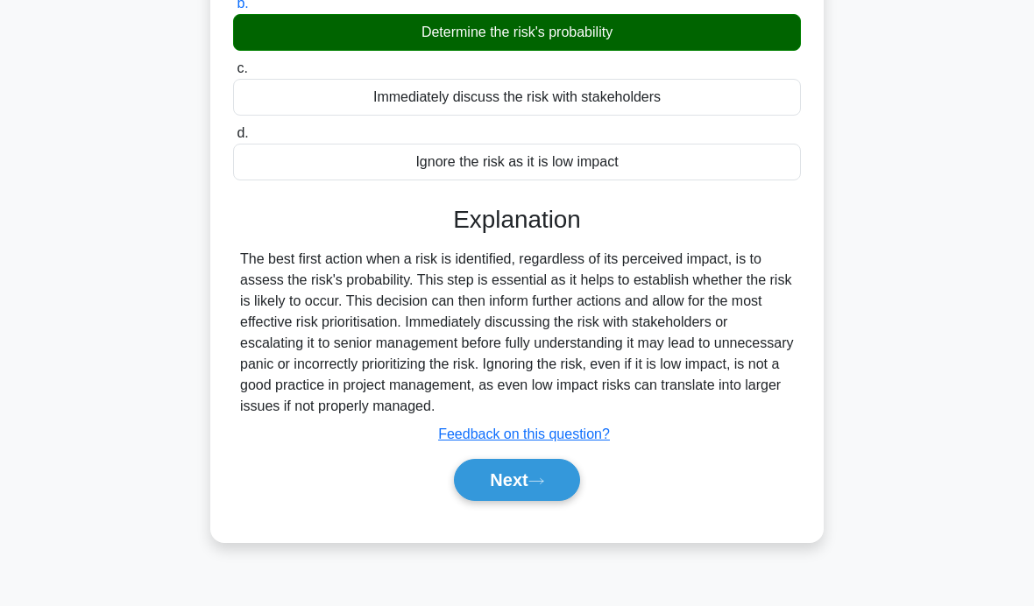
click at [542, 486] on icon at bounding box center [536, 482] width 16 height 10
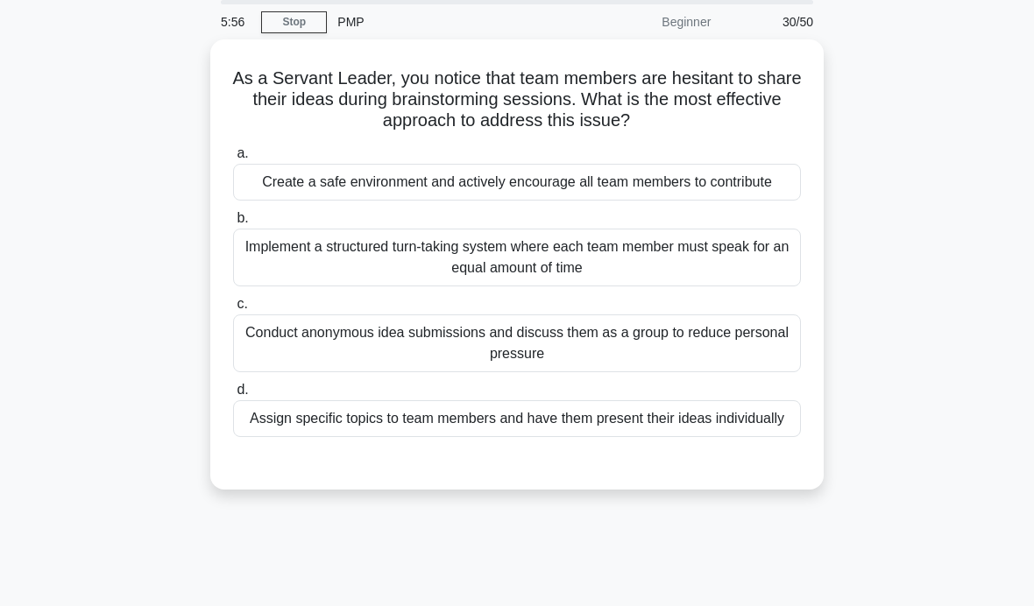
scroll to position [64, 0]
click at [781, 371] on div "Conduct anonymous idea submissions and discuss them as a group to reduce person…" at bounding box center [517, 343] width 568 height 58
click at [233, 309] on input "c. Conduct anonymous idea submissions and discuss them as a group to reduce per…" at bounding box center [233, 303] width 0 height 11
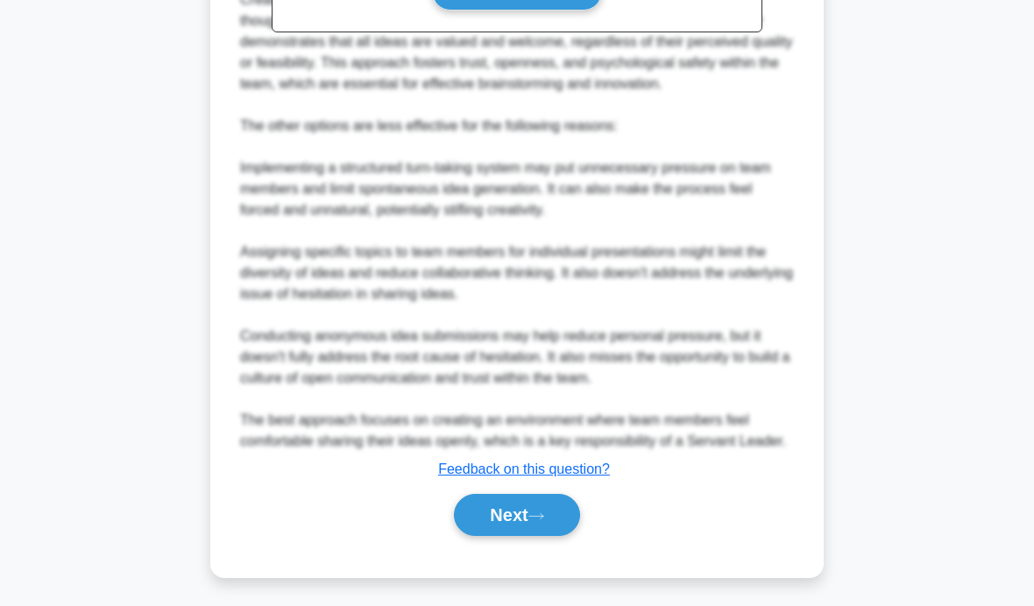
scroll to position [735, 0]
click at [533, 536] on button "Next" at bounding box center [516, 515] width 125 height 42
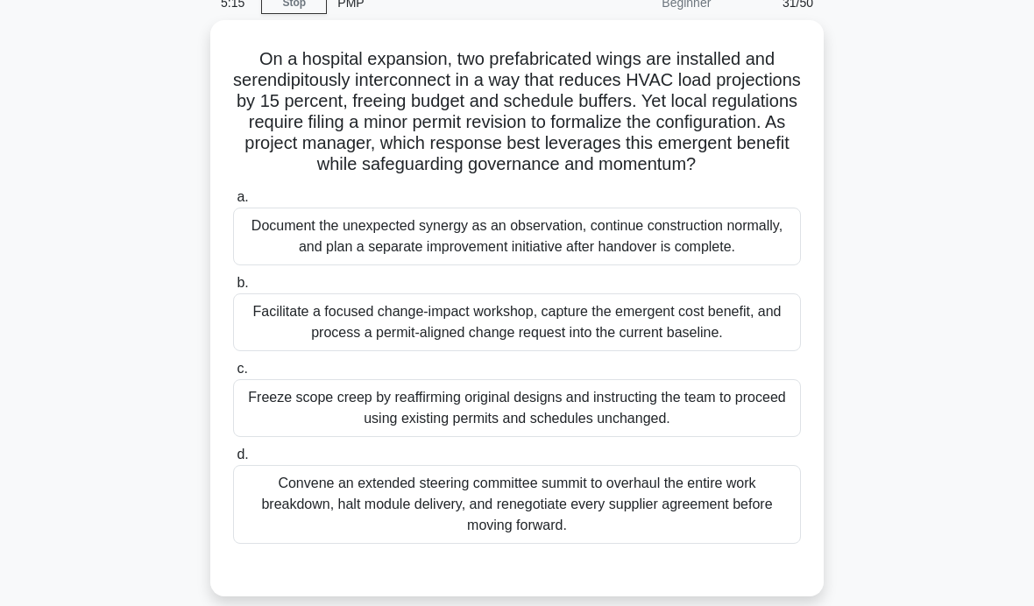
scroll to position [83, 0]
click at [695, 543] on div "Convene an extended steering committee summit to overhaul the entire work break…" at bounding box center [517, 503] width 568 height 79
click at [233, 460] on input "d. Convene an extended steering committee summit to overhaul the entire work br…" at bounding box center [233, 453] width 0 height 11
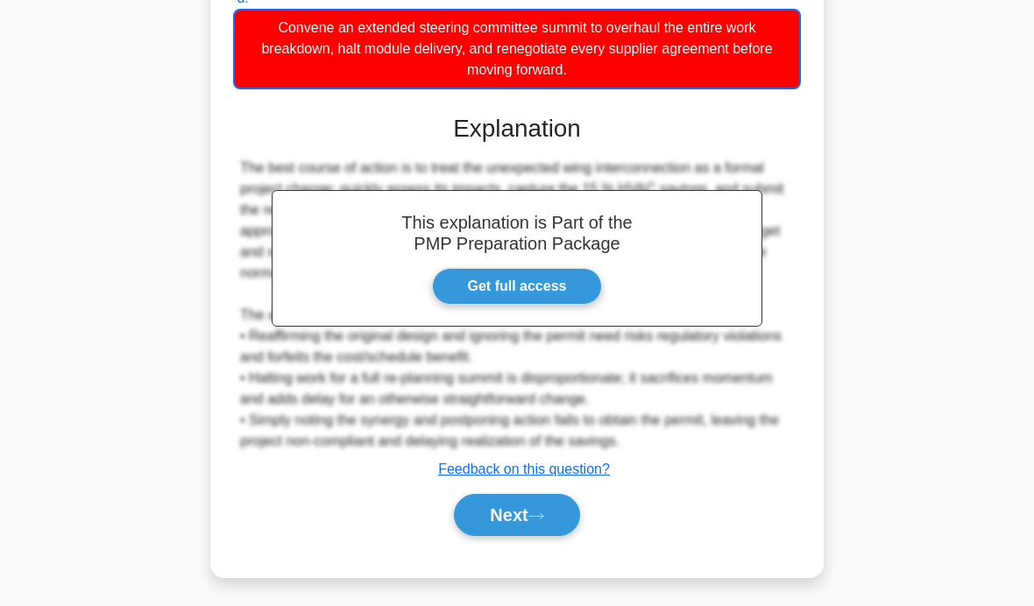
scroll to position [561, 0]
click at [541, 521] on icon at bounding box center [536, 517] width 16 height 10
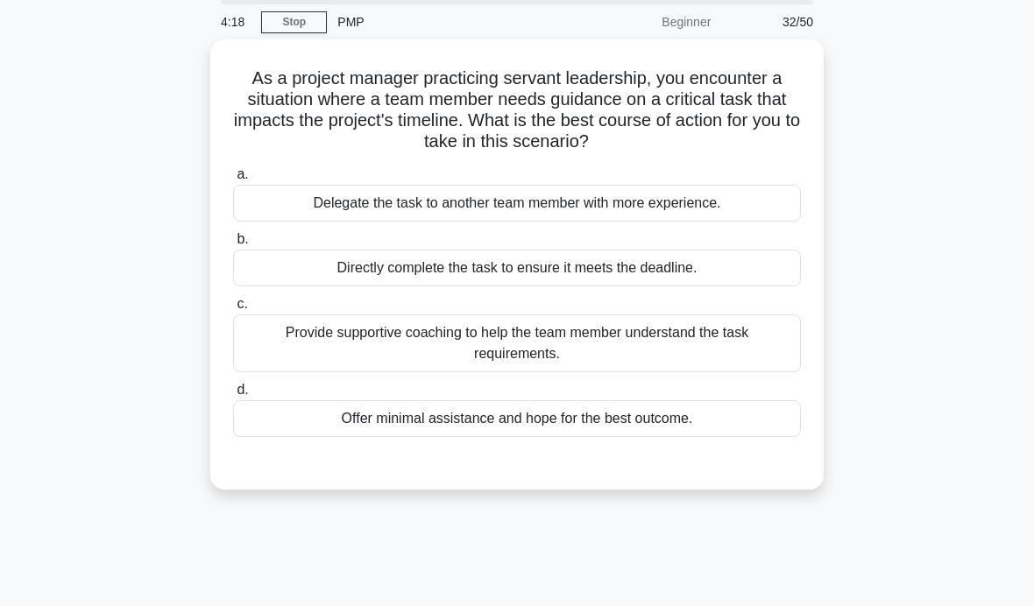
scroll to position [39, 0]
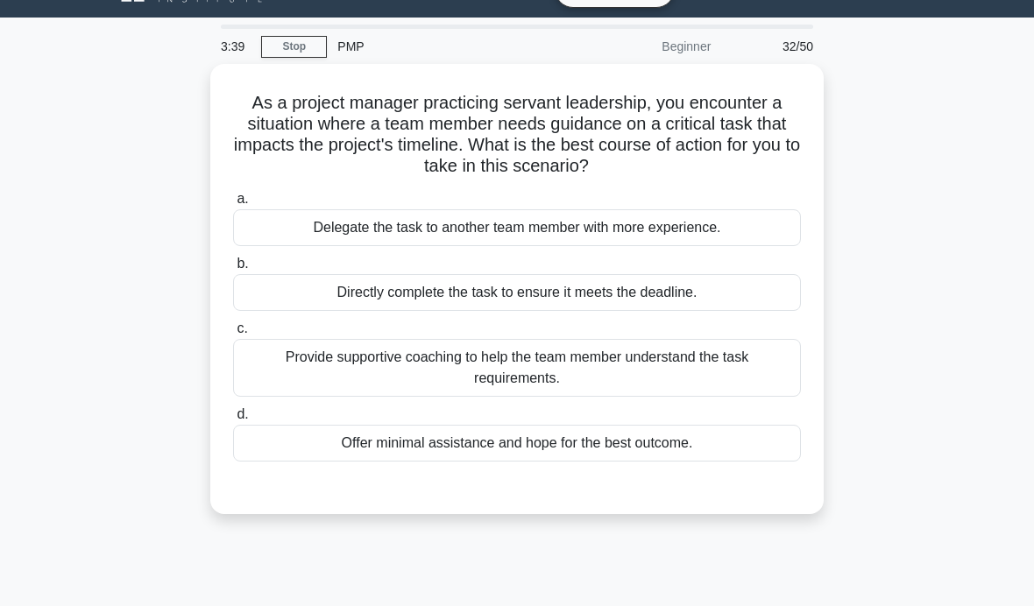
click at [752, 367] on div "Provide supportive coaching to help the team member understand the task require…" at bounding box center [517, 368] width 568 height 58
click at [233, 335] on input "c. Provide supportive coaching to help the team member understand the task requ…" at bounding box center [233, 328] width 0 height 11
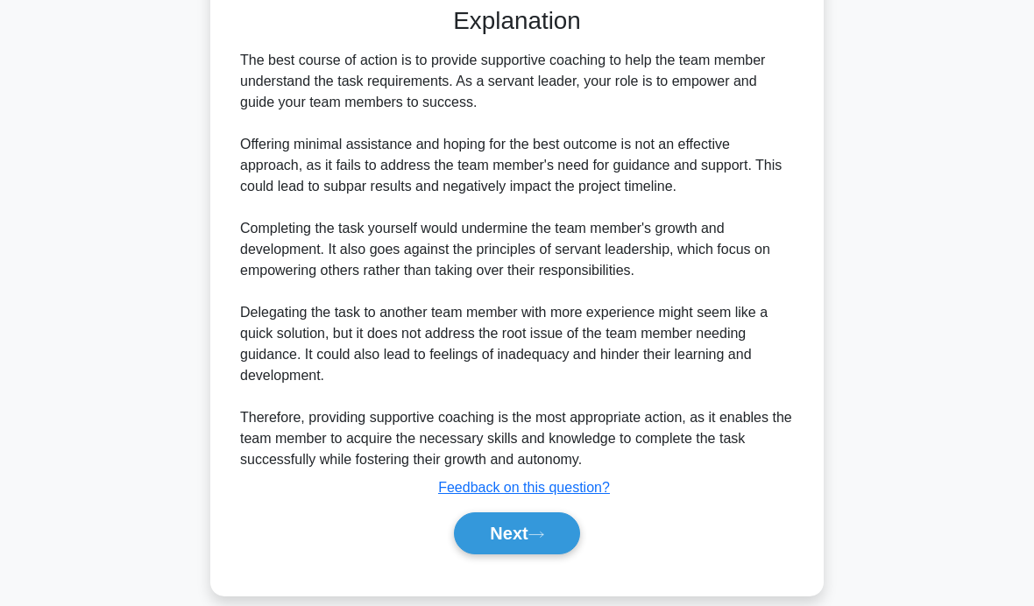
scroll to position [517, 0]
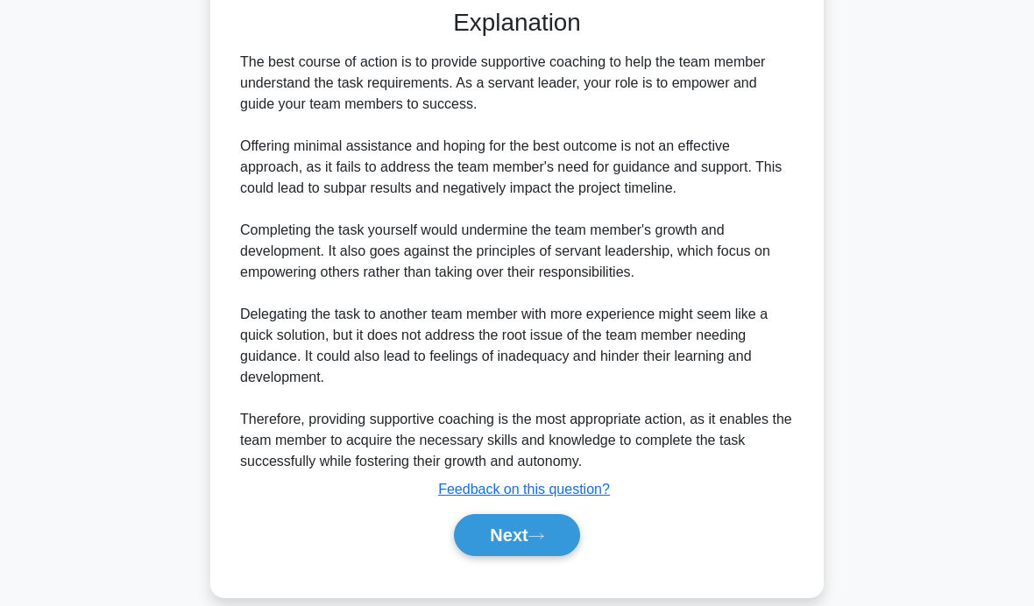
click at [527, 556] on button "Next" at bounding box center [516, 535] width 125 height 42
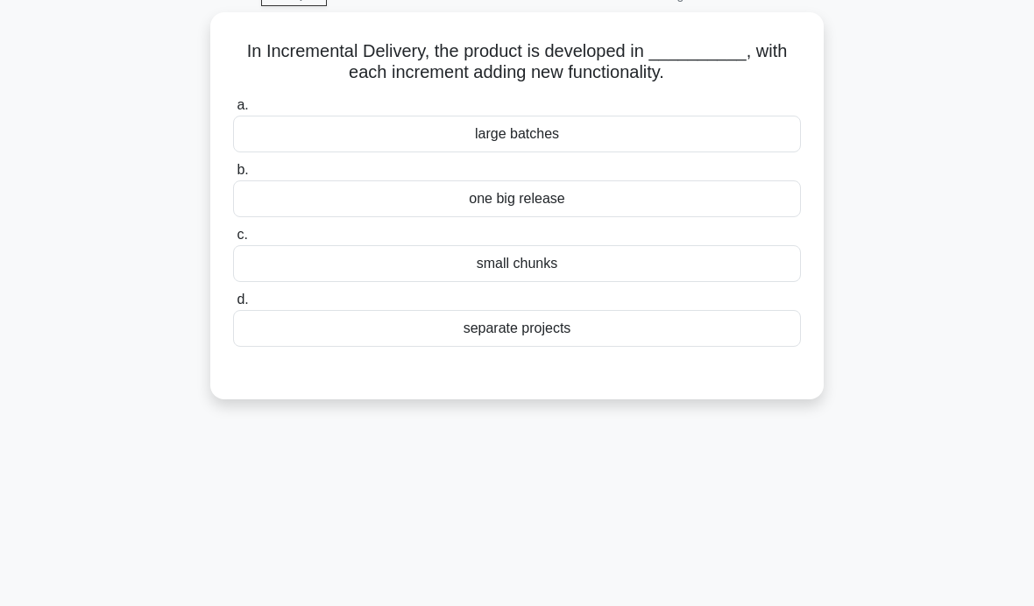
scroll to position [91, 0]
click at [757, 253] on div "small chunks" at bounding box center [517, 262] width 568 height 37
click at [233, 240] on input "c. small chunks" at bounding box center [233, 234] width 0 height 11
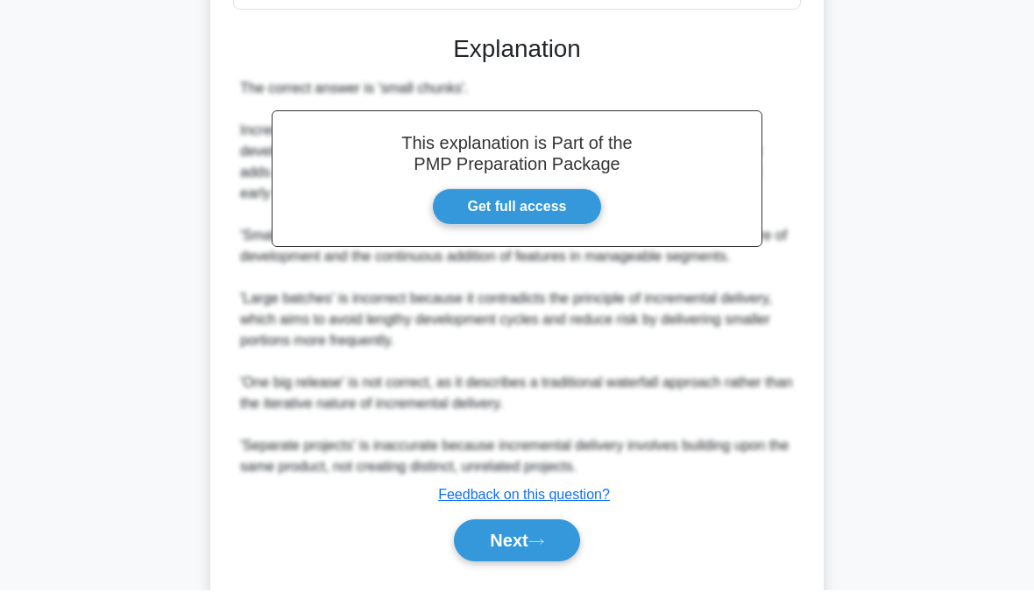
scroll to position [412, 0]
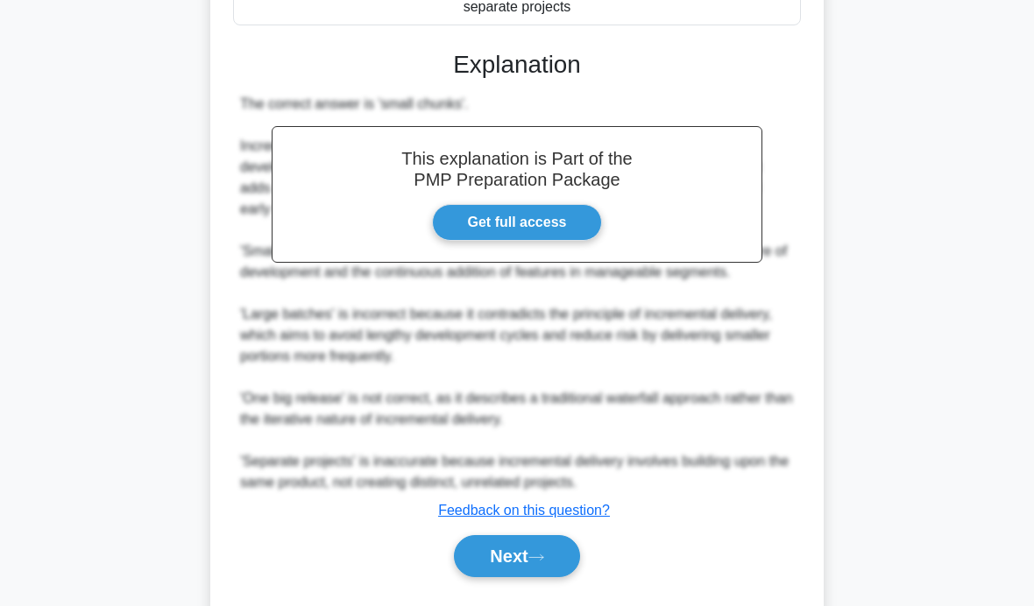
click at [544, 562] on icon at bounding box center [536, 558] width 16 height 10
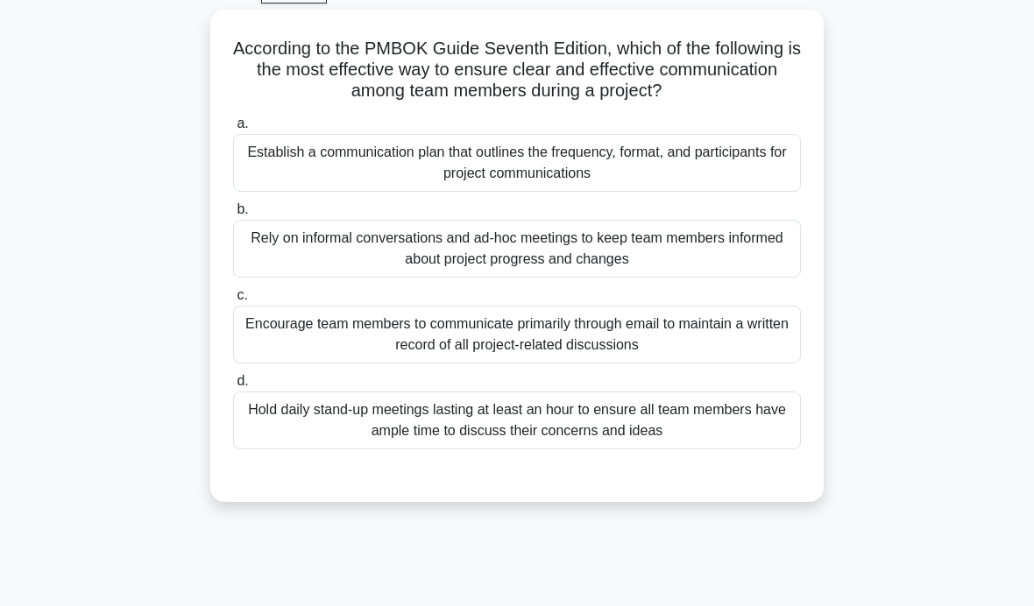
scroll to position [95, 0]
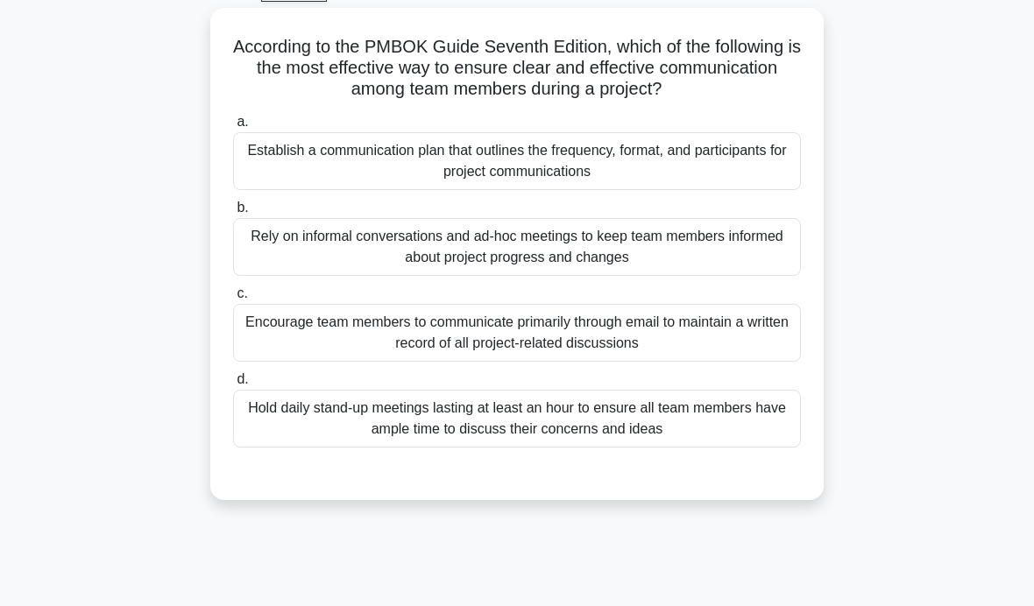
click at [757, 134] on div "Establish a communication plan that outlines the frequency, format, and partici…" at bounding box center [517, 161] width 568 height 58
click at [233, 128] on input "a. Establish a communication plan that outlines the frequency, format, and part…" at bounding box center [233, 122] width 0 height 11
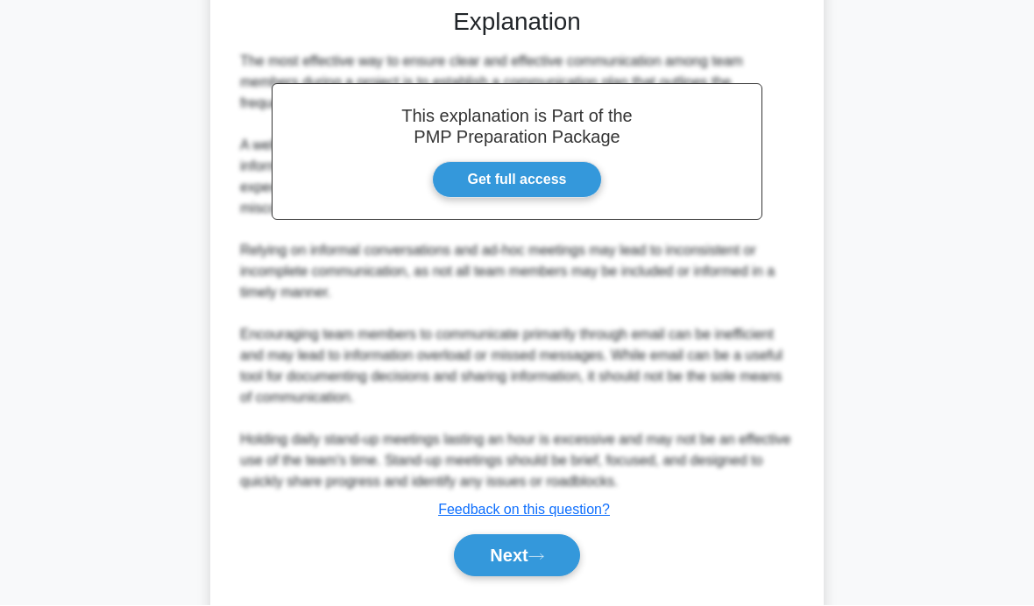
click at [535, 562] on icon at bounding box center [536, 558] width 16 height 10
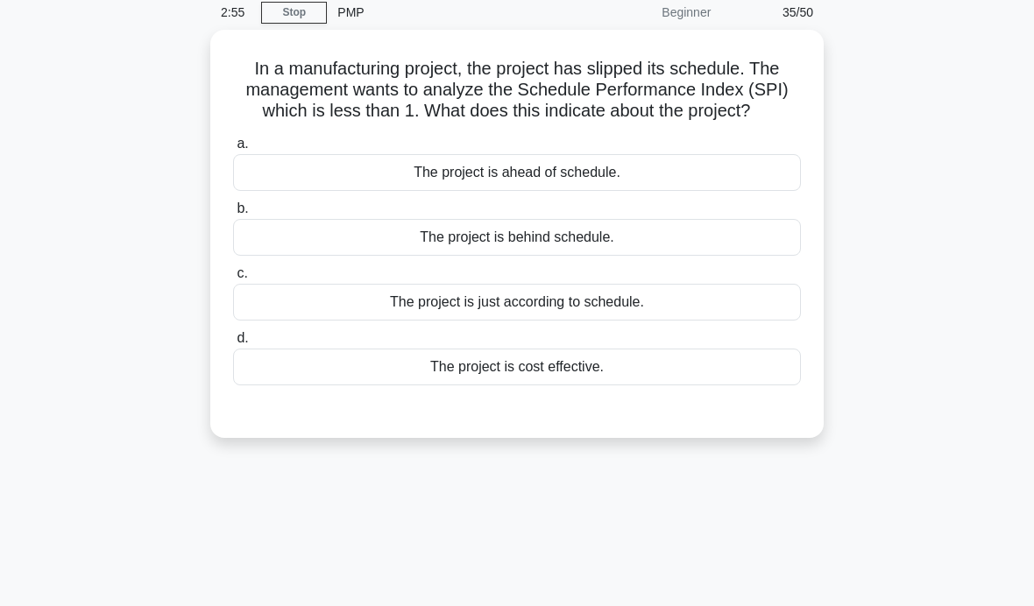
scroll to position [81, 0]
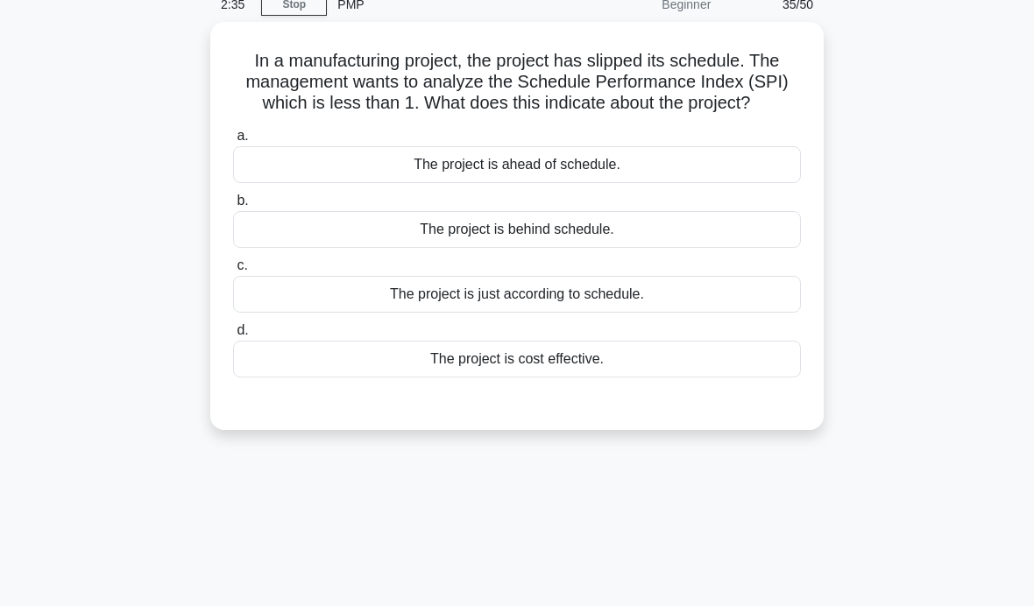
click at [738, 248] on div "The project is behind schedule." at bounding box center [517, 229] width 568 height 37
click at [233, 207] on input "b. The project is behind schedule." at bounding box center [233, 200] width 0 height 11
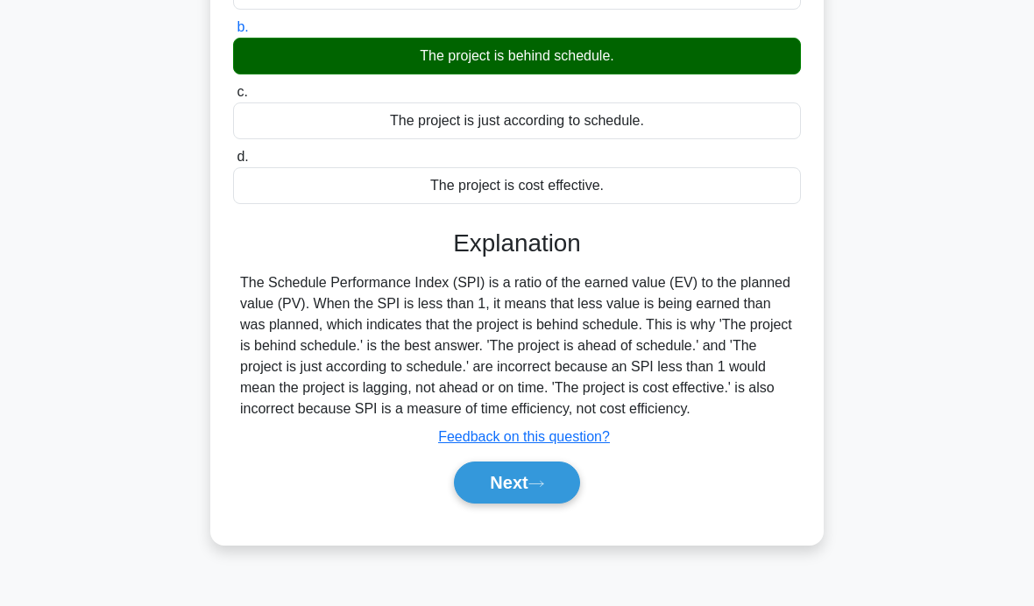
scroll to position [278, 0]
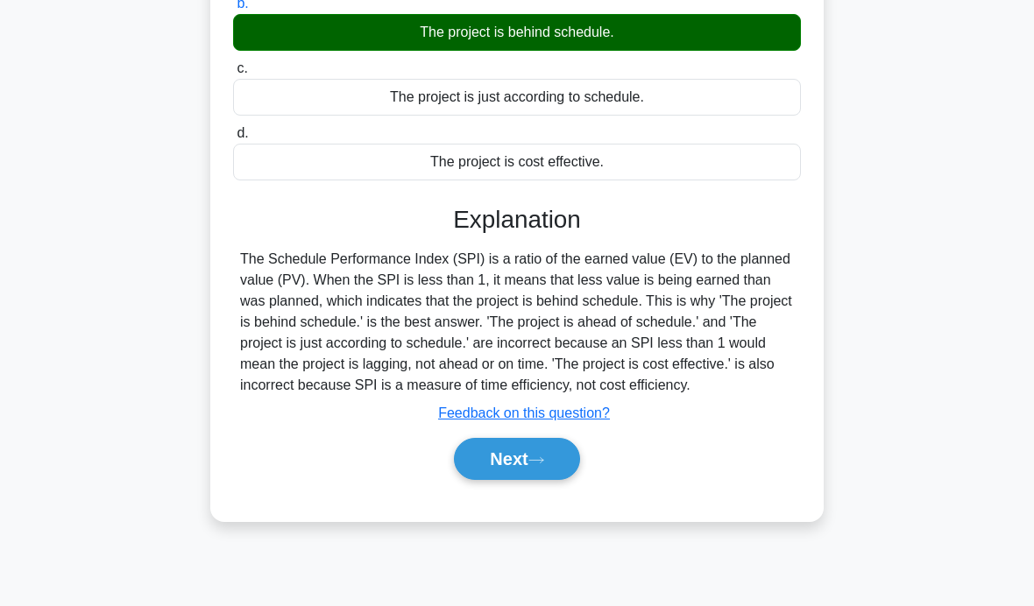
click at [543, 465] on icon at bounding box center [536, 460] width 16 height 10
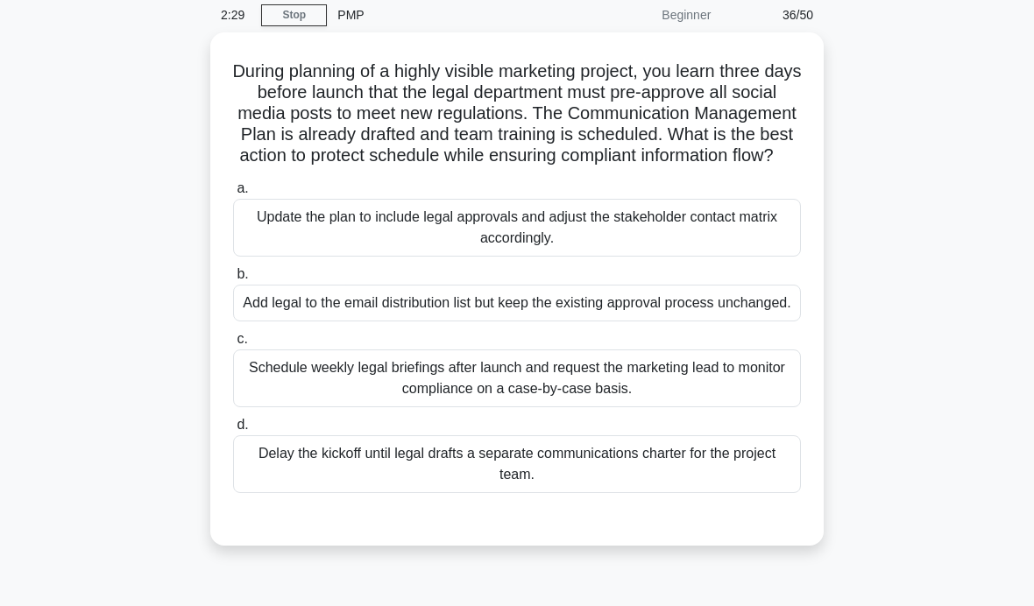
scroll to position [73, 0]
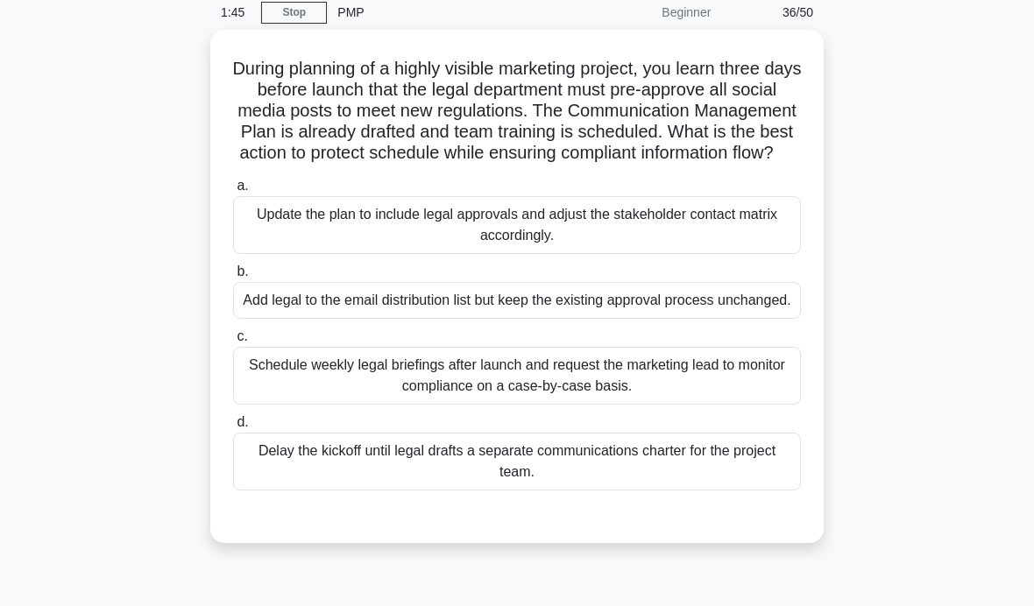
click at [719, 254] on div "Update the plan to include legal approvals and adjust the stakeholder contact m…" at bounding box center [517, 225] width 568 height 58
click at [233, 192] on input "a. Update the plan to include legal approvals and adjust the stakeholder contac…" at bounding box center [233, 185] width 0 height 11
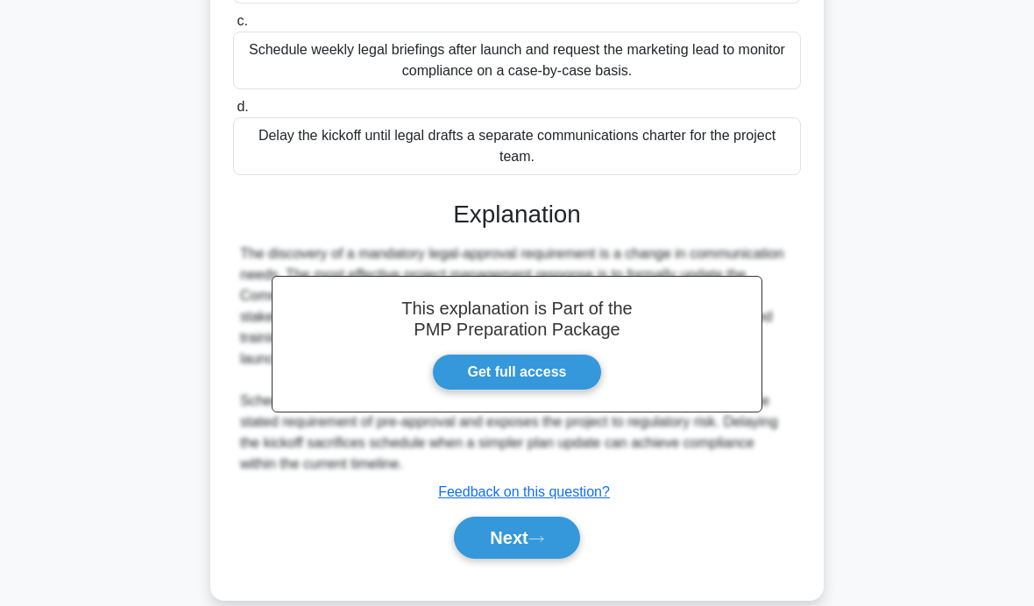
scroll to position [391, 0]
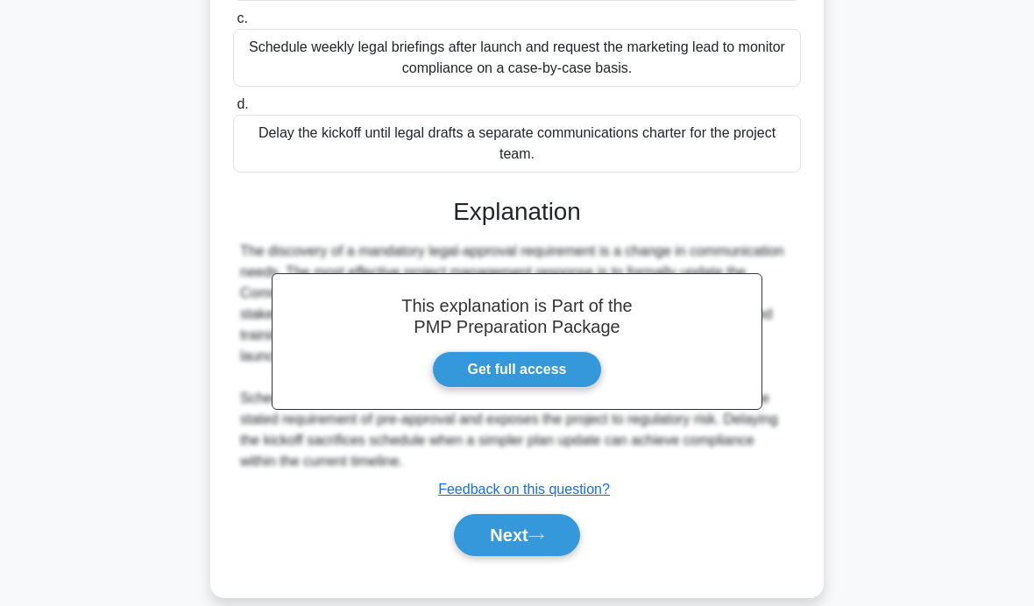
click at [538, 541] on icon at bounding box center [536, 537] width 16 height 10
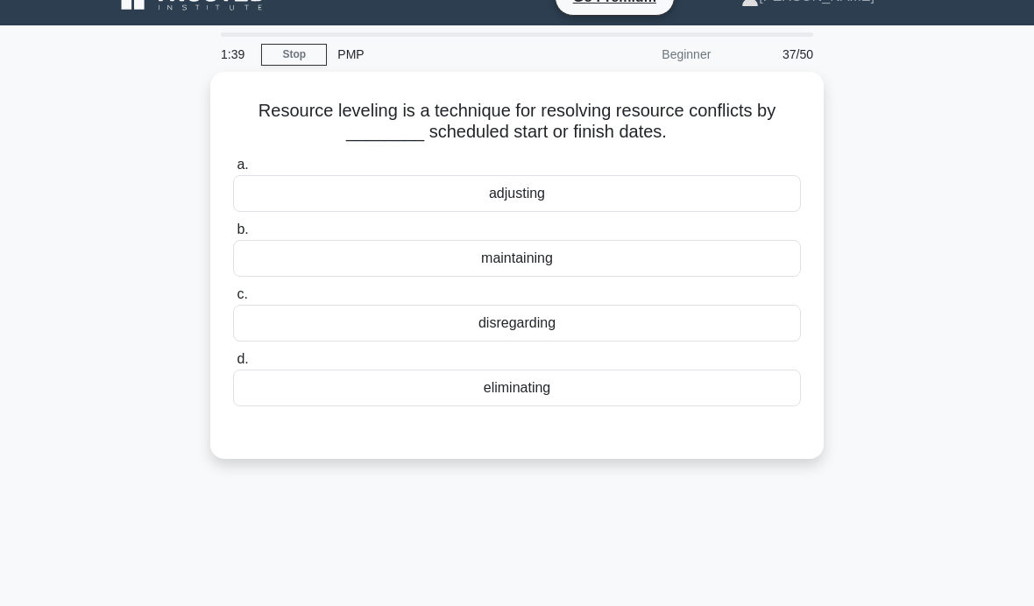
scroll to position [32, 0]
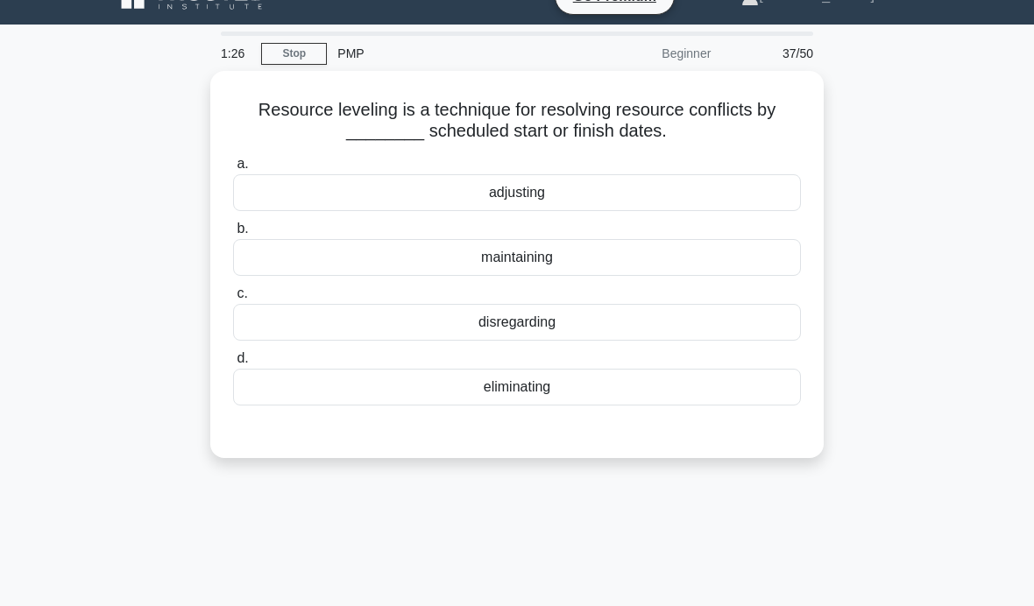
click at [738, 207] on div "adjusting" at bounding box center [517, 192] width 568 height 37
click at [233, 170] on input "a. adjusting" at bounding box center [233, 164] width 0 height 11
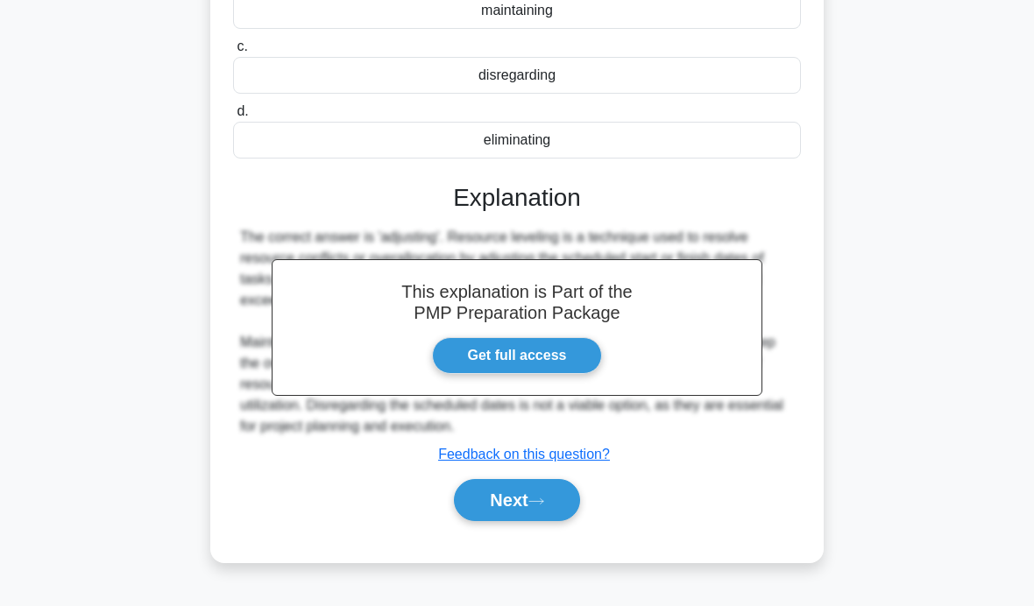
scroll to position [278, 0]
click at [537, 498] on icon at bounding box center [536, 503] width 16 height 10
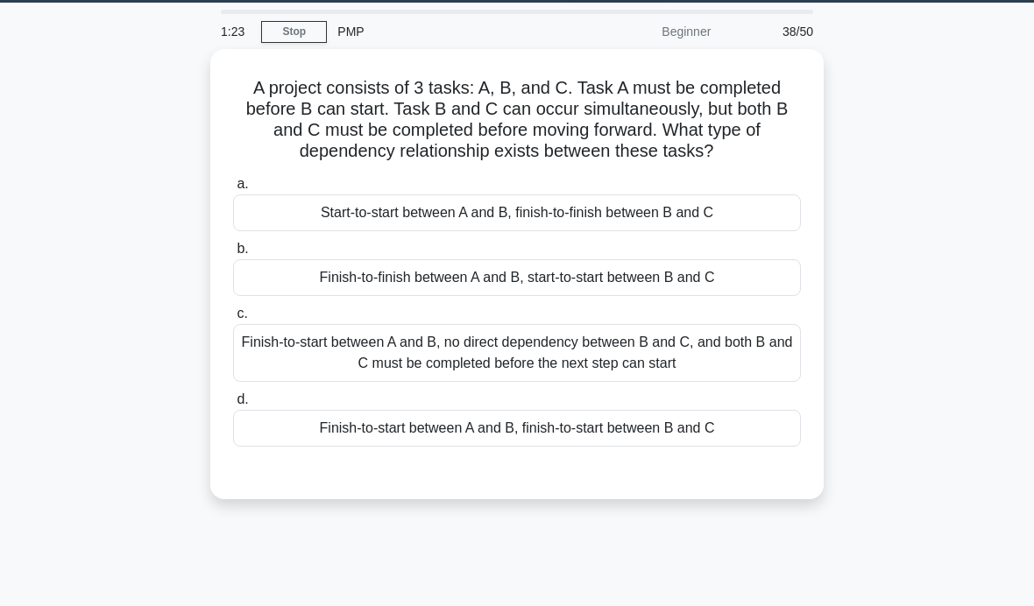
scroll to position [73, 0]
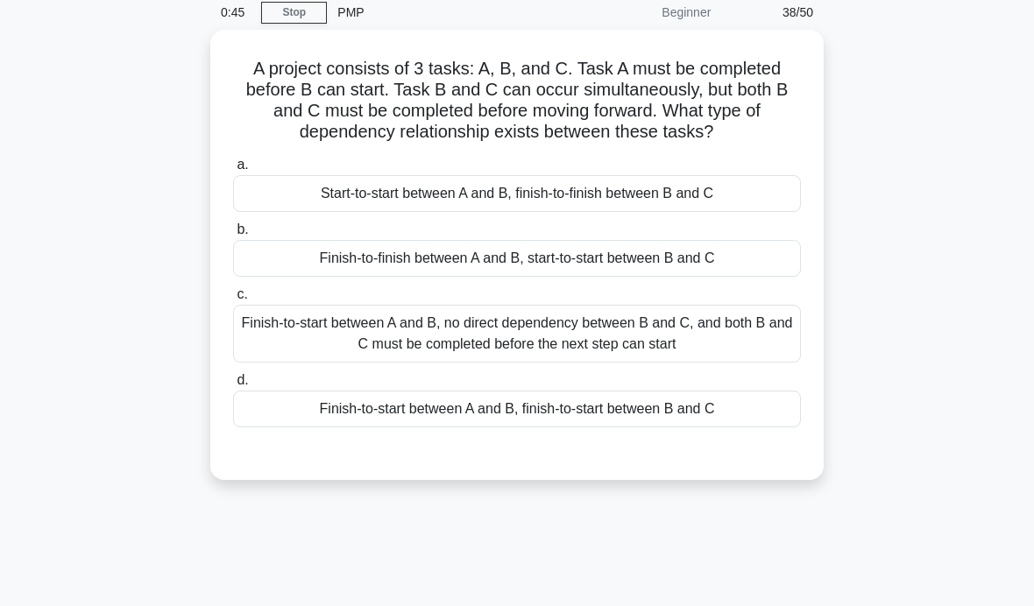
click at [702, 357] on div "Finish-to-start between A and B, no direct dependency between B and C, and both…" at bounding box center [517, 334] width 568 height 58
click at [233, 300] on input "c. Finish-to-start between A and B, no direct dependency between B and C, and b…" at bounding box center [233, 294] width 0 height 11
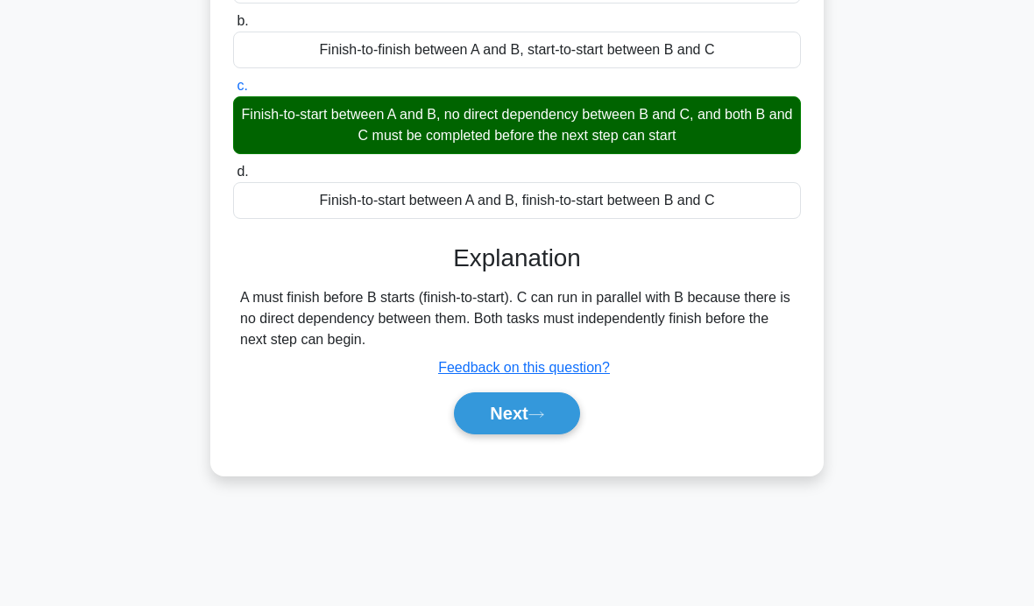
scroll to position [278, 0]
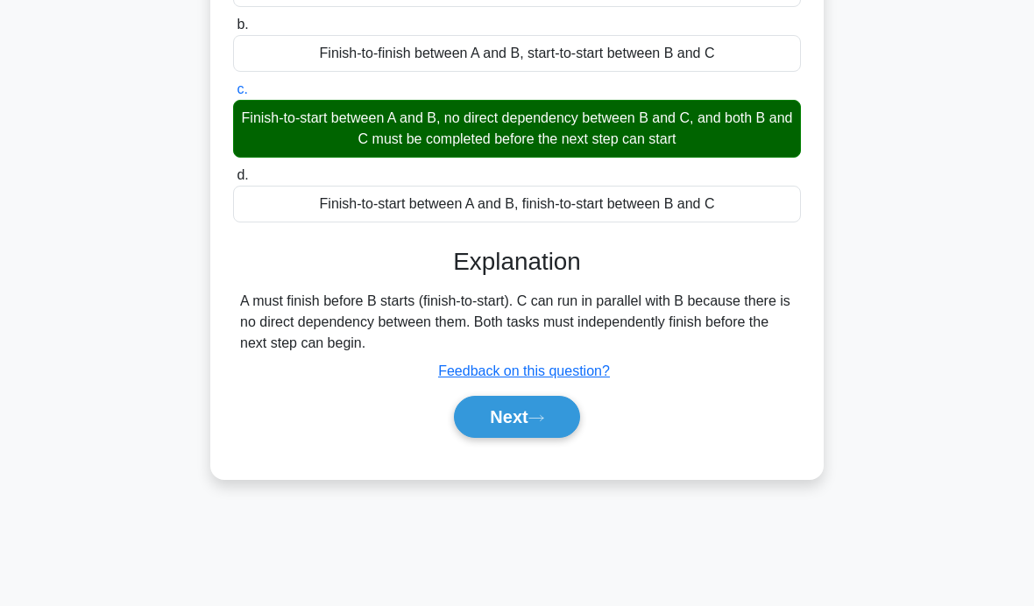
click at [533, 438] on button "Next" at bounding box center [516, 417] width 125 height 42
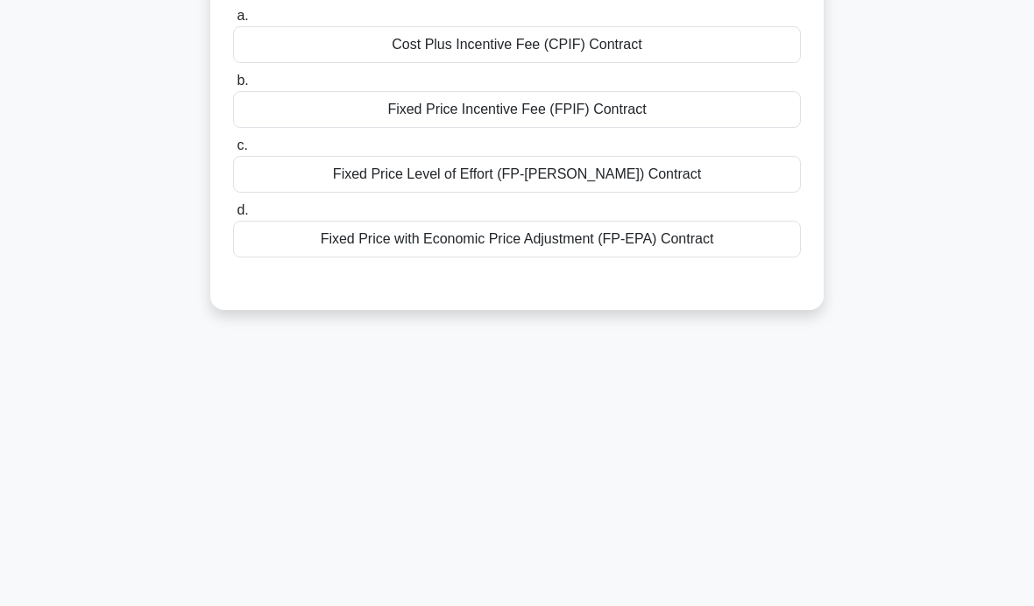
scroll to position [100, 0]
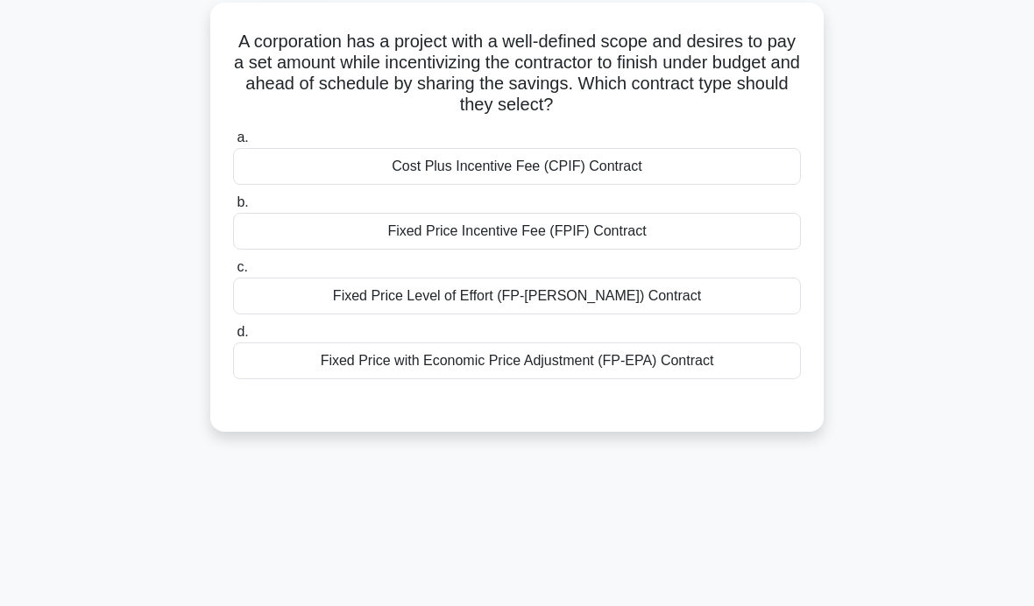
click at [678, 220] on div "Fixed Price Incentive Fee (FPIF) Contract" at bounding box center [517, 231] width 568 height 37
click at [233, 208] on input "b. Fixed Price Incentive Fee (FPIF) Contract" at bounding box center [233, 202] width 0 height 11
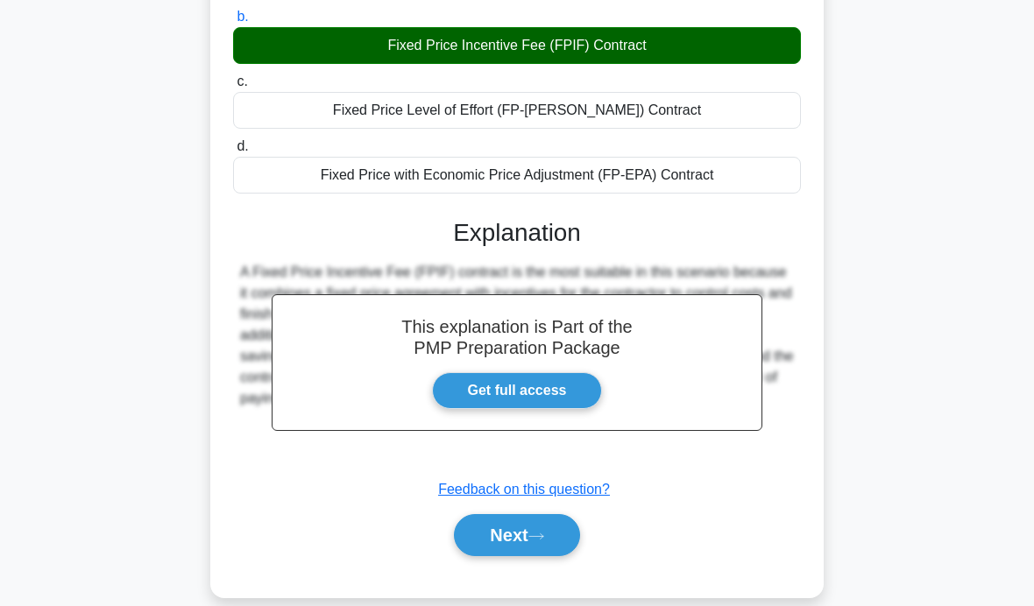
scroll to position [278, 0]
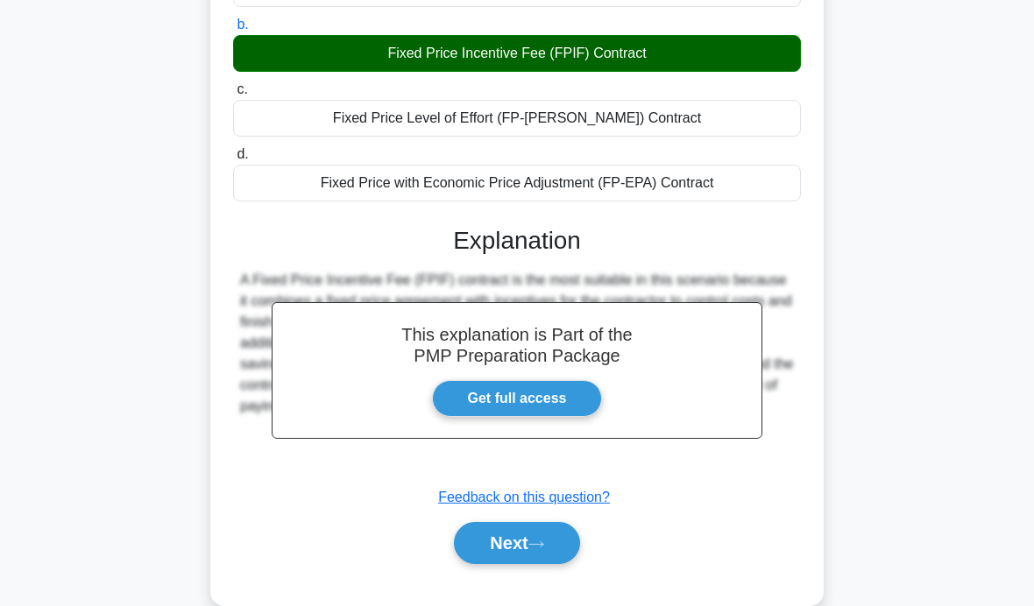
click at [514, 542] on button "Next" at bounding box center [516, 543] width 125 height 42
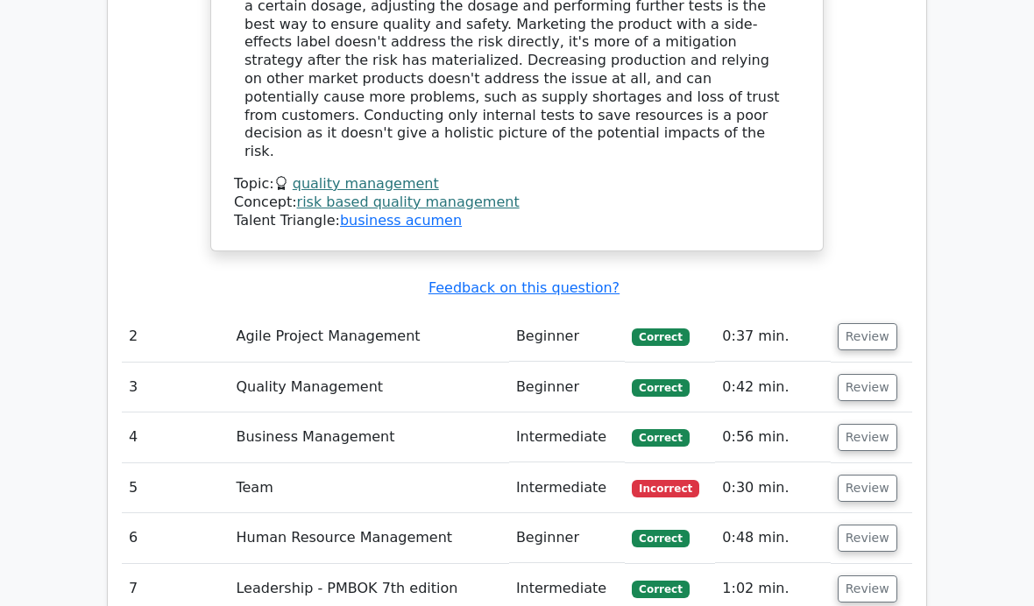
scroll to position [2680, 0]
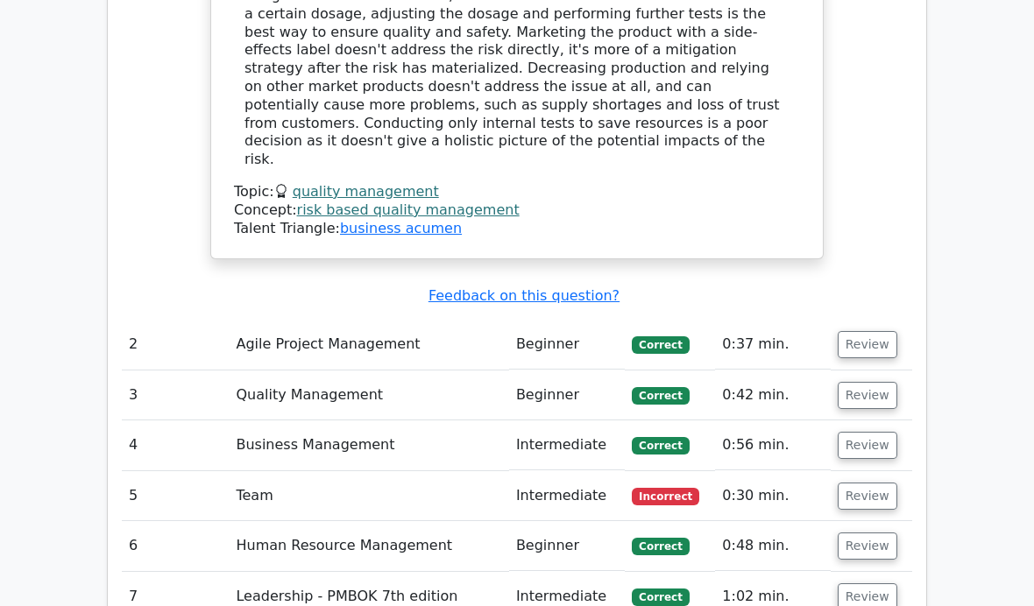
click at [867, 483] on button "Review" at bounding box center [867, 496] width 60 height 27
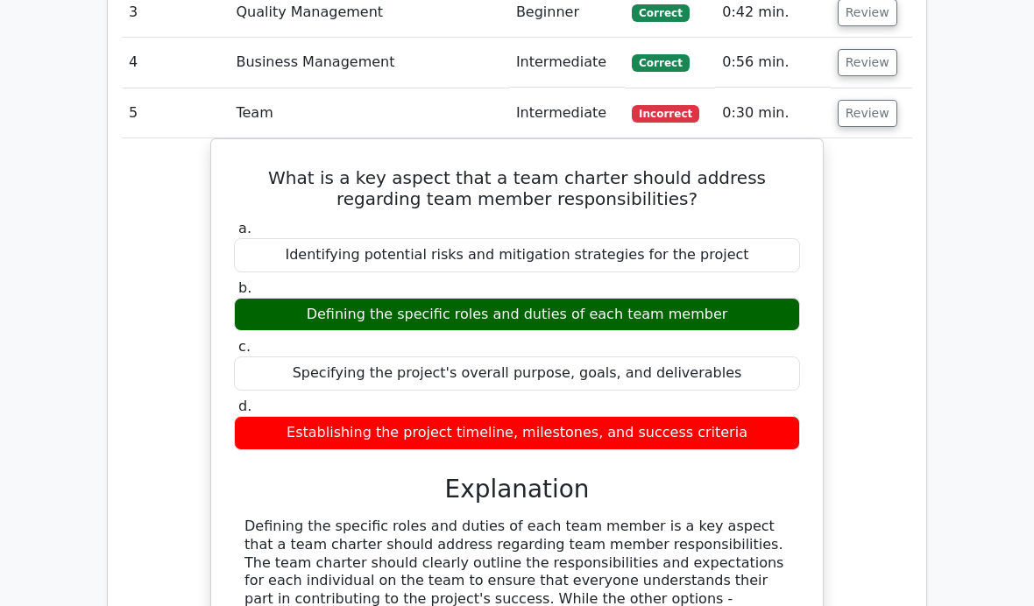
scroll to position [3062, 0]
